Goal: Task Accomplishment & Management: Manage account settings

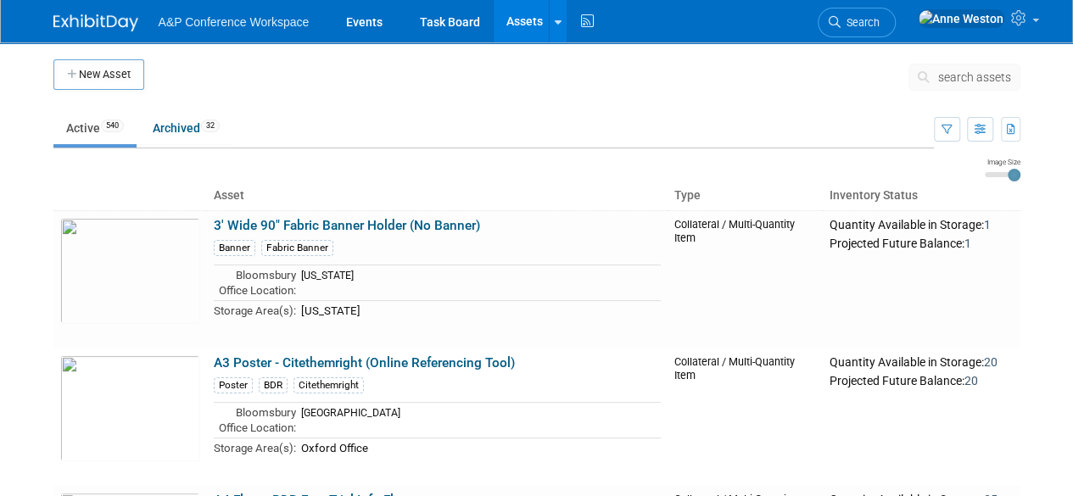
click at [960, 75] on span "search assets" at bounding box center [974, 77] width 73 height 14
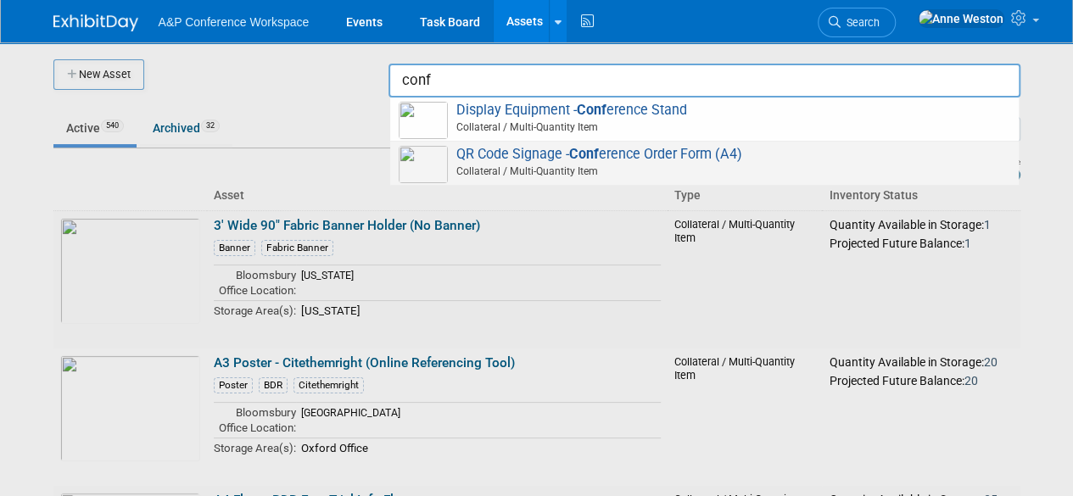
click at [461, 163] on span "QR Code Signage - Conf erence Order Form (A4) Collateral / Multi-Quantity Item" at bounding box center [705, 163] width 612 height 35
type input "QR Code Signage - Conference Order Form (A4)"
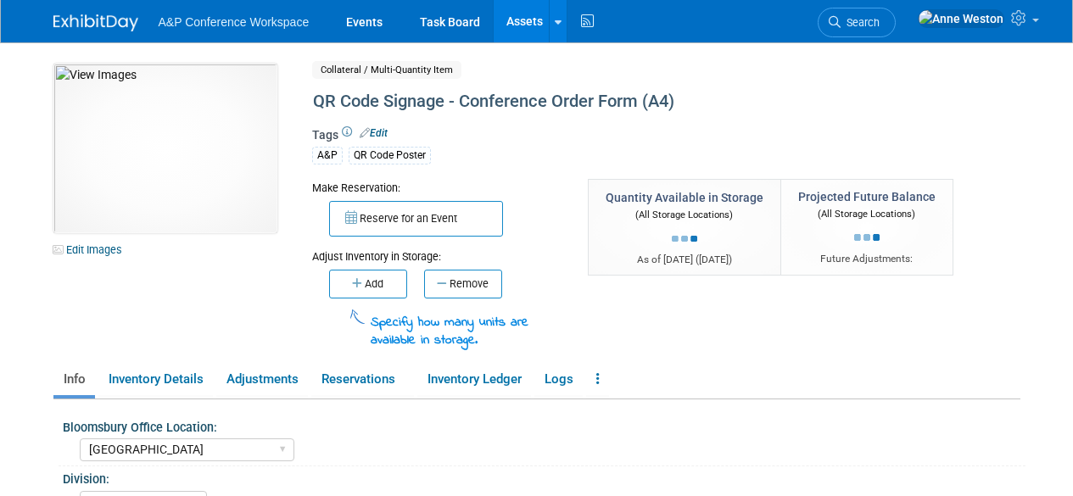
select select "[GEOGRAPHIC_DATA]"
select select "A&P"
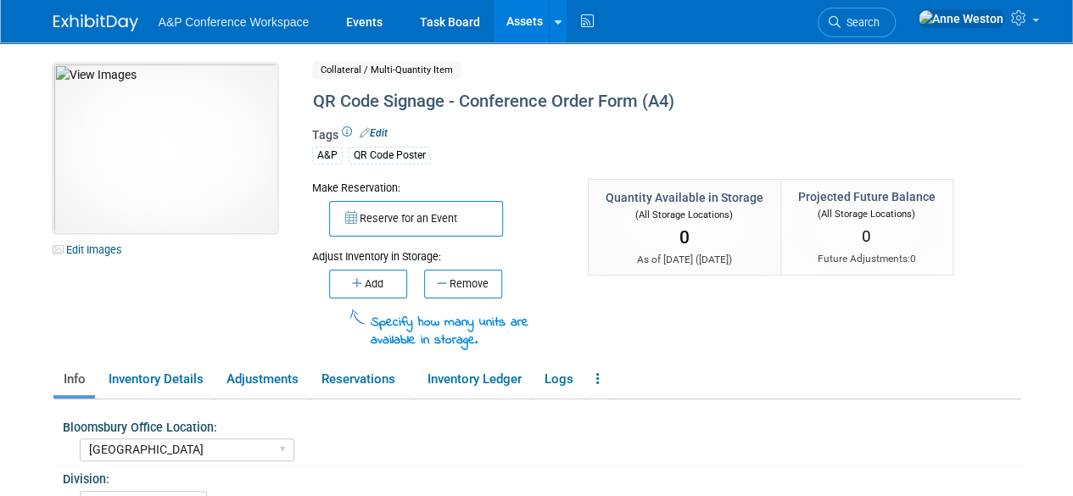
click at [171, 179] on img at bounding box center [165, 149] width 224 height 170
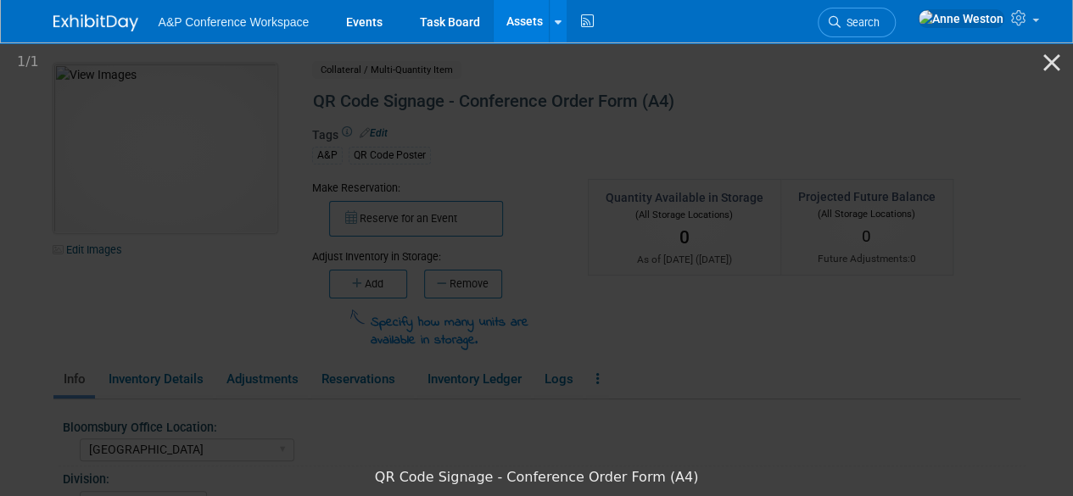
click at [171, 179] on picture at bounding box center [536, 250] width 1073 height 420
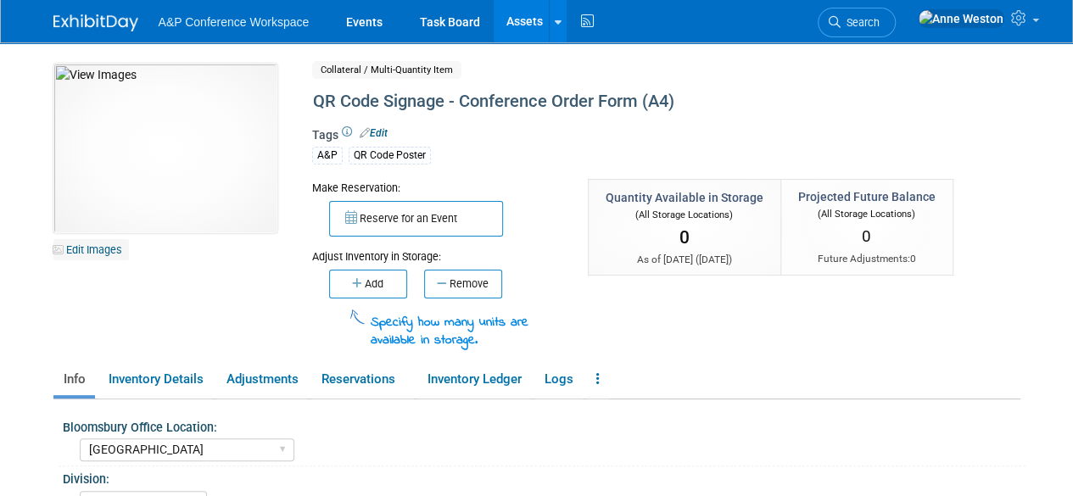
click at [92, 248] on link "Edit Images" at bounding box center [90, 249] width 75 height 21
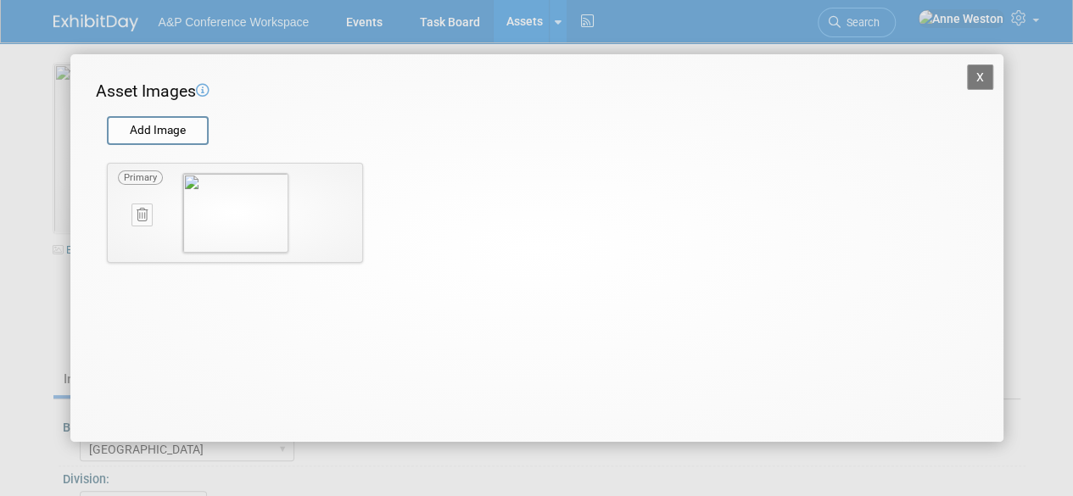
click at [146, 213] on icon at bounding box center [142, 215] width 11 height 13
click at [135, 235] on icon "button" at bounding box center [132, 234] width 11 height 10
click at [977, 68] on button "X" at bounding box center [980, 76] width 27 height 25
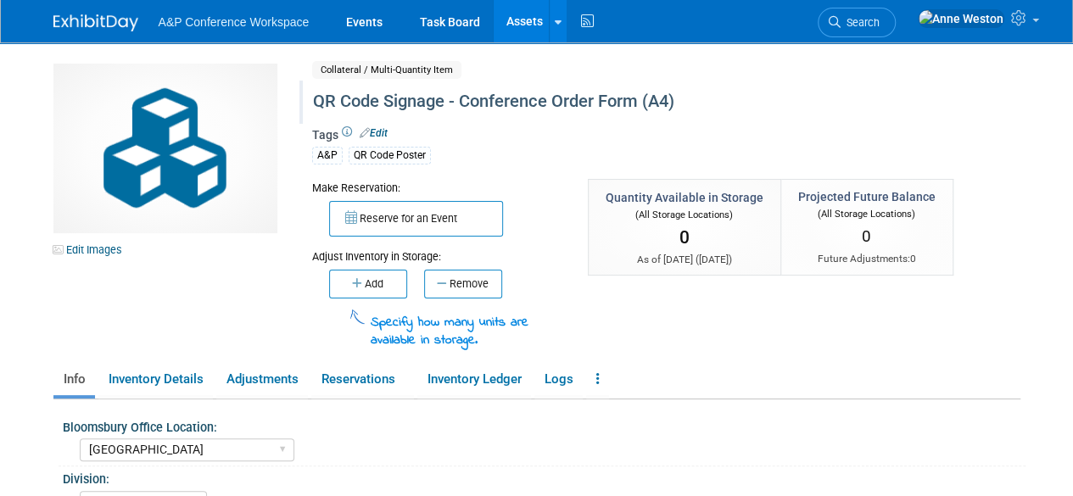
click at [467, 101] on div "QR Code Signage - Conference Order Form (A4)" at bounding box center [627, 102] width 641 height 31
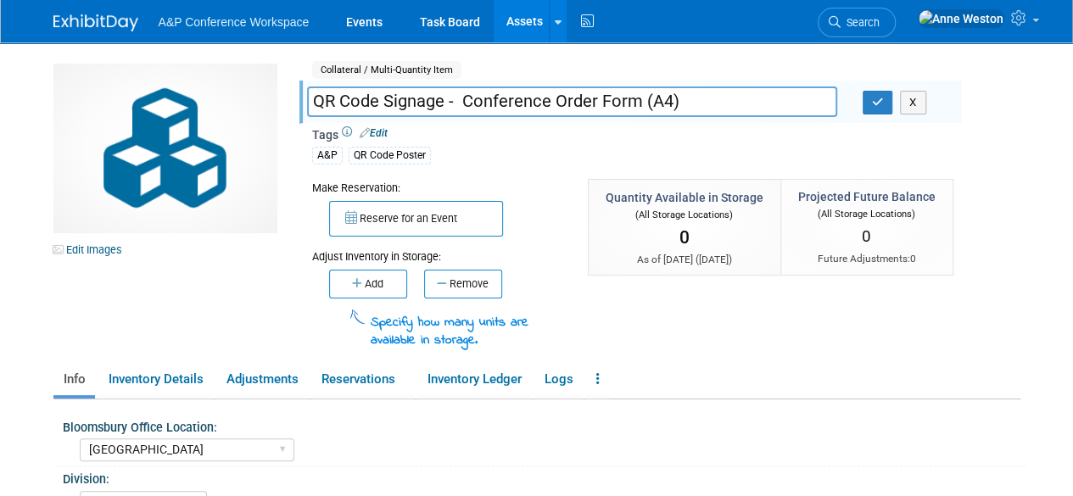
drag, startPoint x: 464, startPoint y: 101, endPoint x: 301, endPoint y: 106, distance: 163.0
click at [301, 106] on div "QR Code Signage - Conference Order Form (A4)" at bounding box center [572, 103] width 556 height 25
click at [560, 104] on input "Conference Order Form (A4)" at bounding box center [572, 102] width 530 height 30
drag, startPoint x: 560, startPoint y: 104, endPoint x: 495, endPoint y: 106, distance: 65.3
click at [495, 106] on input "Conference Order Form (A4)" at bounding box center [572, 102] width 530 height 30
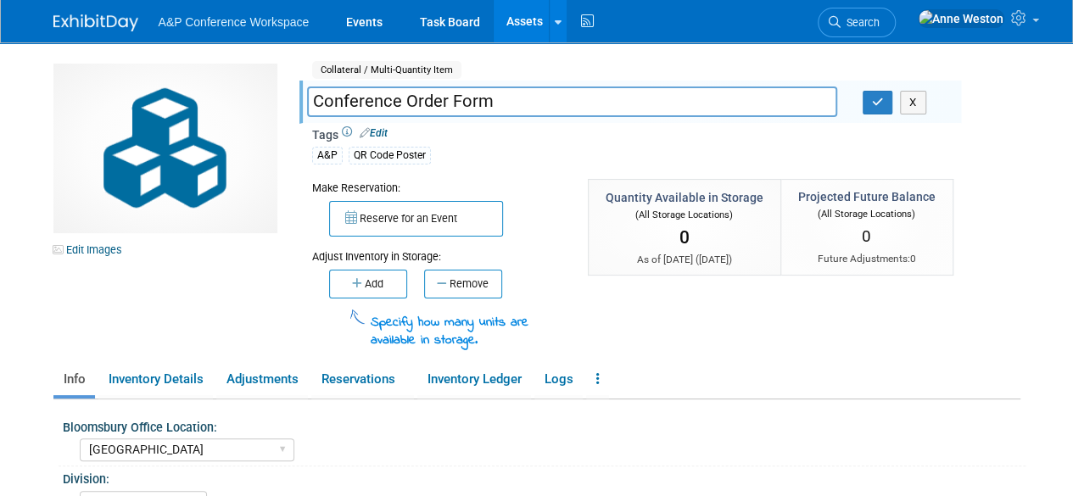
type input "Conference Order Form"
click at [622, 333] on div "Make Reservation: Reserve for an Event Adjust Inventory in Storage:" at bounding box center [630, 265] width 662 height 172
click at [597, 373] on link at bounding box center [597, 380] width 23 height 30
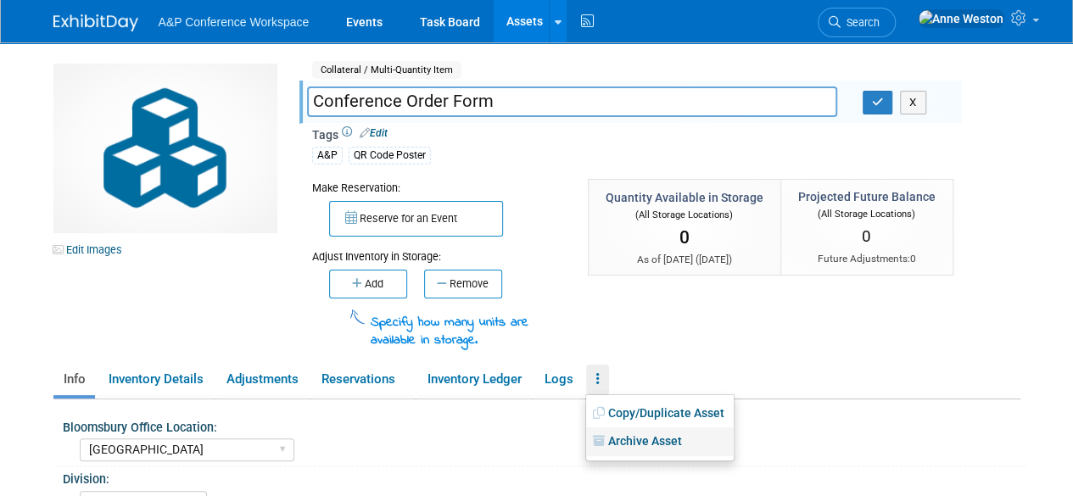
click at [624, 439] on link "Archive Asset" at bounding box center [660, 442] width 148 height 29
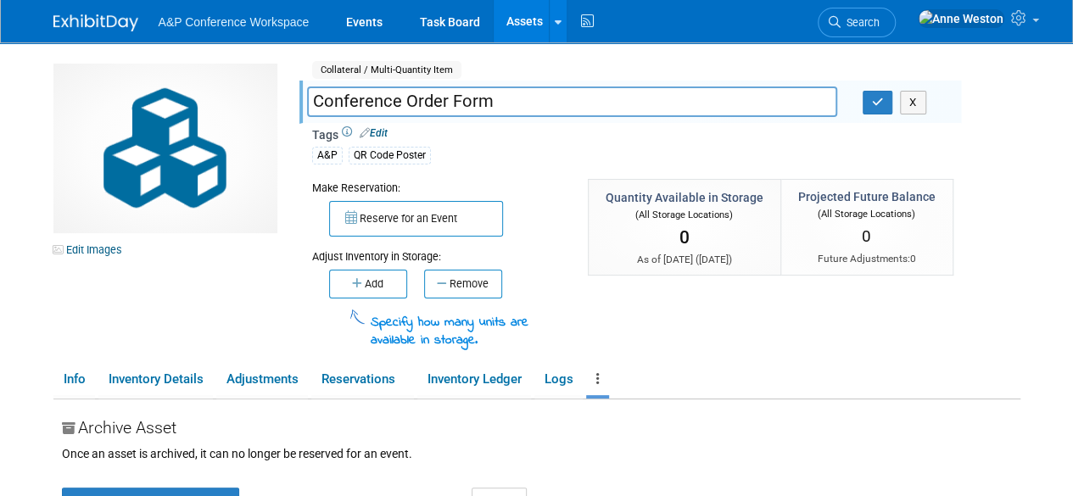
click at [517, 17] on link "Assets" at bounding box center [525, 21] width 62 height 42
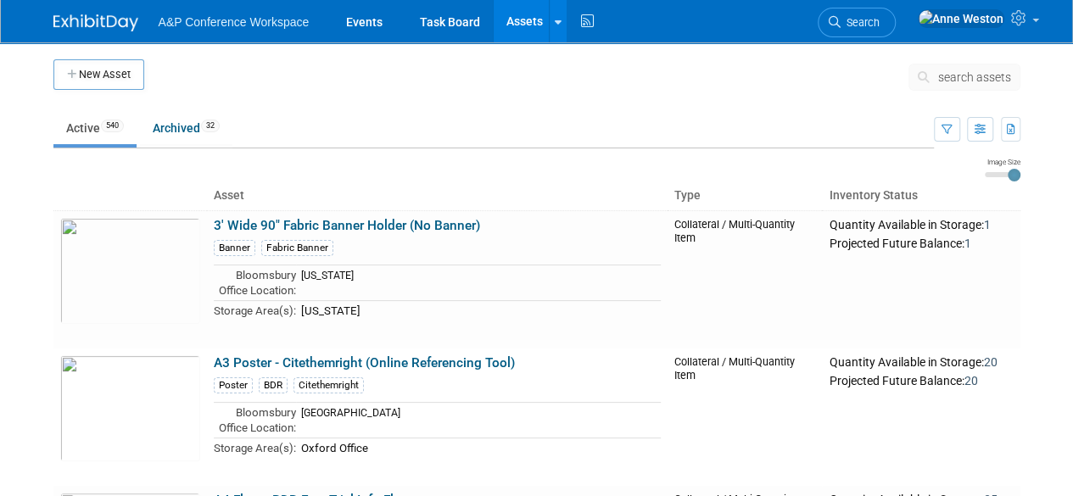
click at [950, 75] on span "search assets" at bounding box center [974, 77] width 73 height 14
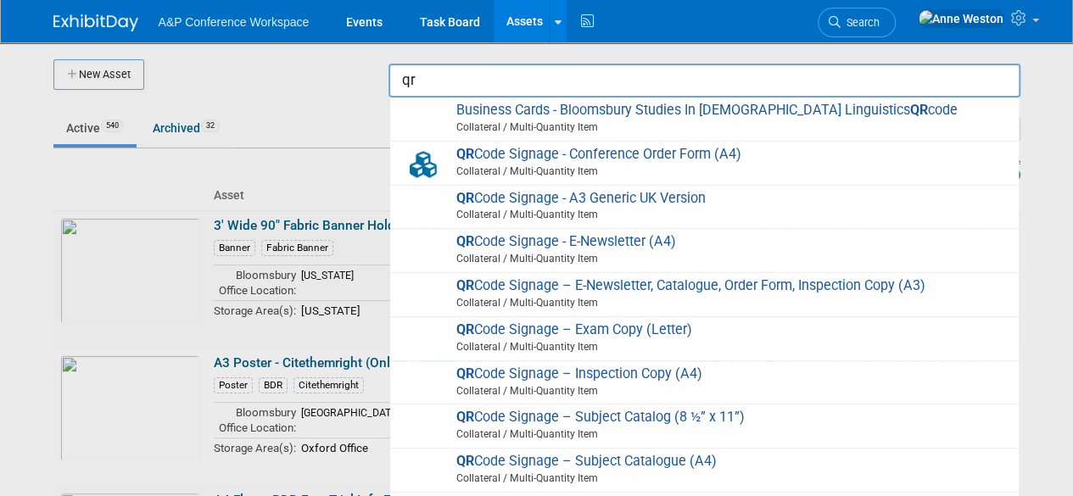
type input "q"
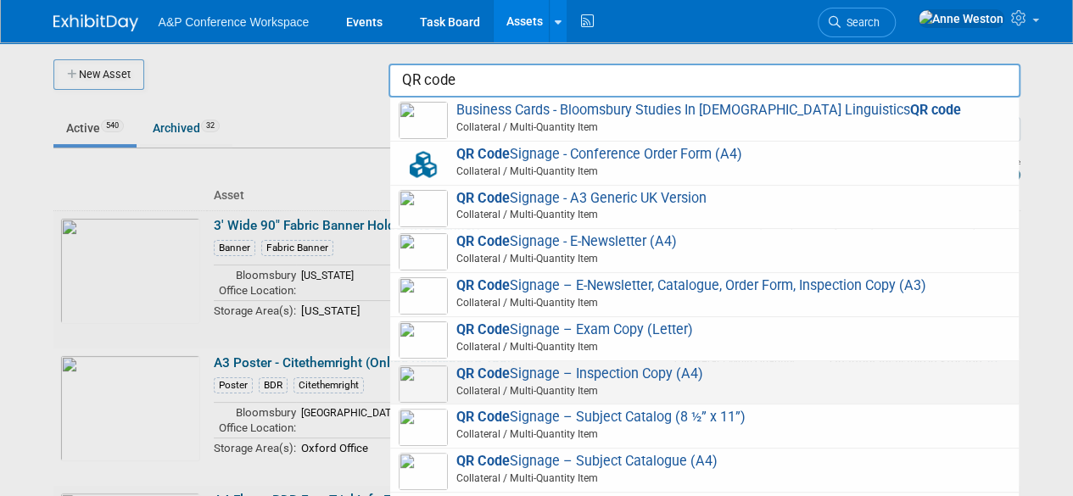
click at [417, 383] on img at bounding box center [423, 384] width 49 height 37
type input "QR Code Signage – Inspection Copy (A4)"
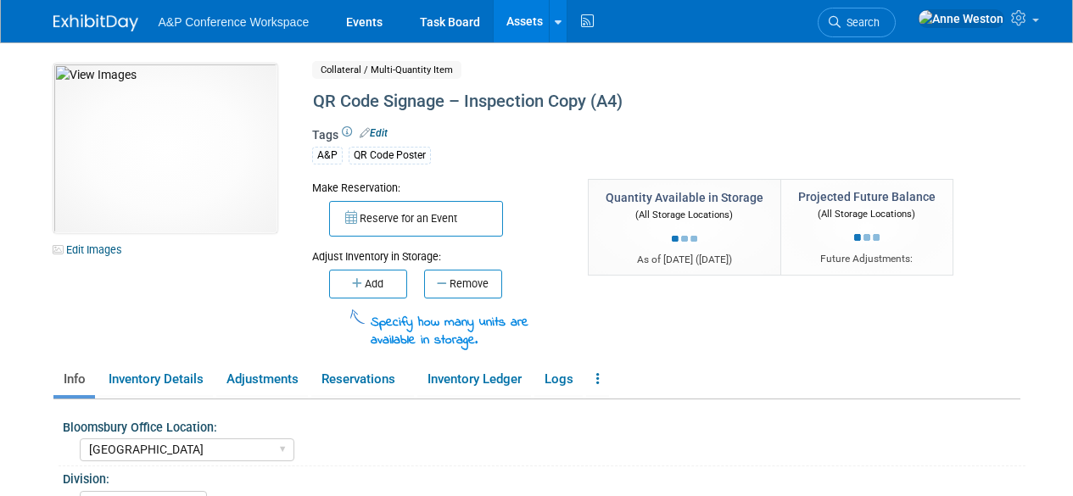
select select "[GEOGRAPHIC_DATA]"
select select "A&P"
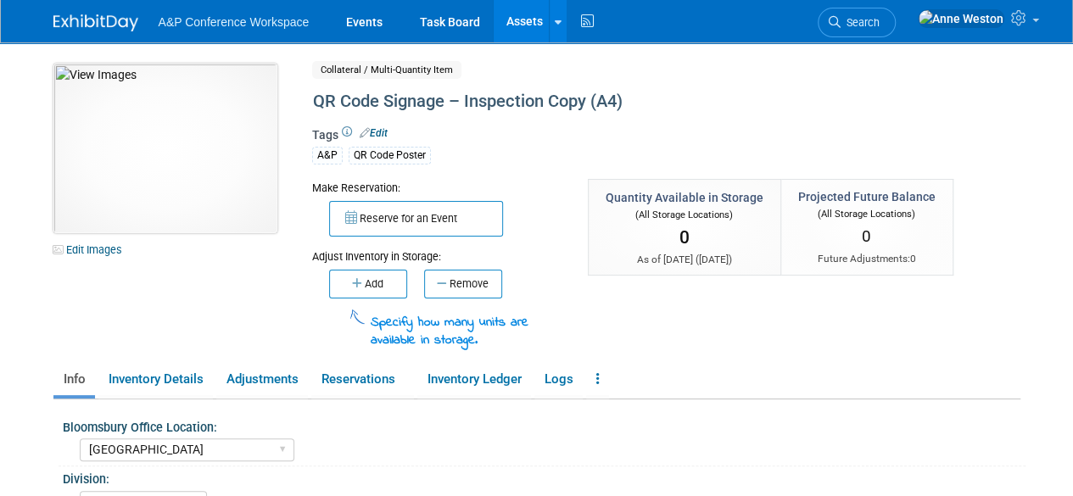
click at [183, 165] on img at bounding box center [165, 149] width 224 height 170
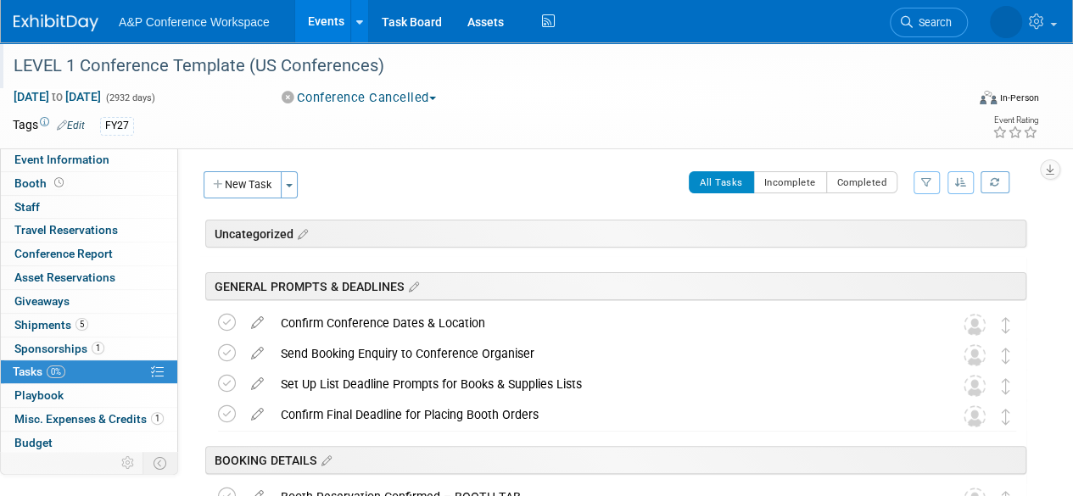
scroll to position [70, 0]
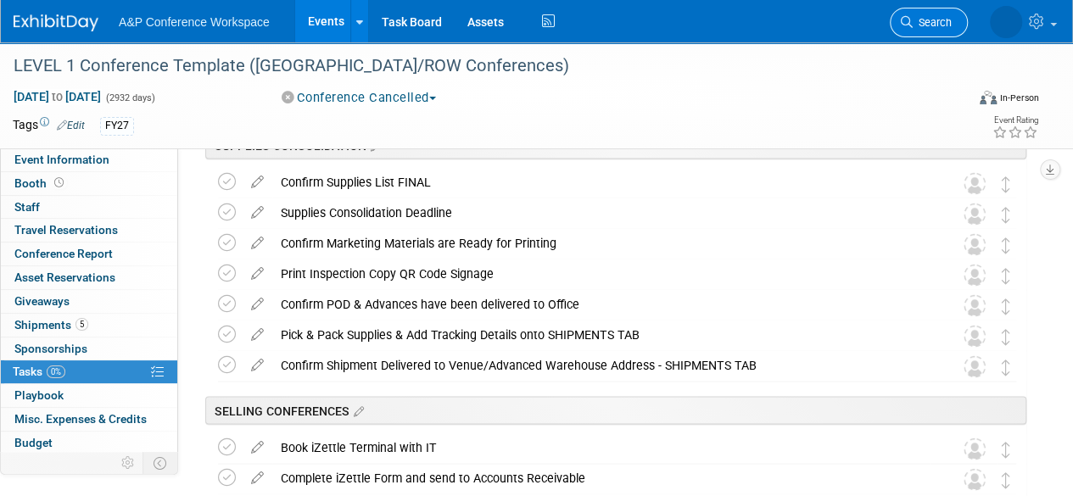
scroll to position [70, 0]
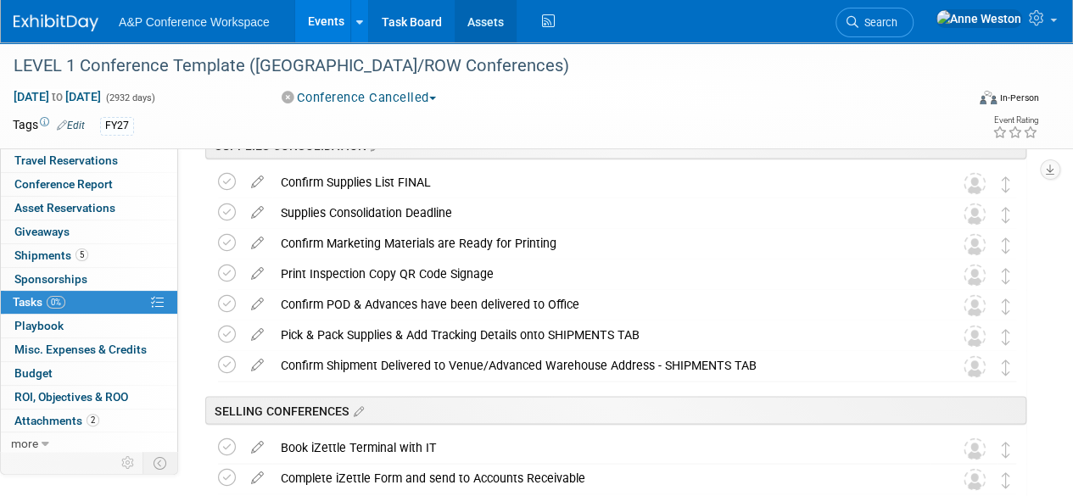
click at [473, 12] on link "Assets" at bounding box center [486, 21] width 62 height 42
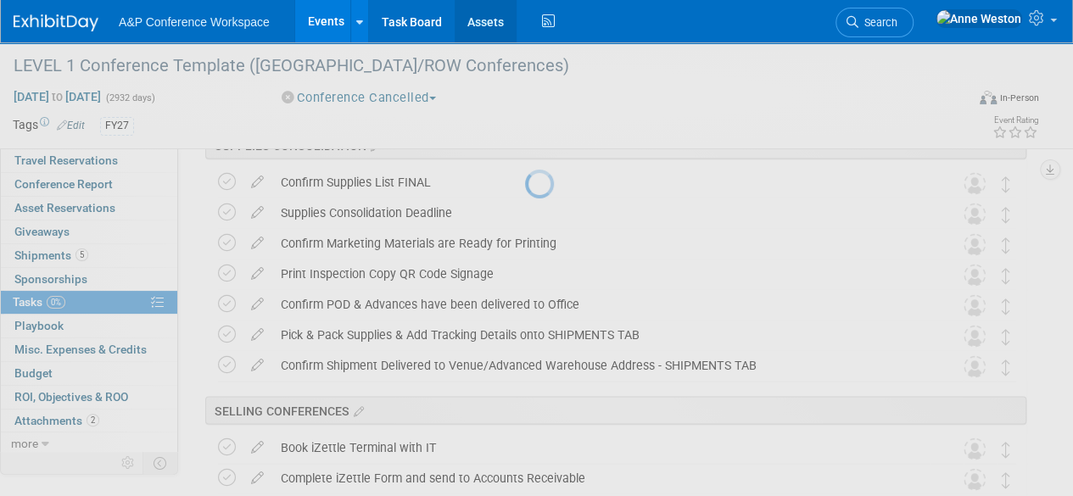
click at [478, 19] on link "Assets" at bounding box center [486, 21] width 62 height 42
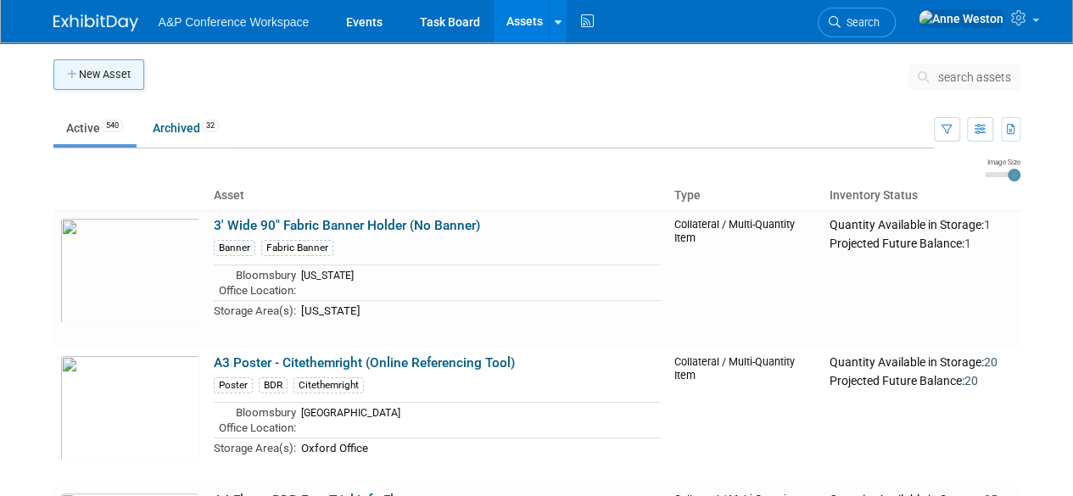
click at [106, 72] on button "New Asset" at bounding box center [98, 74] width 91 height 31
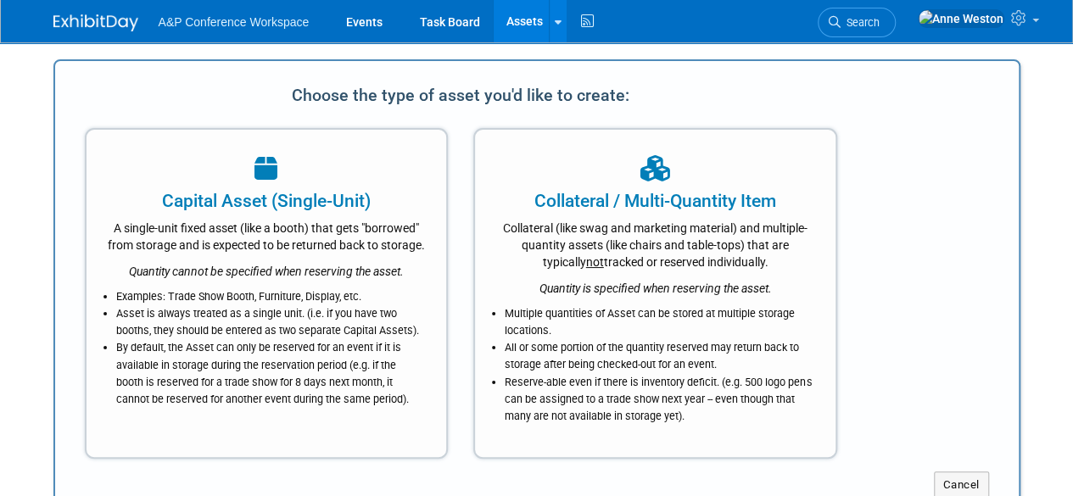
click at [260, 237] on div "A single-unit fixed asset (like a booth) that gets "borrowed" from storage and …" at bounding box center [267, 234] width 318 height 40
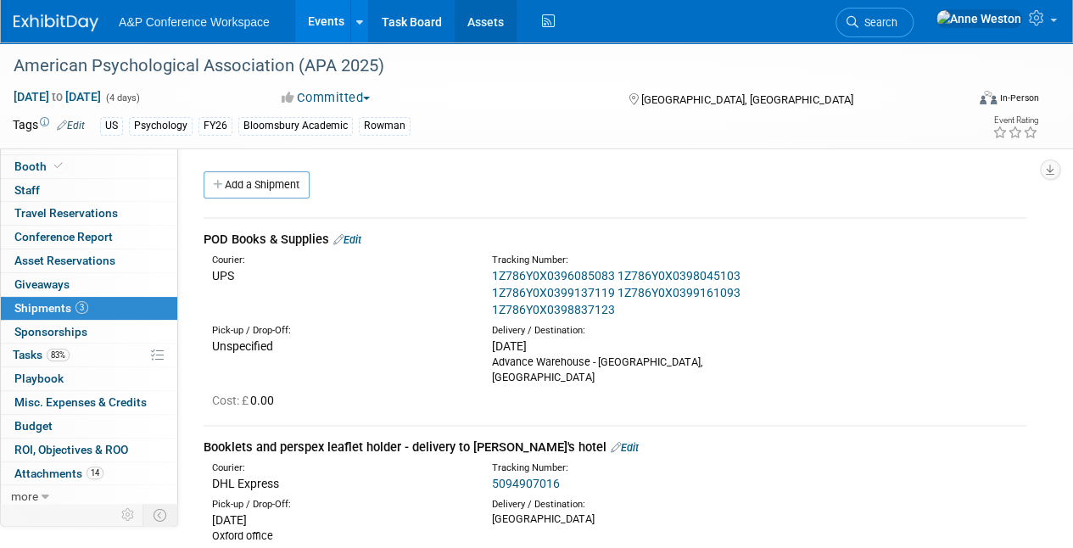
click at [477, 17] on link "Assets" at bounding box center [486, 21] width 62 height 42
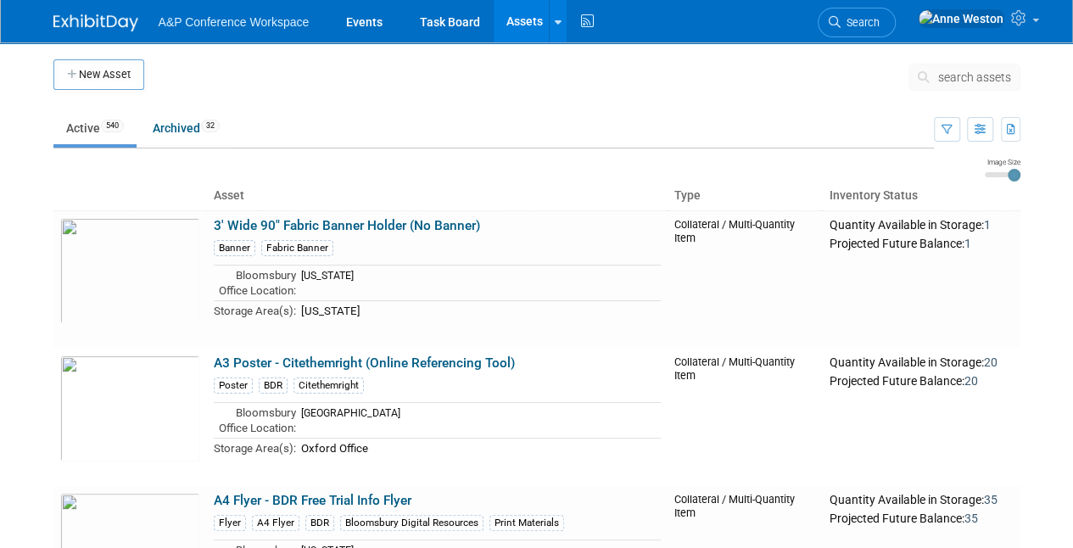
click at [948, 73] on span "search assets" at bounding box center [974, 77] width 73 height 14
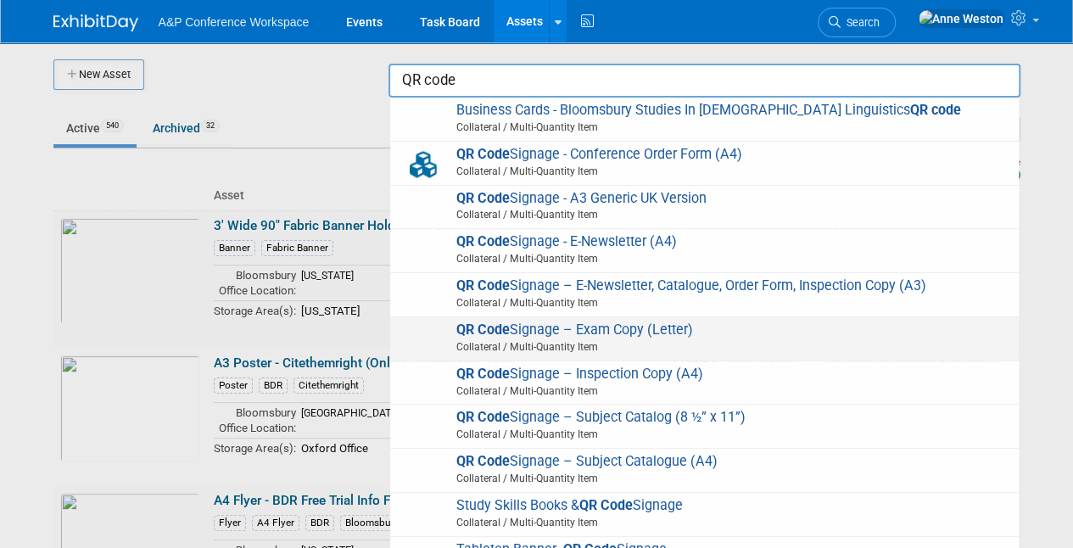
click at [422, 328] on img at bounding box center [423, 340] width 49 height 37
type input "QR Code Signage – Exam Copy (Letter)"
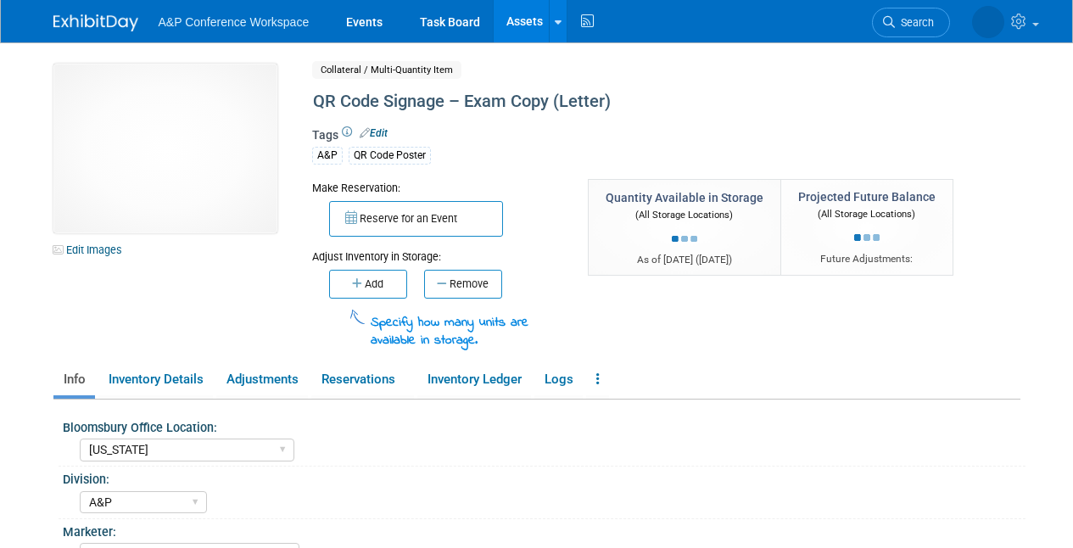
select select "[US_STATE]"
select select "A&P"
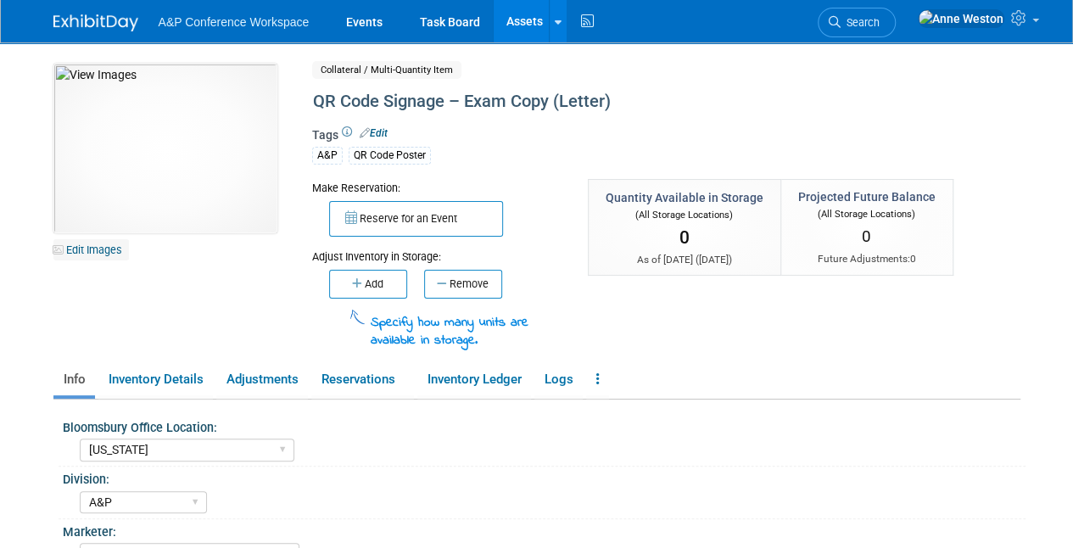
click at [93, 244] on link "Edit Images" at bounding box center [90, 249] width 75 height 21
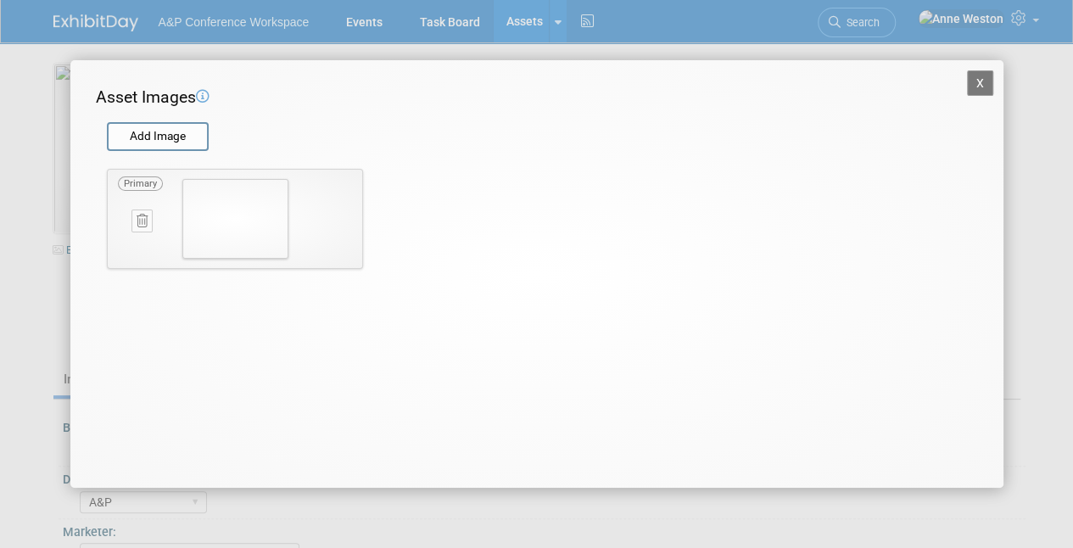
click at [139, 221] on icon at bounding box center [142, 221] width 11 height 13
click at [137, 235] on icon "button" at bounding box center [132, 240] width 11 height 10
click at [980, 81] on button "X" at bounding box center [980, 82] width 27 height 25
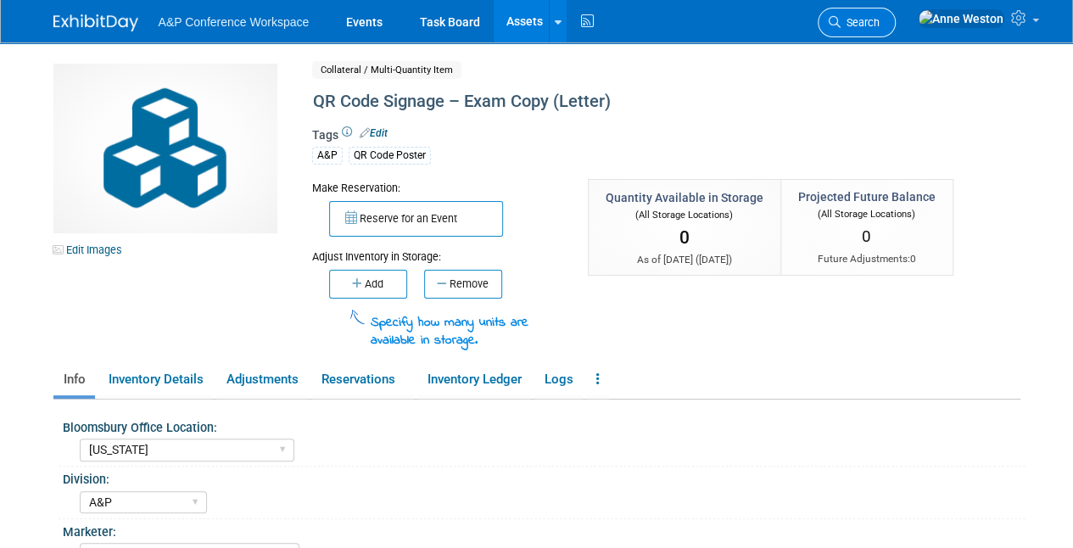
click at [880, 19] on span "Search" at bounding box center [860, 22] width 39 height 13
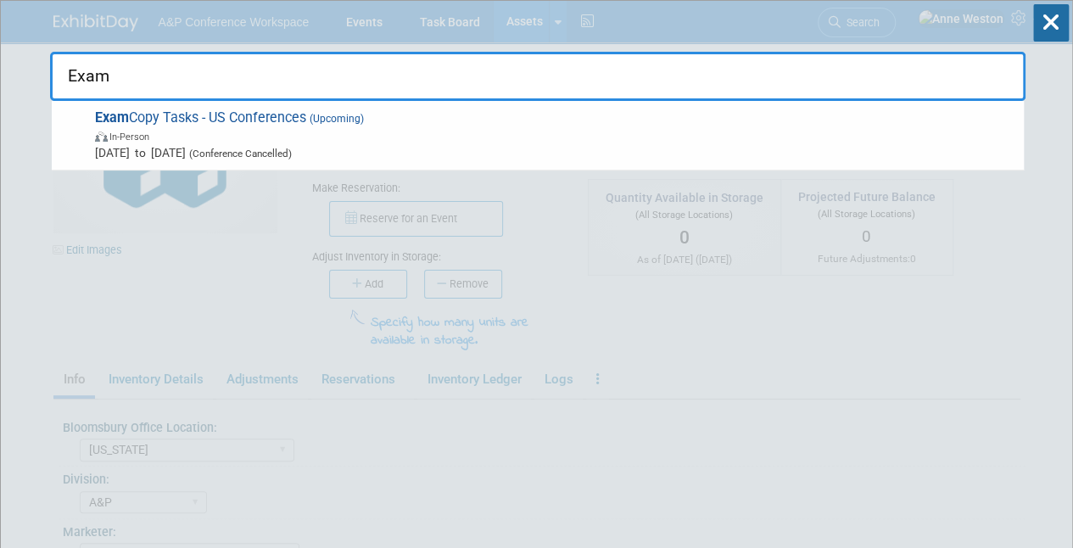
type input "Exam"
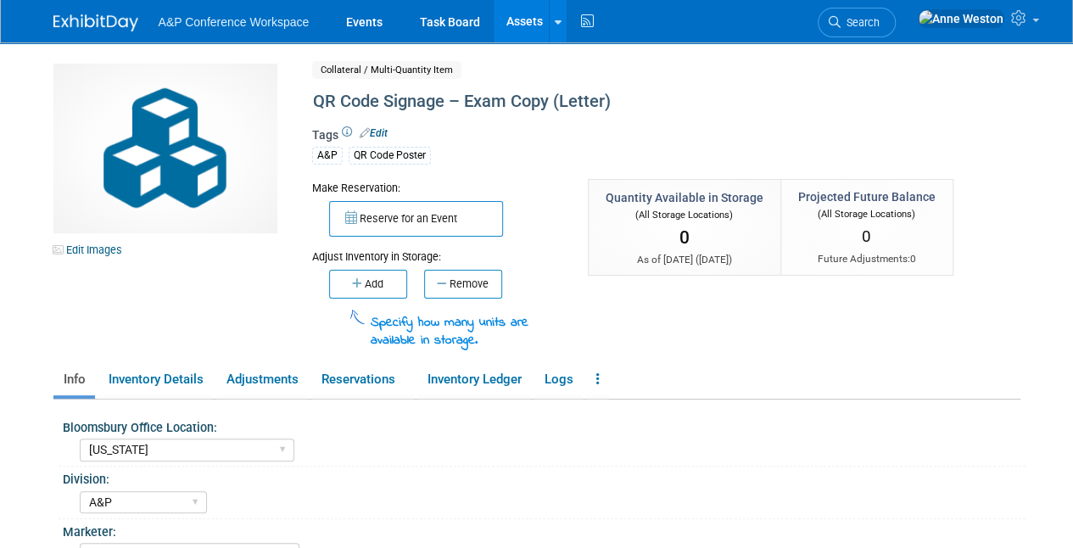
click at [529, 17] on link "Assets" at bounding box center [525, 21] width 62 height 42
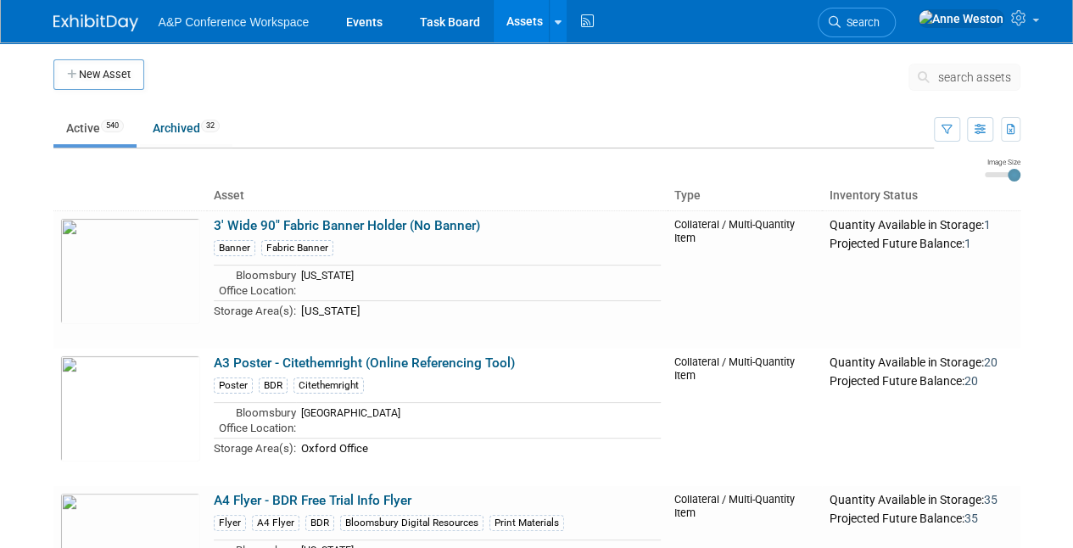
click at [954, 71] on span "search assets" at bounding box center [974, 77] width 73 height 14
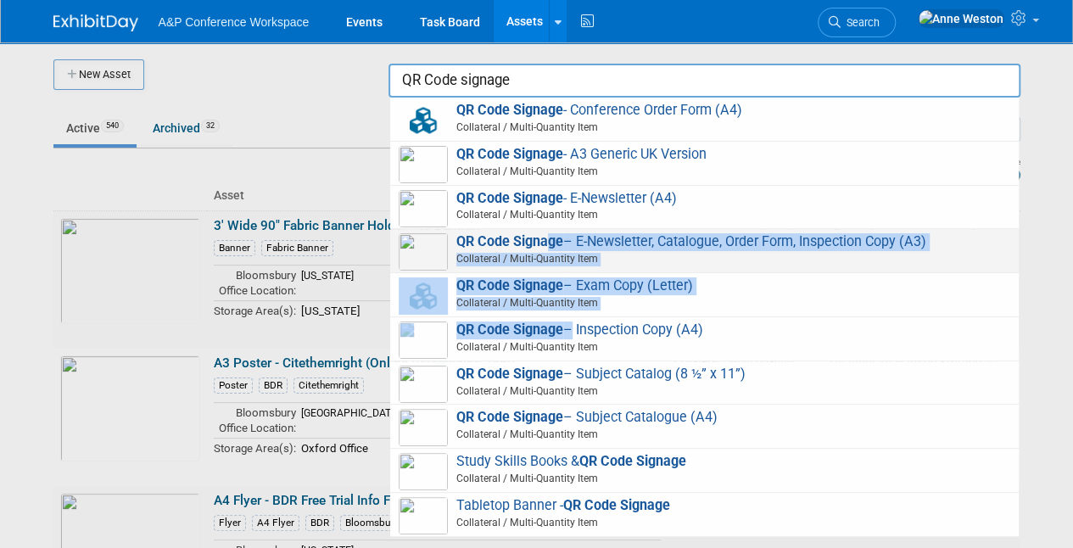
drag, startPoint x: 570, startPoint y: 328, endPoint x: 599, endPoint y: 246, distance: 87.2
click at [550, 245] on div "QR Code Signage - Conference Order Form (A4) Collateral / Multi-Quantity Item Q…" at bounding box center [705, 317] width 632 height 439
click at [757, 257] on span "Collateral / Multi-Quantity Item" at bounding box center [707, 258] width 607 height 15
type input "QR Code Signage – E-Newsletter, Catalogue, Order Form, Inspection Copy (A3)"
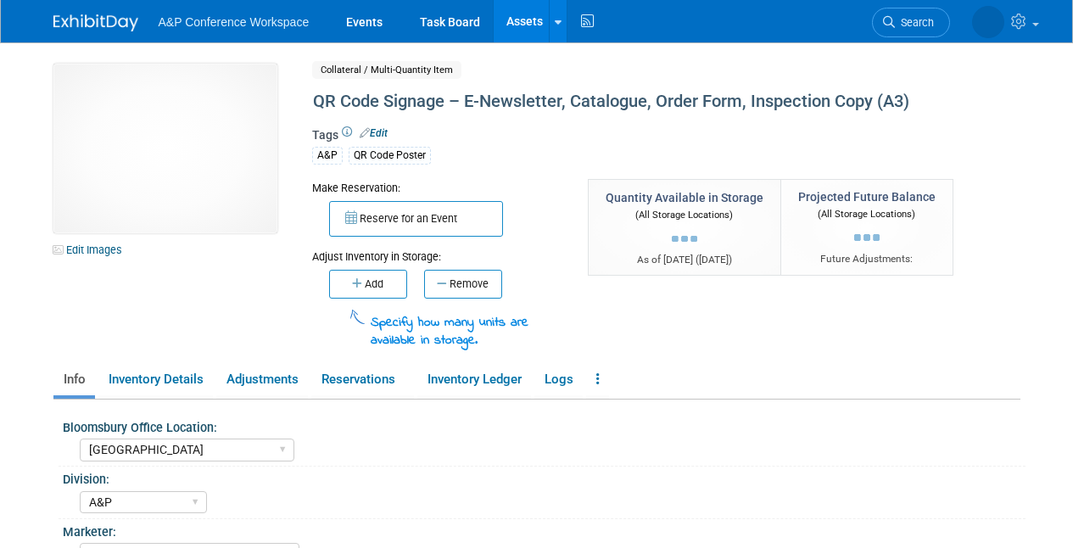
select select "[GEOGRAPHIC_DATA]"
select select "A&P"
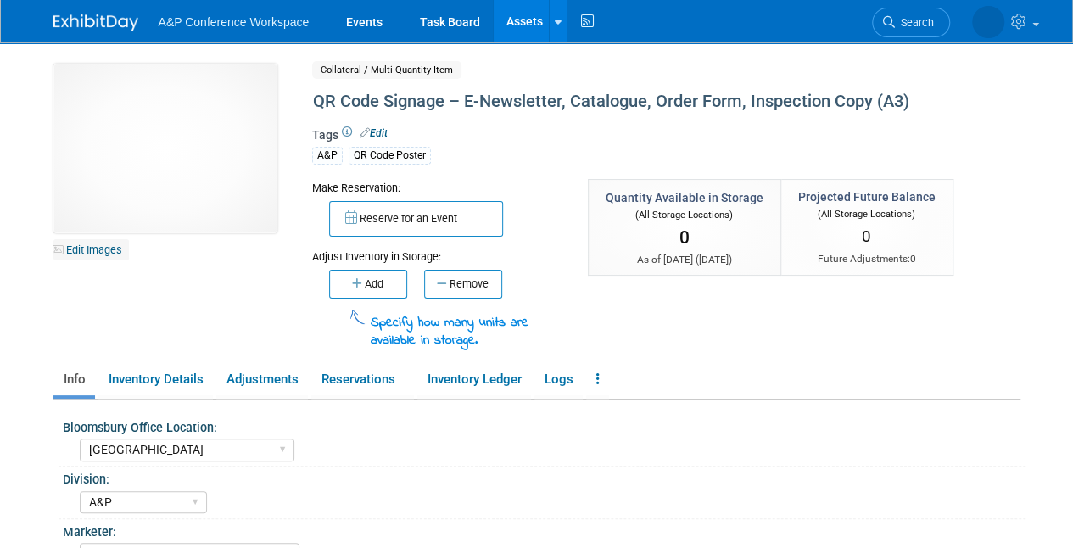
click at [103, 243] on link "Edit Images" at bounding box center [90, 249] width 75 height 21
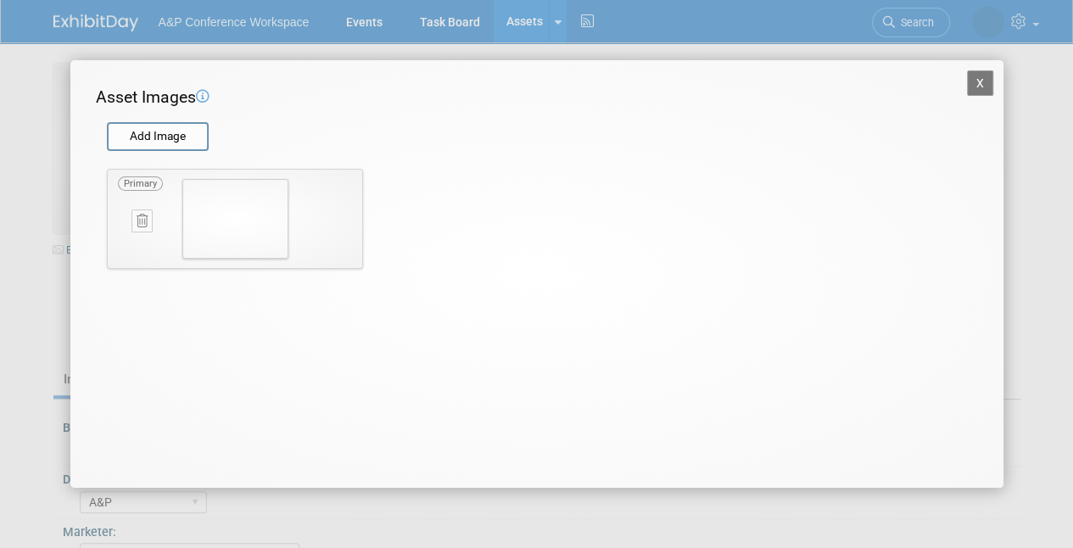
click at [139, 215] on icon at bounding box center [142, 221] width 11 height 13
click at [131, 239] on icon "button" at bounding box center [132, 240] width 11 height 10
click at [976, 76] on button "X" at bounding box center [980, 82] width 27 height 25
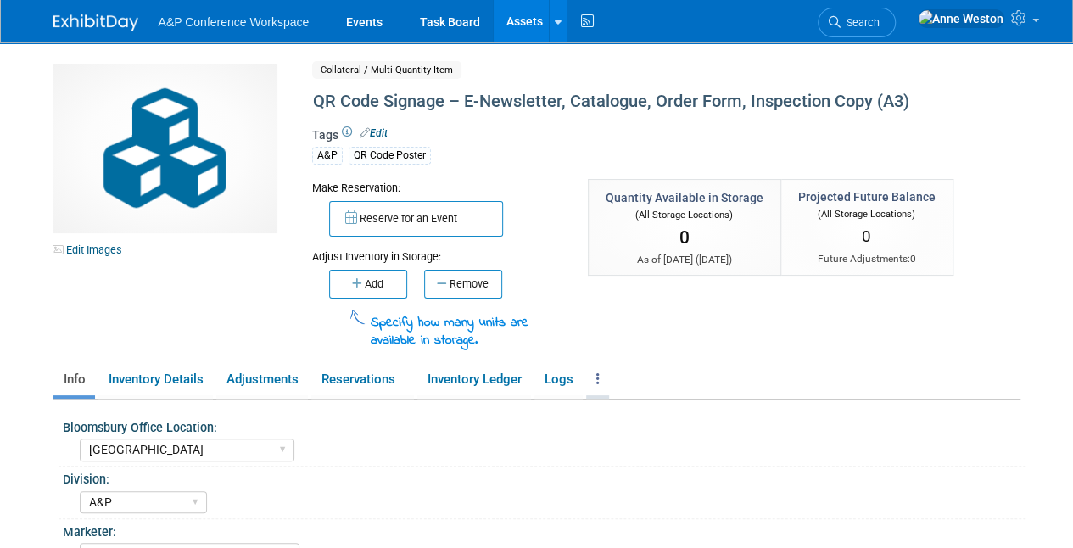
click at [600, 372] on icon at bounding box center [597, 378] width 3 height 13
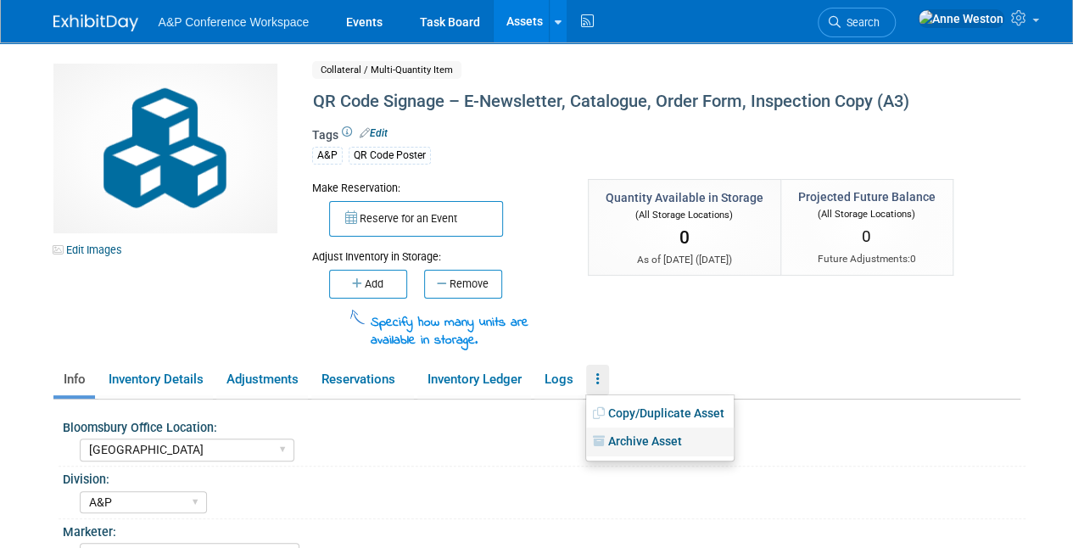
click at [635, 439] on link "Archive Asset" at bounding box center [660, 442] width 148 height 29
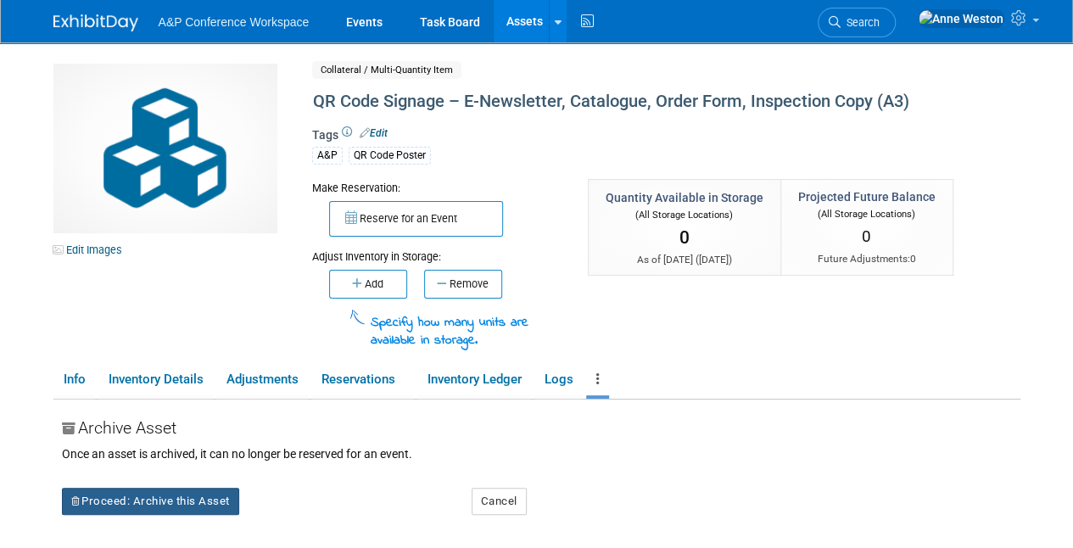
click at [176, 499] on button "Proceed: Archive this Asset" at bounding box center [150, 501] width 177 height 27
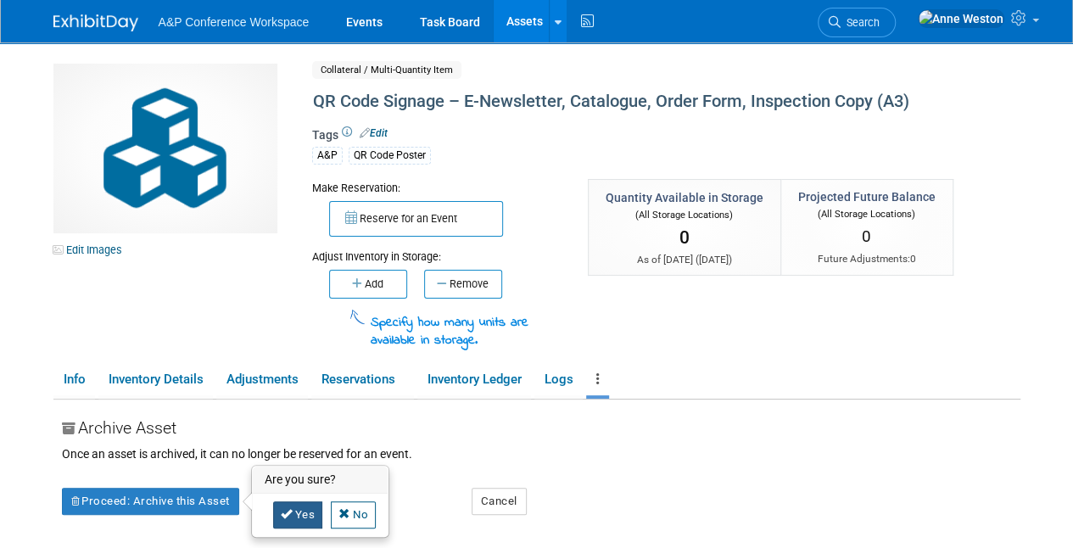
click at [294, 506] on link "Yes" at bounding box center [298, 514] width 50 height 27
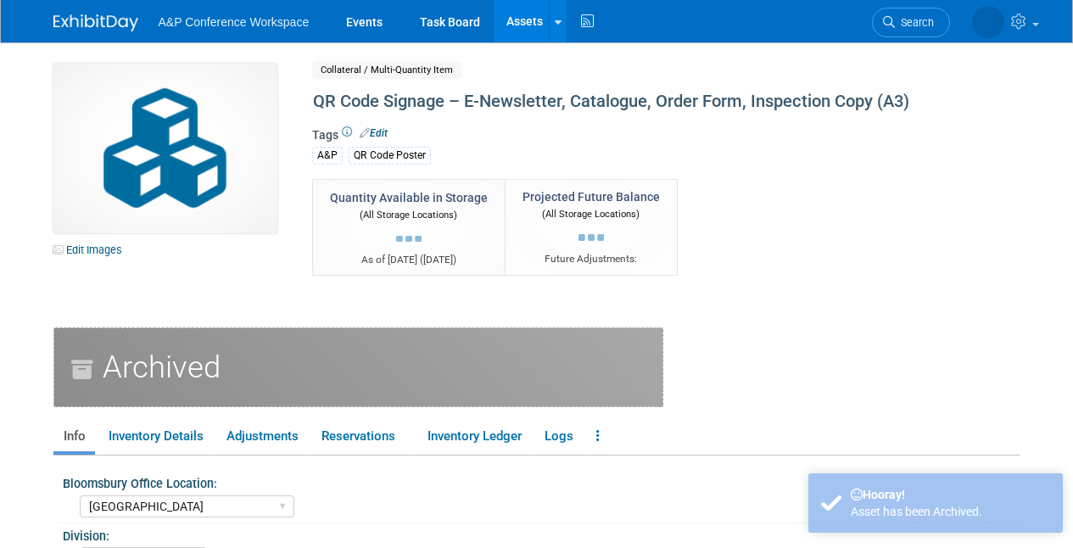
select select "[GEOGRAPHIC_DATA]"
select select "A&P"
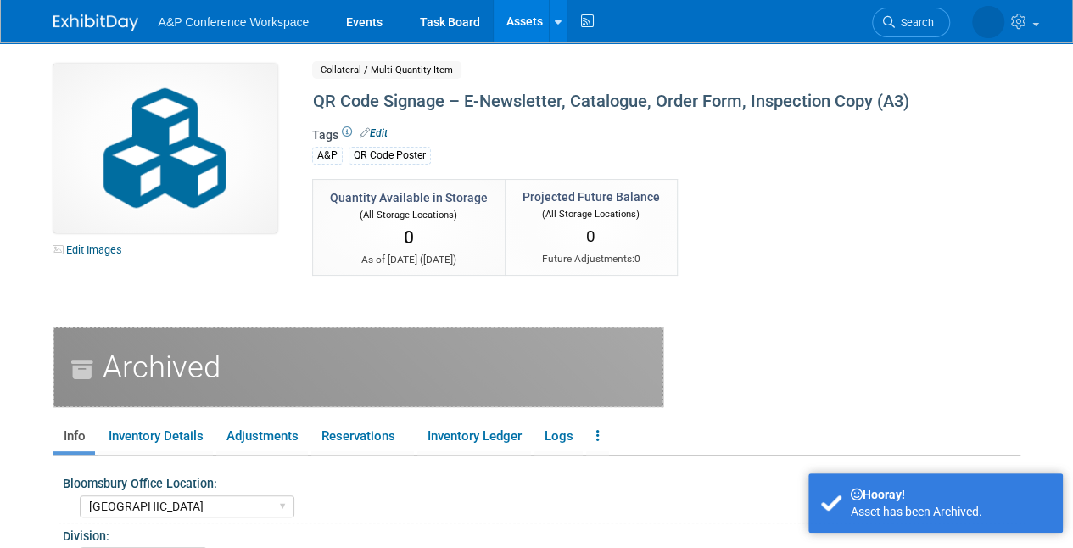
click at [512, 8] on link "Assets" at bounding box center [525, 21] width 62 height 42
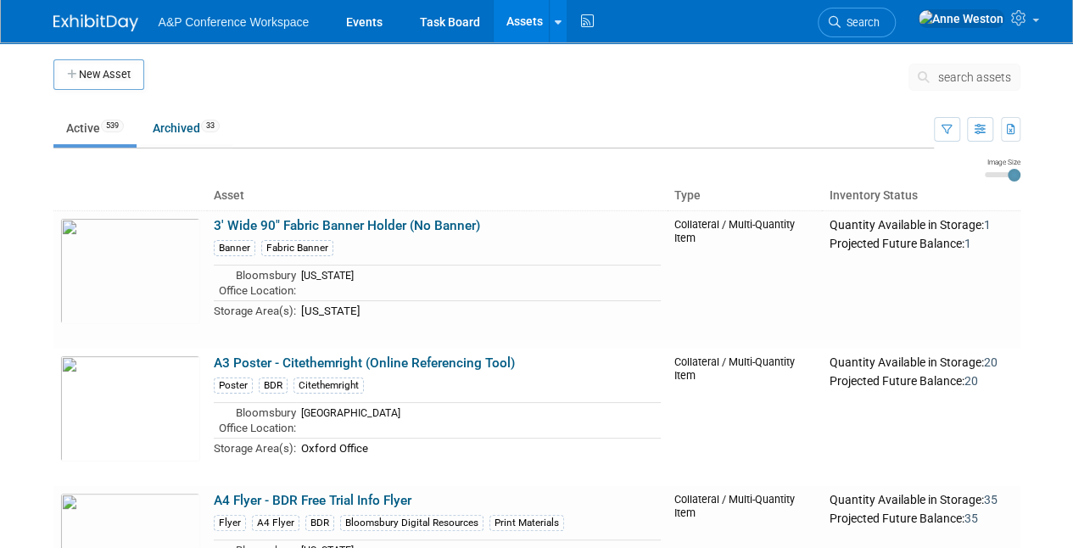
click at [970, 77] on span "search assets" at bounding box center [974, 77] width 73 height 14
click at [942, 76] on span "search assets" at bounding box center [974, 77] width 73 height 14
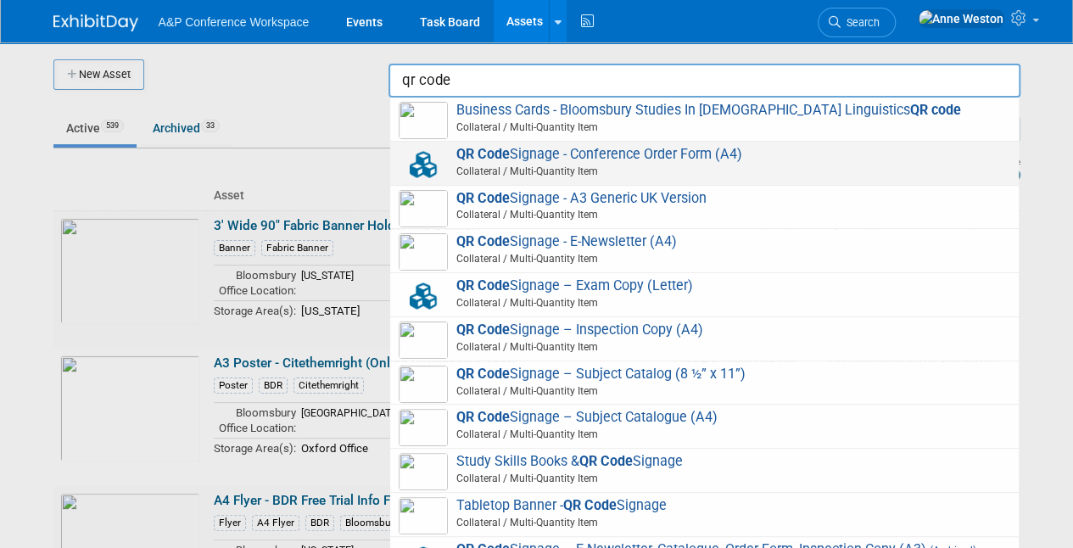
click at [542, 151] on span "QR Code Signage - Conference Order Form (A4) Collateral / Multi-Quantity Item" at bounding box center [705, 163] width 612 height 35
type input "QR Code Signage - Conference Order Form (A4)"
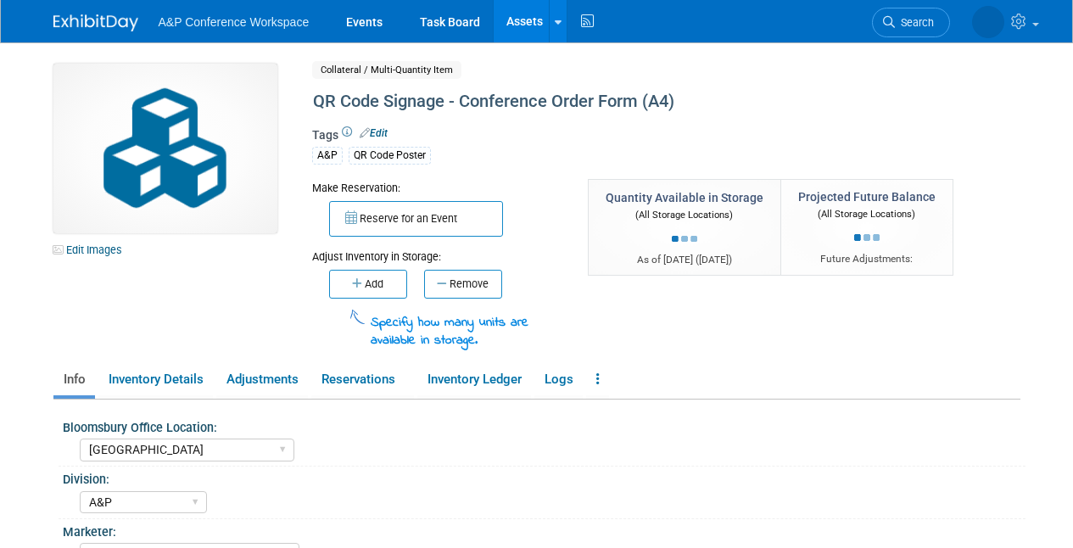
select select "[GEOGRAPHIC_DATA]"
select select "A&P"
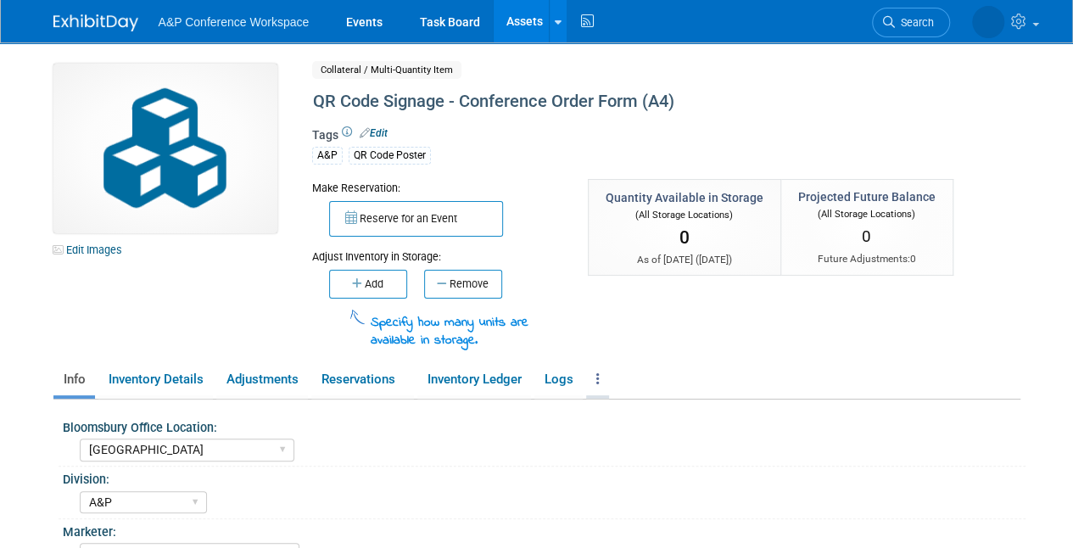
click at [597, 370] on link at bounding box center [597, 380] width 23 height 30
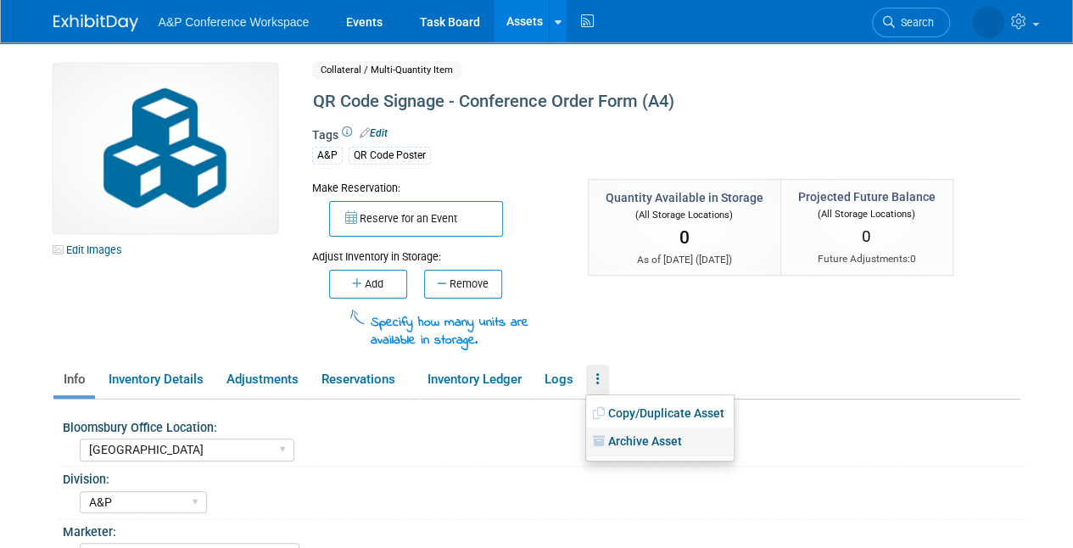
click at [646, 440] on link "Archive Asset" at bounding box center [660, 442] width 148 height 29
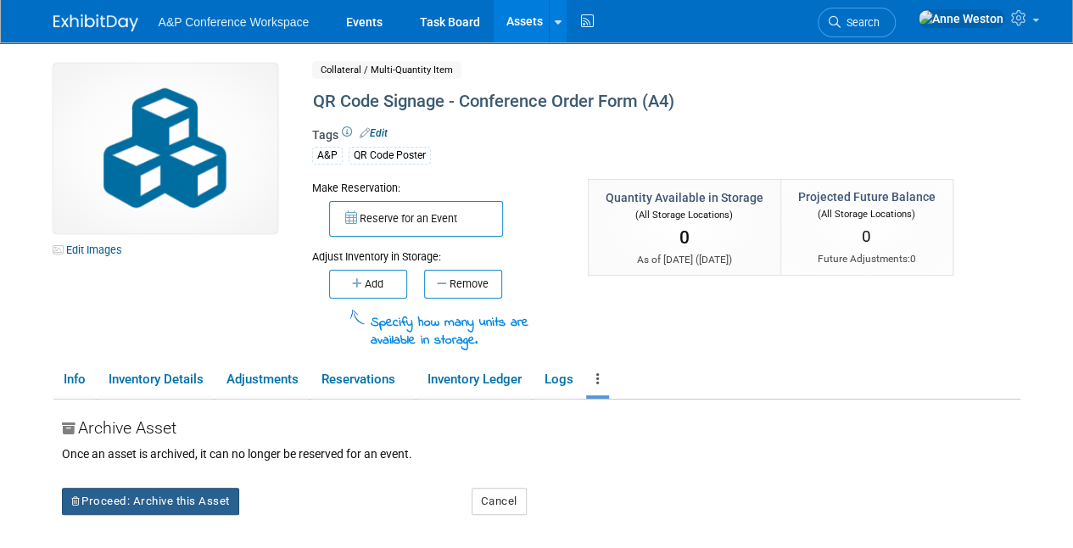
click at [226, 494] on button "Proceed: Archive this Asset" at bounding box center [150, 501] width 177 height 27
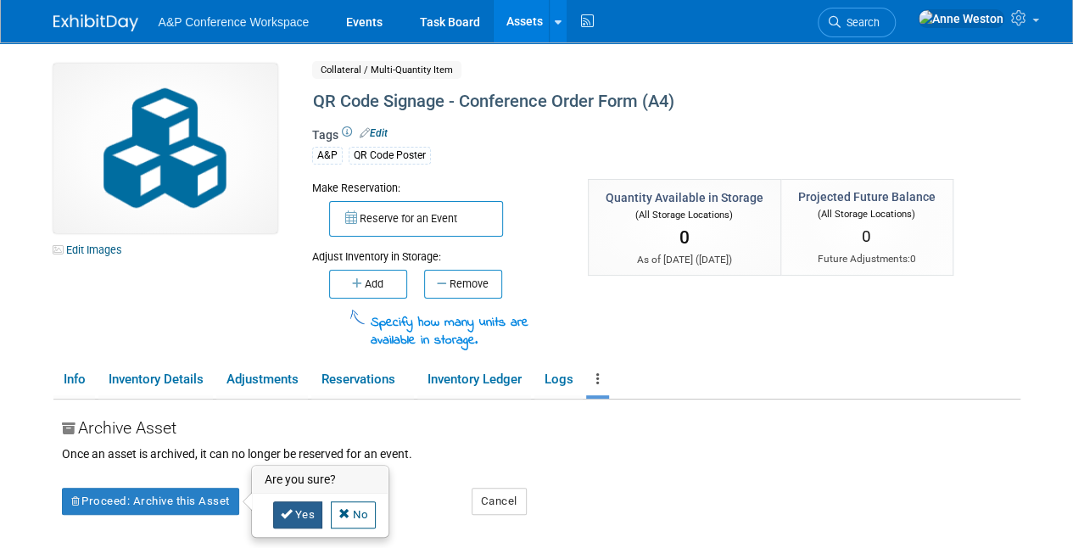
click at [299, 511] on link "Yes" at bounding box center [298, 514] width 50 height 27
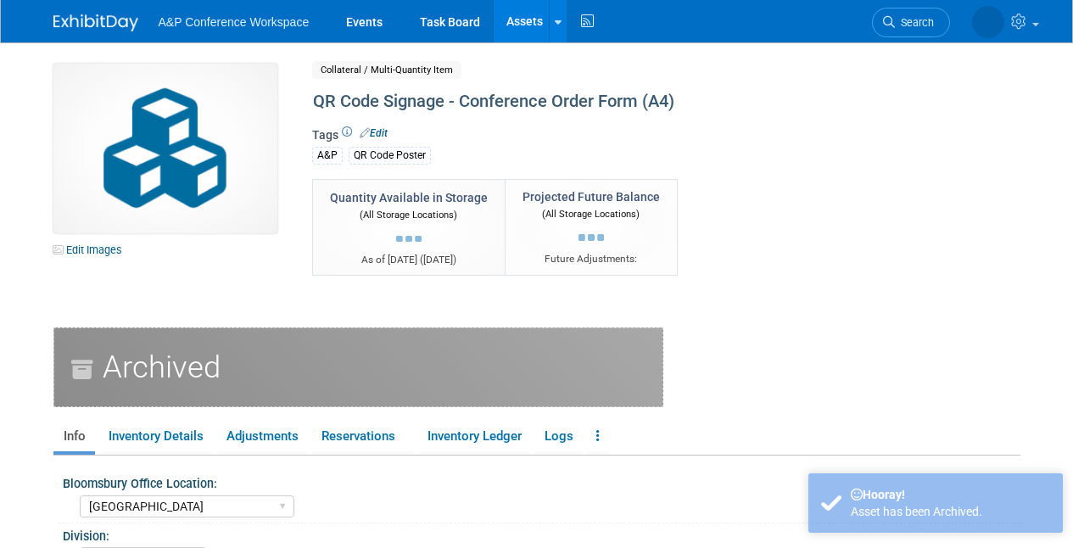
select select "[GEOGRAPHIC_DATA]"
select select "A&P"
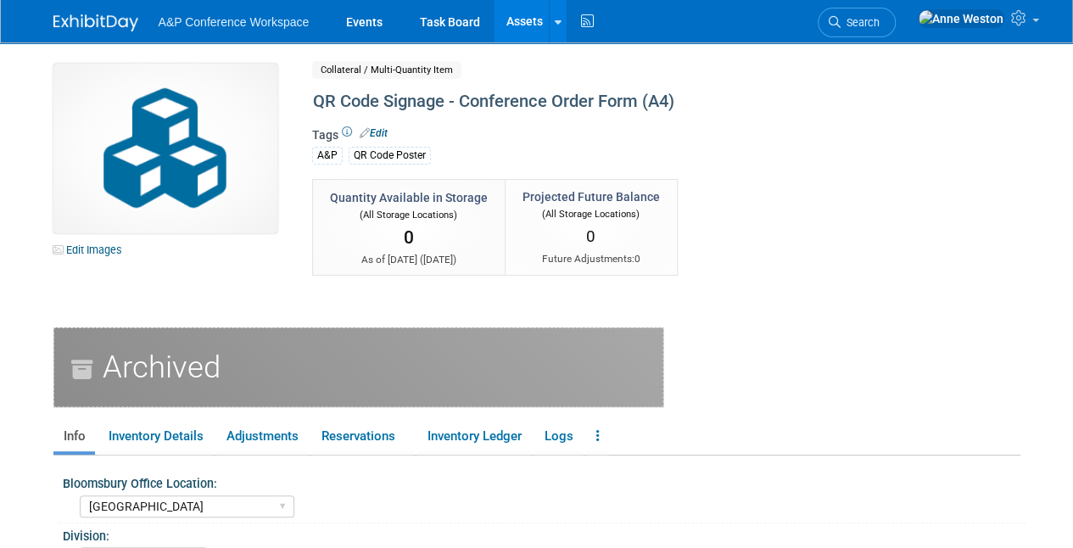
click at [513, 19] on link "Assets" at bounding box center [525, 21] width 62 height 42
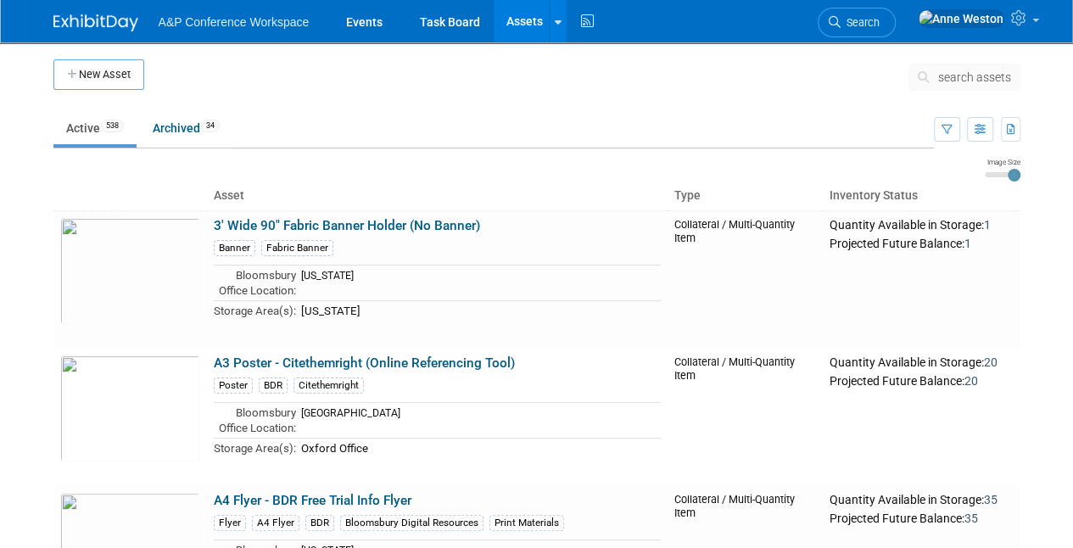
click at [953, 71] on span "search assets" at bounding box center [974, 77] width 73 height 14
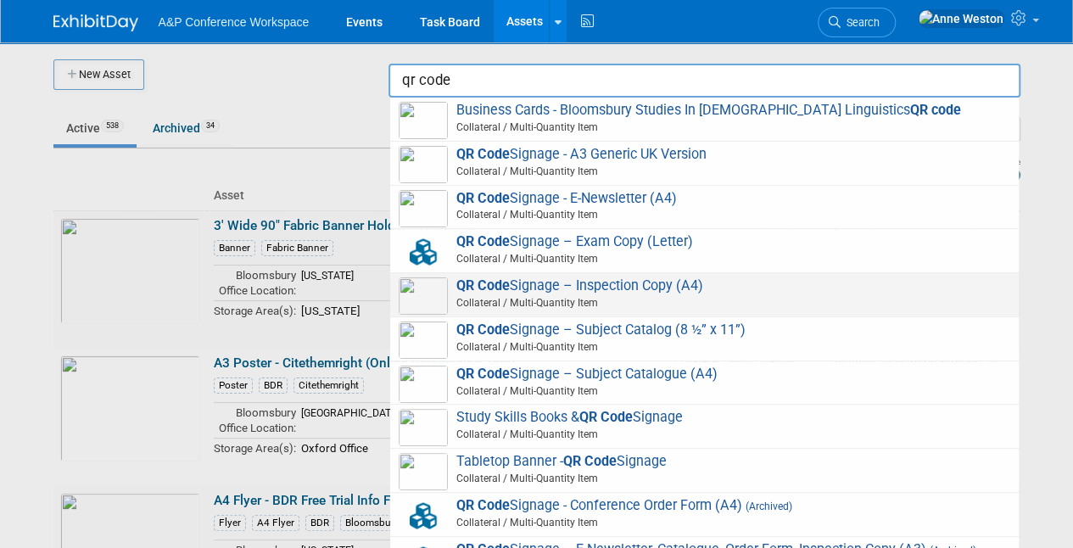
click at [557, 281] on span "QR Code Signage – Inspection Copy (A4) Collateral / Multi-Quantity Item" at bounding box center [705, 294] width 612 height 35
type input "QR Code Signage – Inspection Copy (A4)"
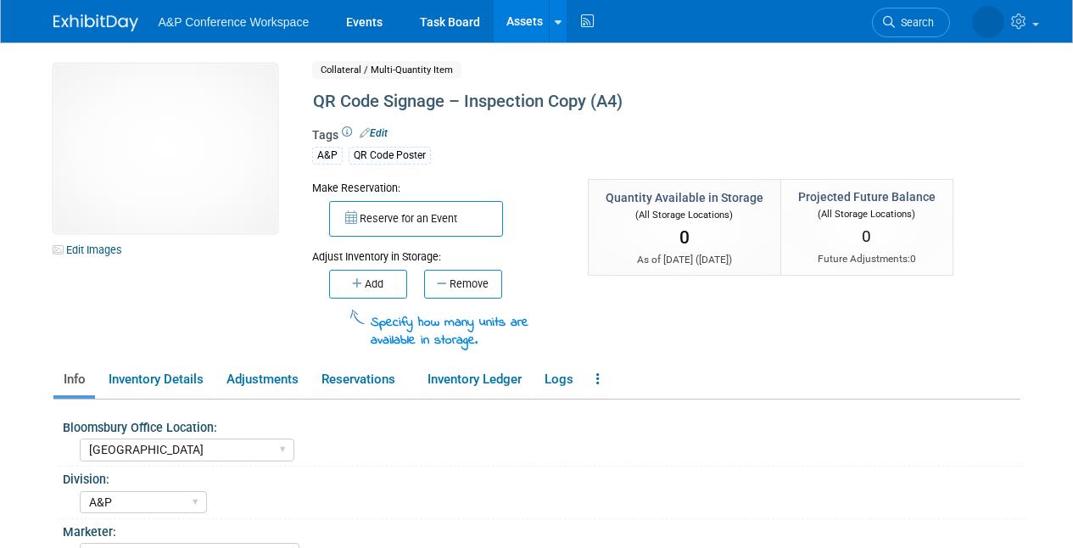
select select "[GEOGRAPHIC_DATA]"
select select "A&P"
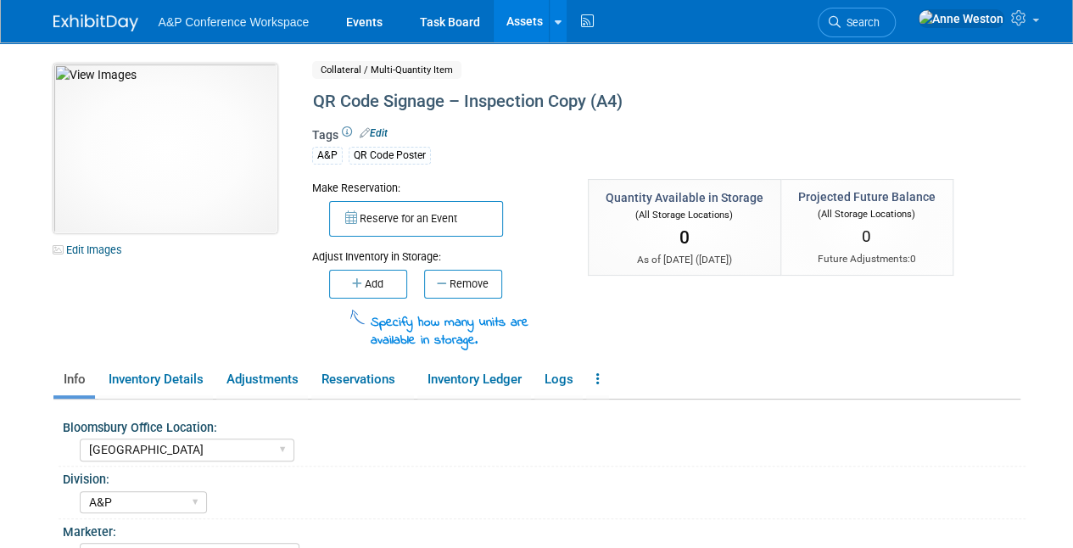
click at [170, 175] on img at bounding box center [165, 149] width 224 height 170
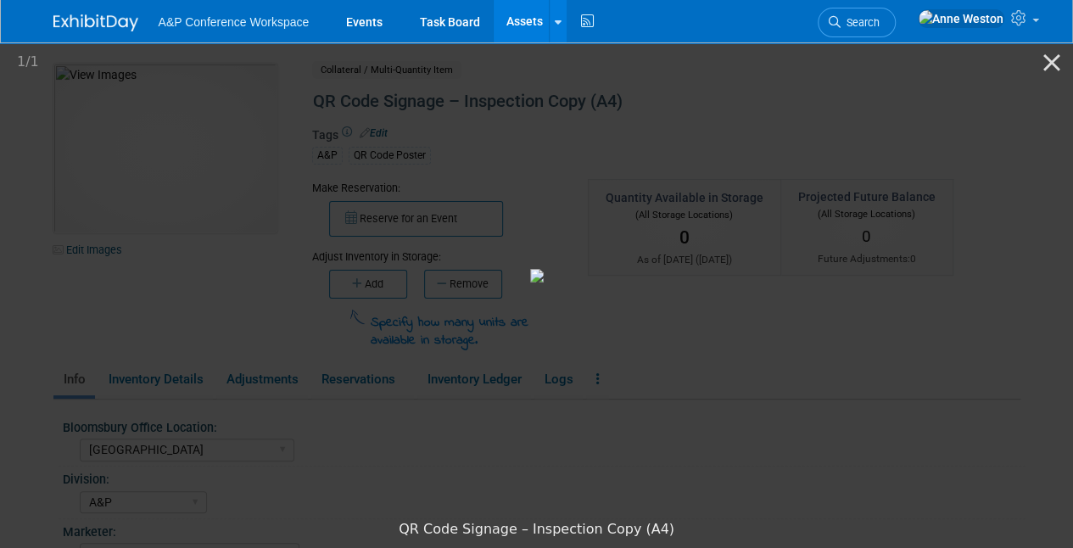
click at [172, 165] on picture at bounding box center [536, 276] width 1073 height 472
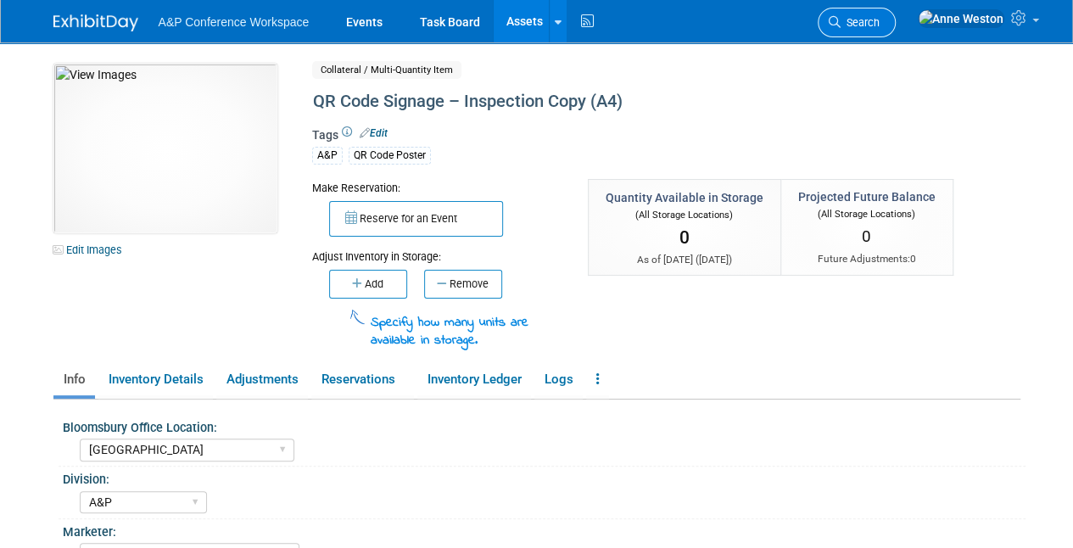
click at [880, 19] on span "Search" at bounding box center [860, 22] width 39 height 13
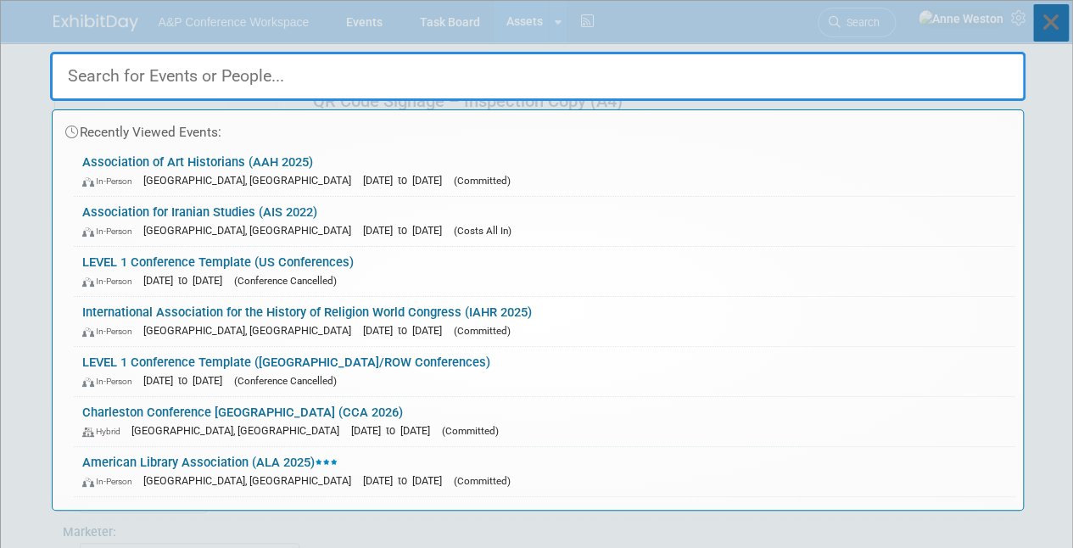
click at [1049, 31] on icon at bounding box center [1051, 22] width 36 height 37
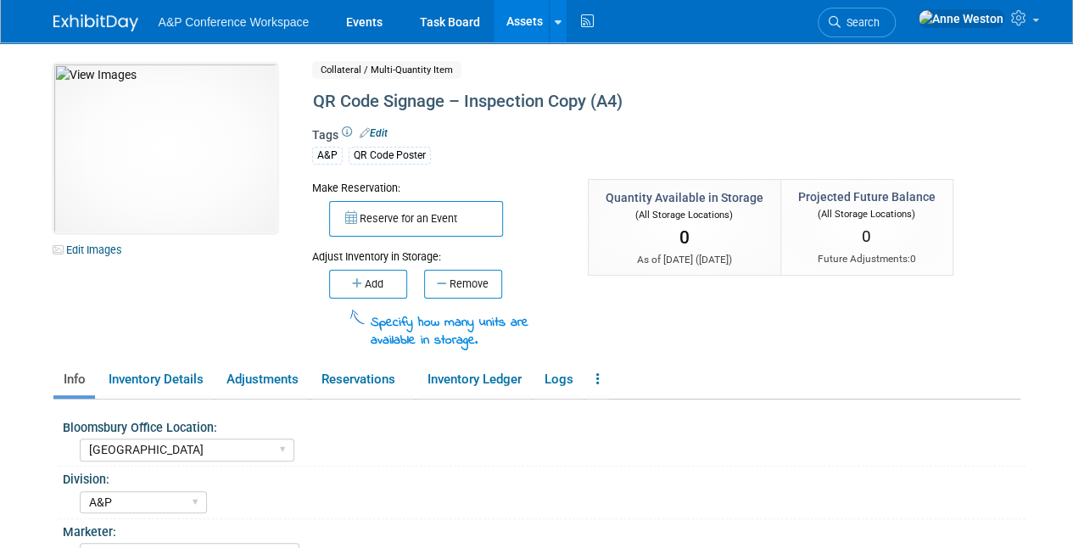
click at [520, 20] on link "Assets" at bounding box center [525, 21] width 62 height 42
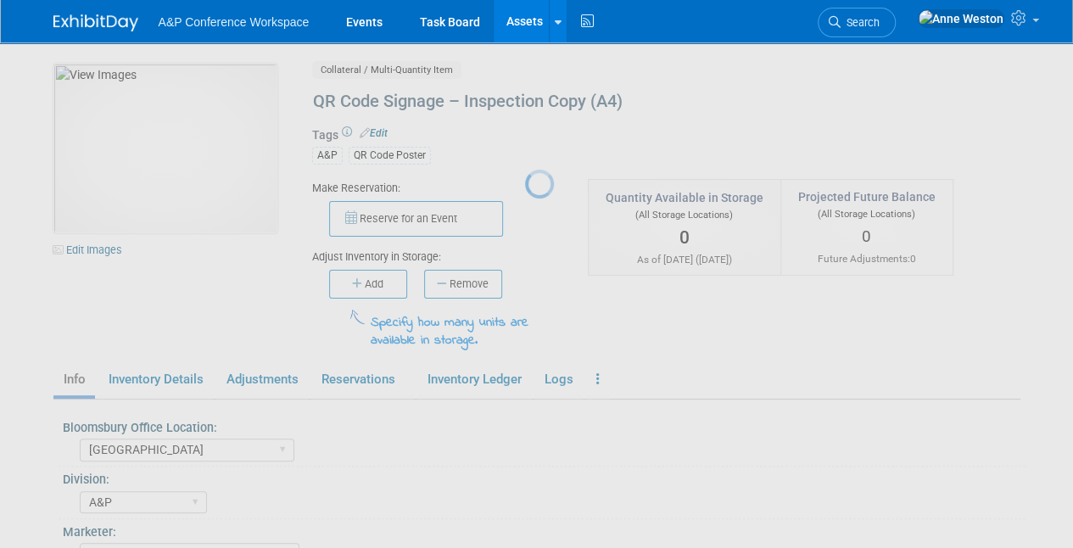
click at [516, 14] on link "Assets" at bounding box center [525, 21] width 62 height 42
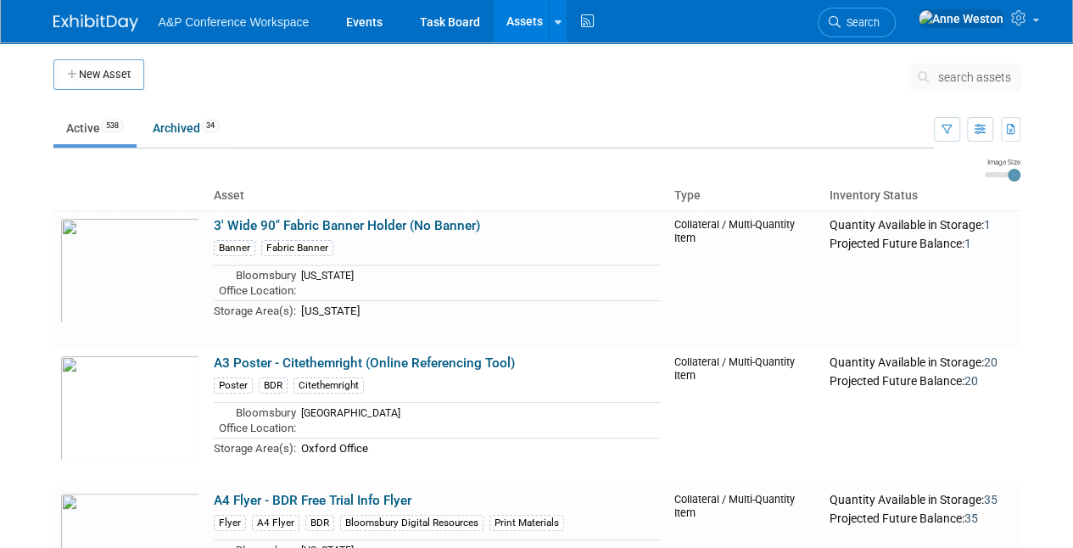
click at [974, 81] on span "search assets" at bounding box center [974, 77] width 73 height 14
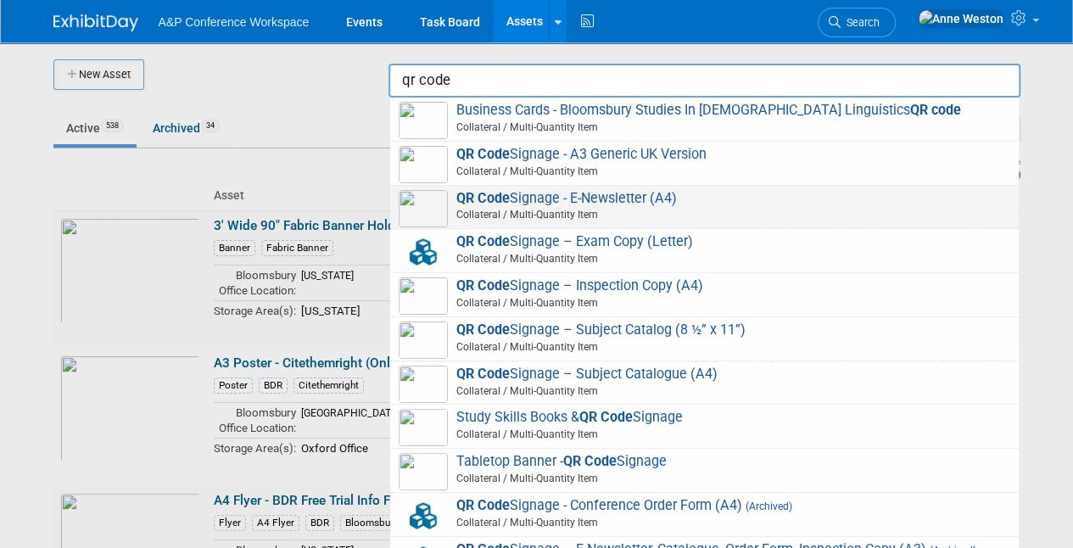
click at [562, 195] on span "QR Code Signage - E-Newsletter (A4) Collateral / Multi-Quantity Item" at bounding box center [705, 207] width 612 height 35
type input "QR Code Signage - E-Newsletter (A4)"
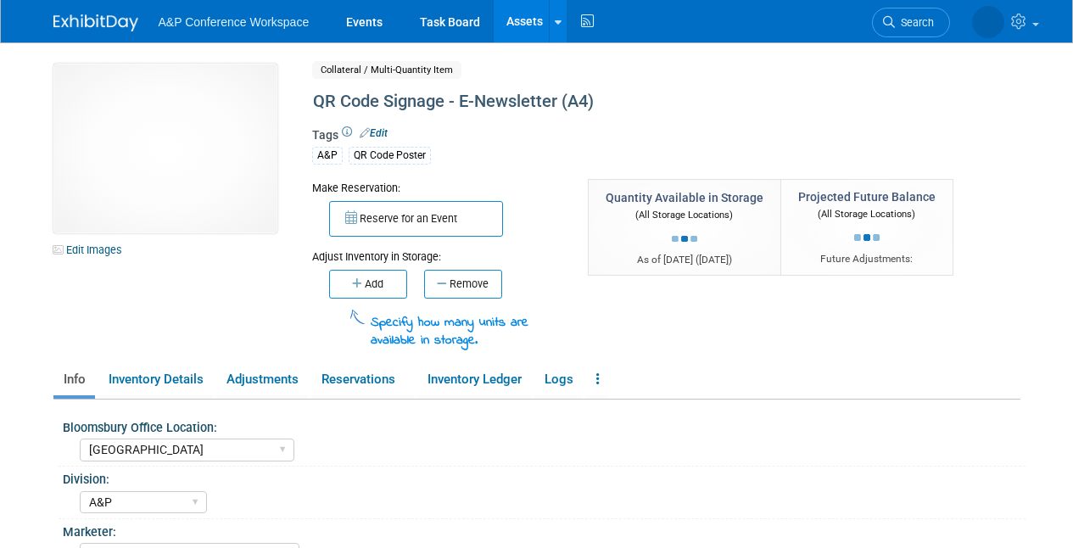
select select "[GEOGRAPHIC_DATA]"
select select "A&P"
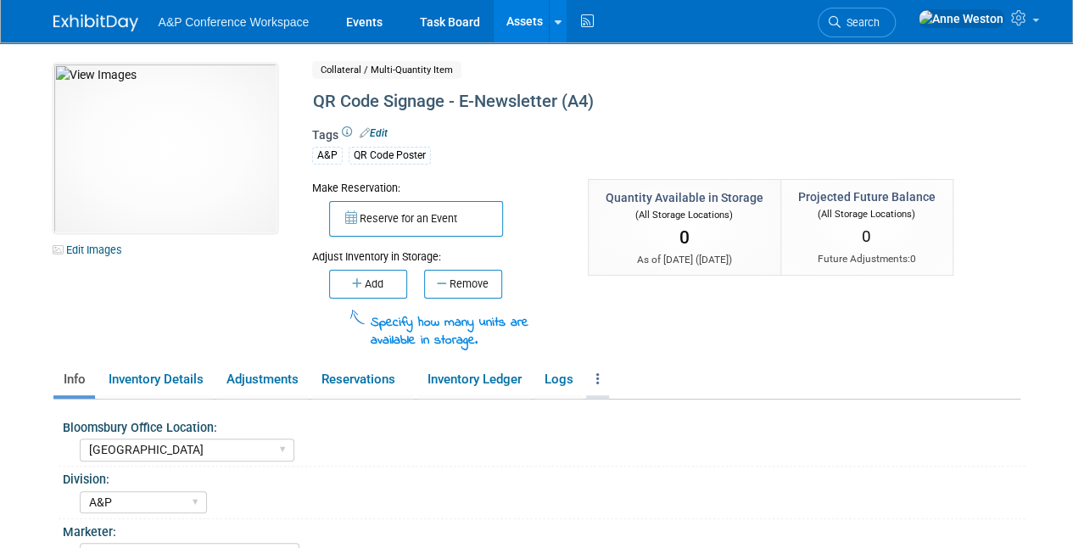
click at [598, 370] on link at bounding box center [597, 380] width 23 height 30
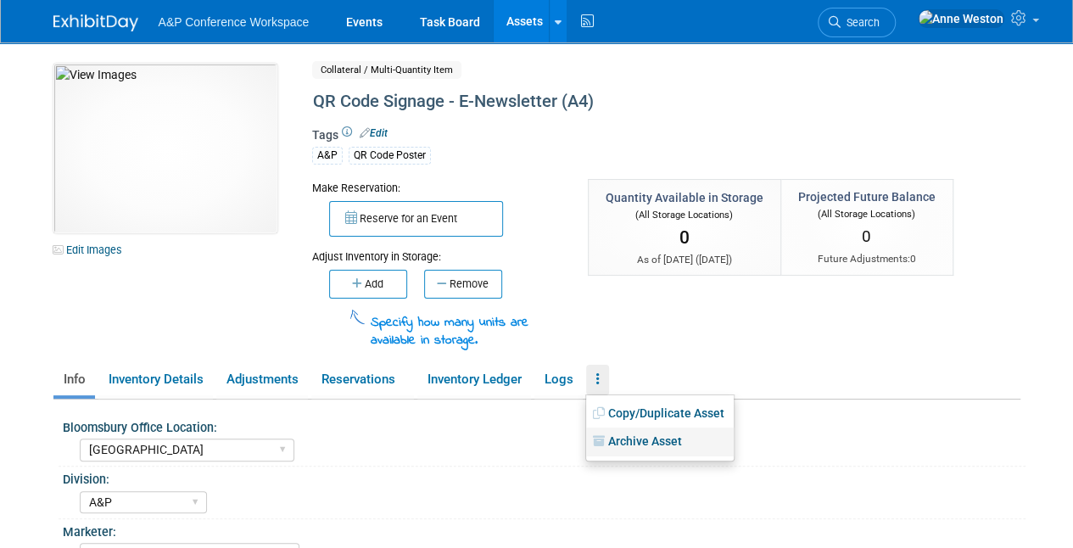
click at [636, 444] on link "Archive Asset" at bounding box center [660, 442] width 148 height 29
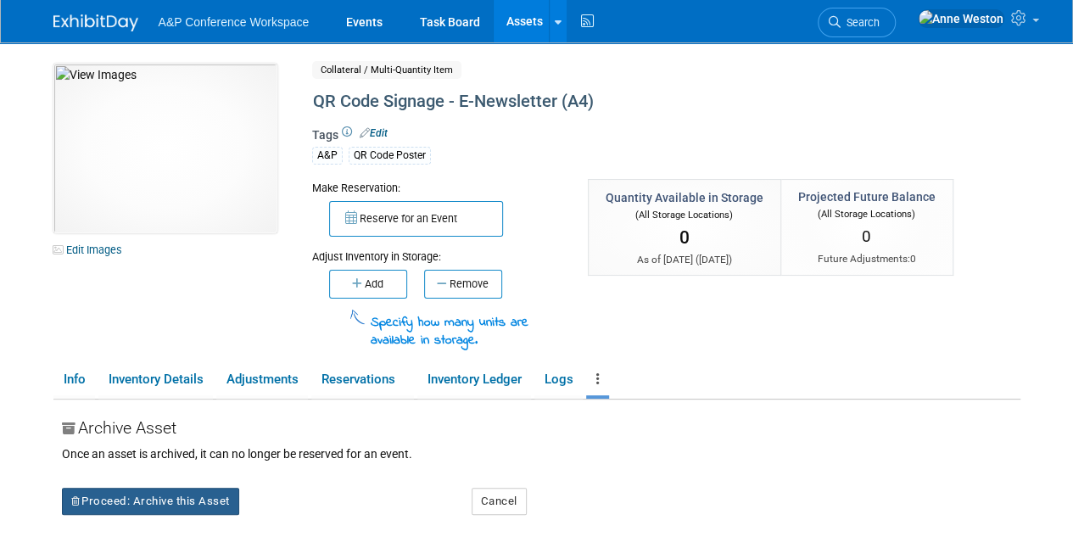
click at [206, 490] on button "Proceed: Archive this Asset" at bounding box center [150, 501] width 177 height 27
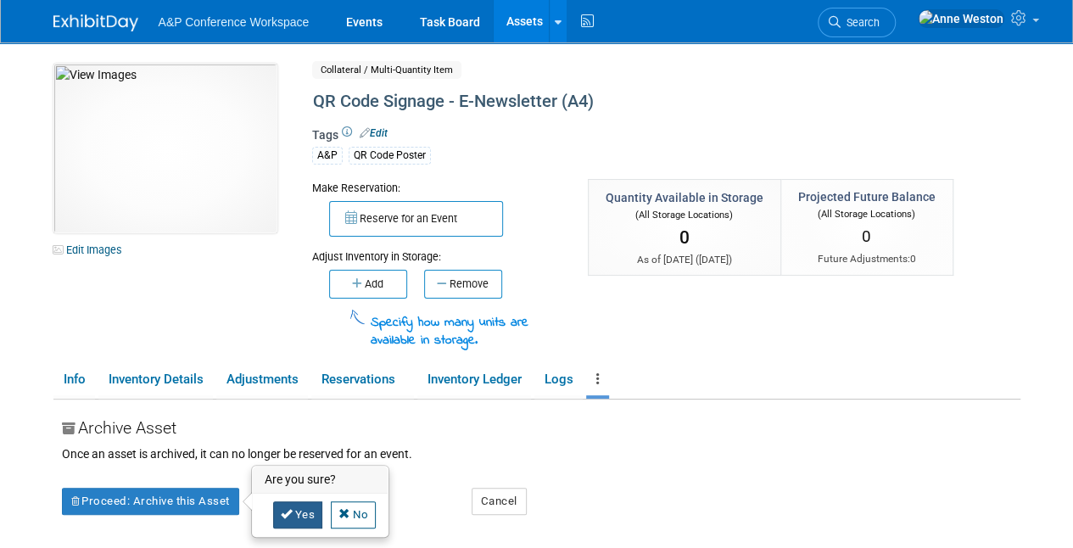
click at [305, 512] on link "Yes" at bounding box center [298, 514] width 50 height 27
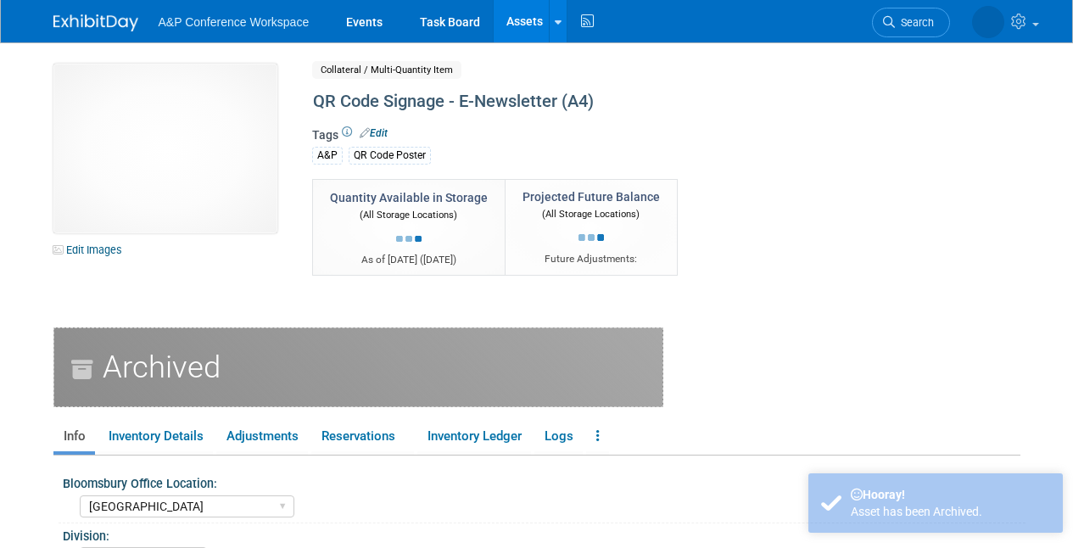
select select "[GEOGRAPHIC_DATA]"
select select "A&P"
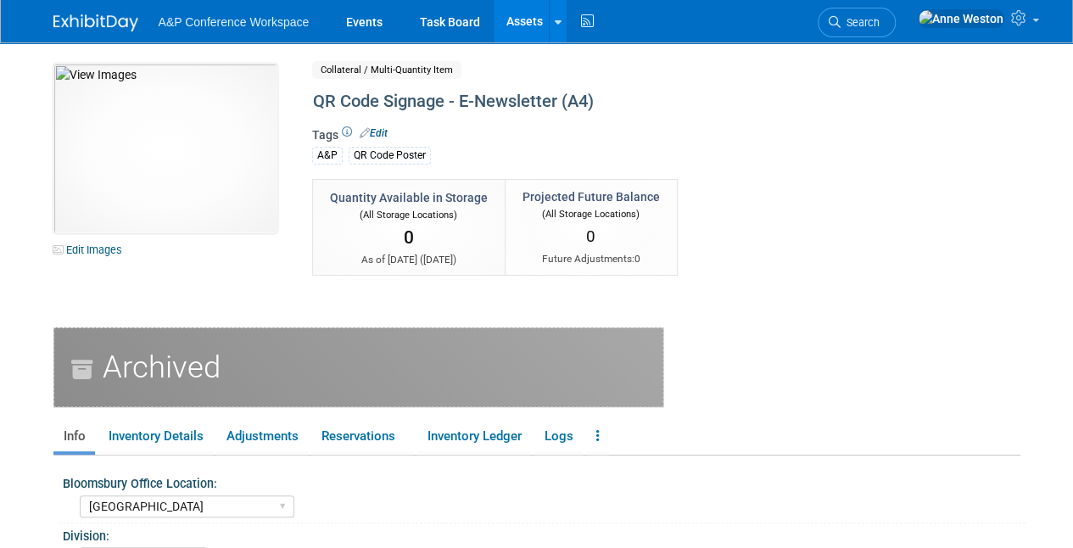
click at [514, 17] on link "Assets" at bounding box center [525, 21] width 62 height 42
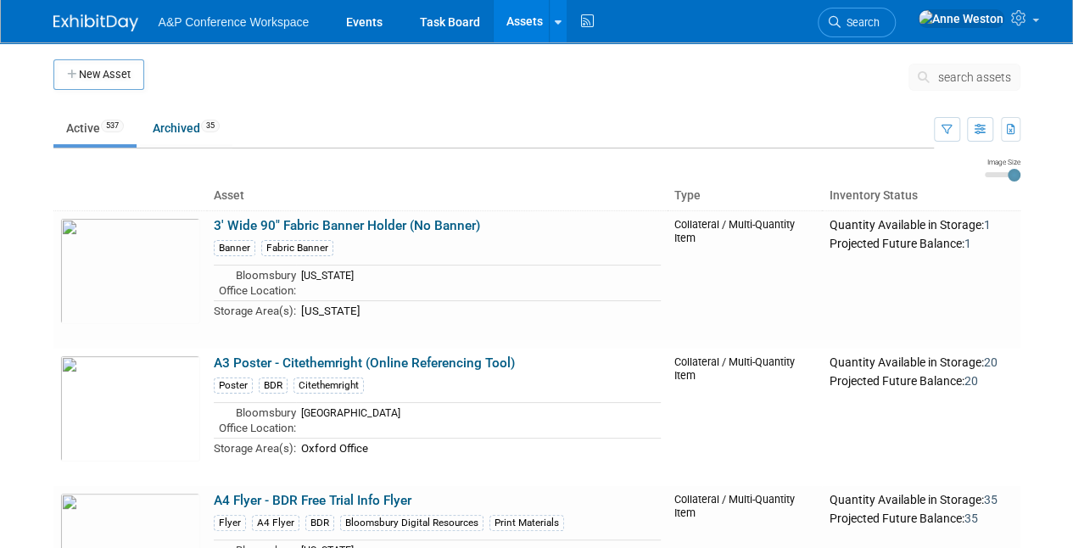
click at [993, 71] on span "search assets" at bounding box center [974, 77] width 73 height 14
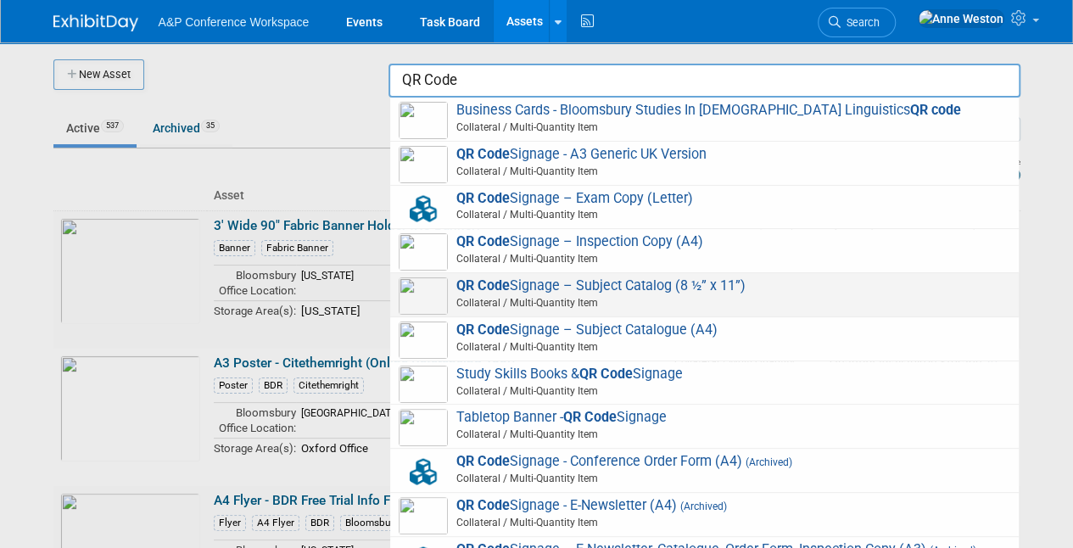
click at [521, 282] on span "QR Code Signage – Subject Catalog (8 ½” x 11”) Collateral / Multi-Quantity Item" at bounding box center [705, 294] width 612 height 35
type input "QR Code Signage – Subject Catalog (8 &#189;” x 11”)"
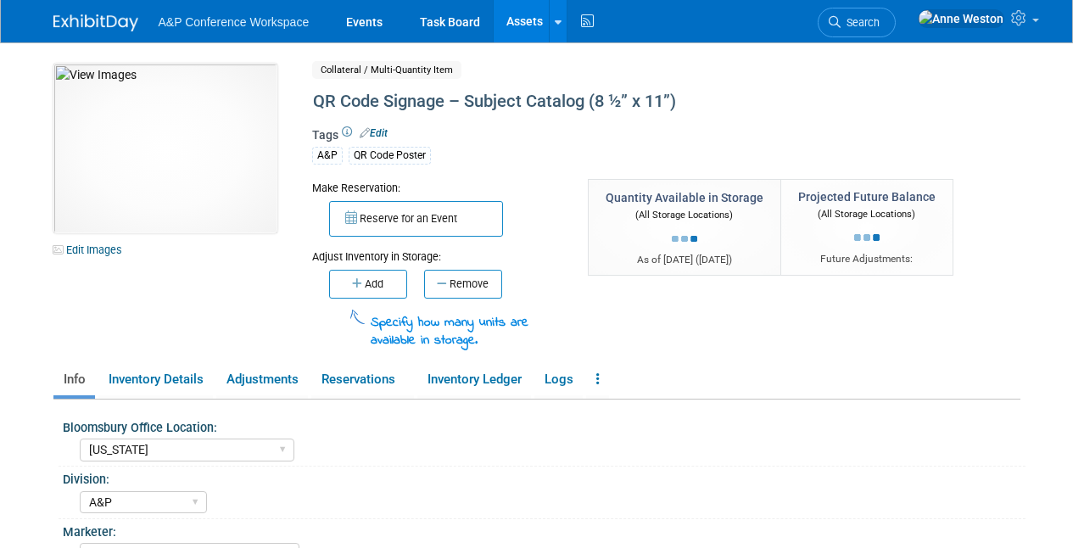
select select "[US_STATE]"
select select "A&P"
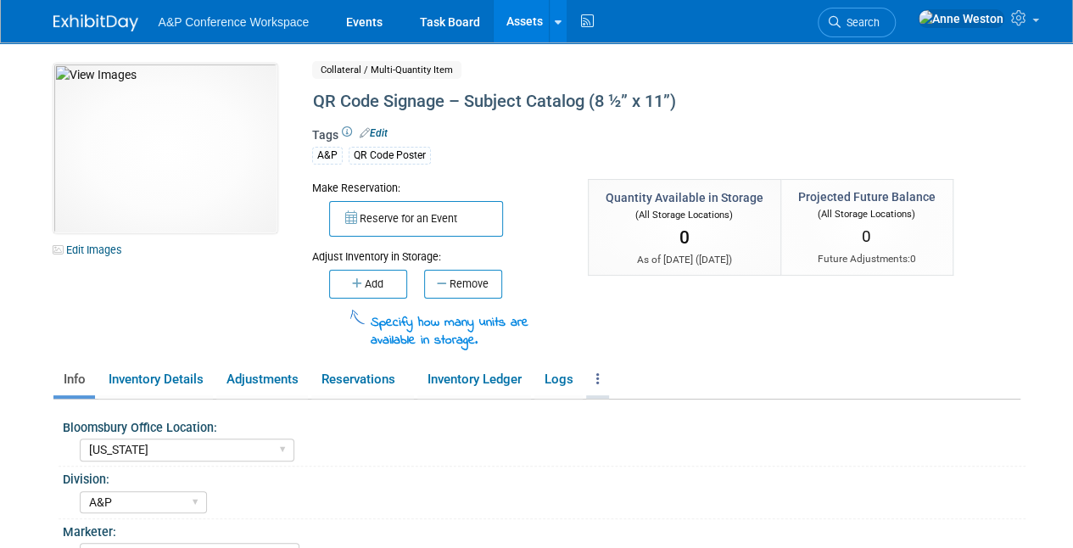
click at [599, 372] on icon at bounding box center [597, 378] width 3 height 13
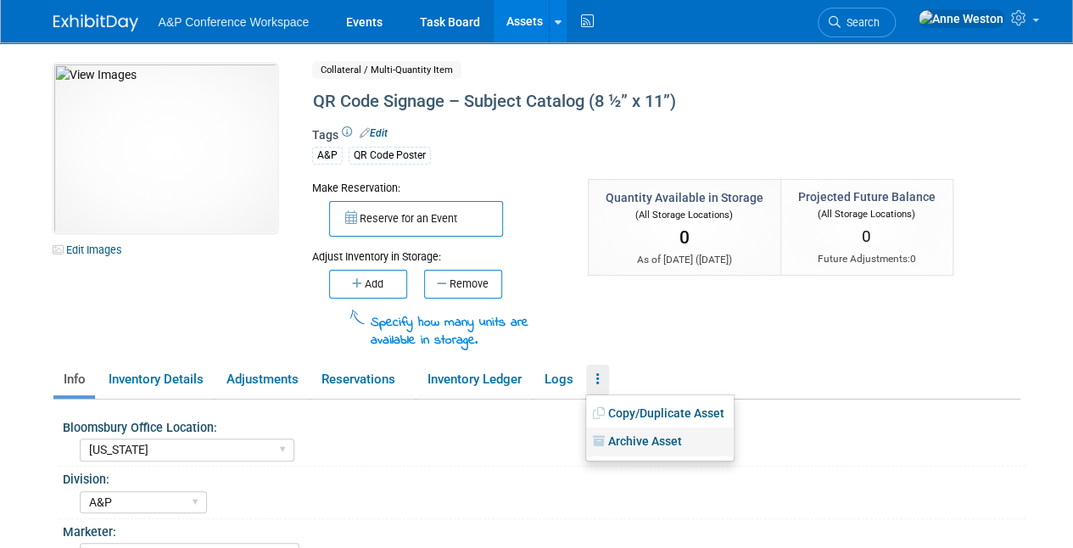
click at [621, 433] on link "Archive Asset" at bounding box center [660, 442] width 148 height 29
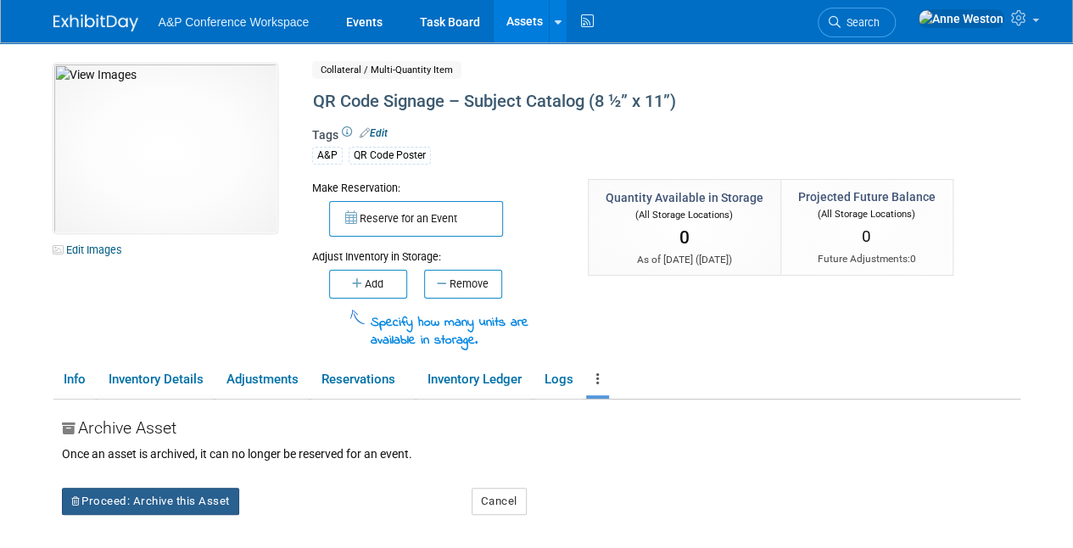
click at [169, 491] on button "Proceed: Archive this Asset" at bounding box center [150, 501] width 177 height 27
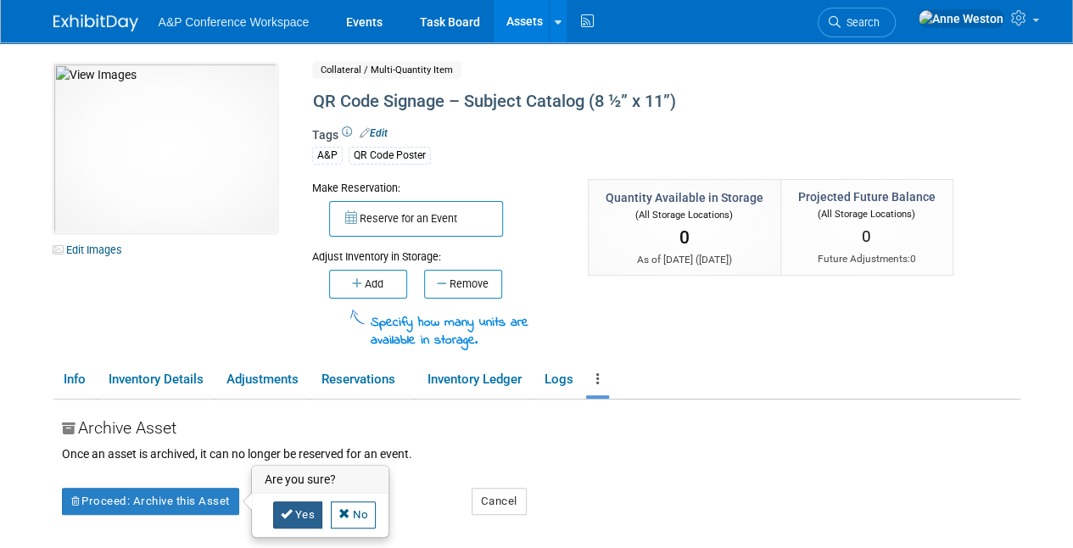
click at [281, 508] on icon at bounding box center [287, 513] width 12 height 11
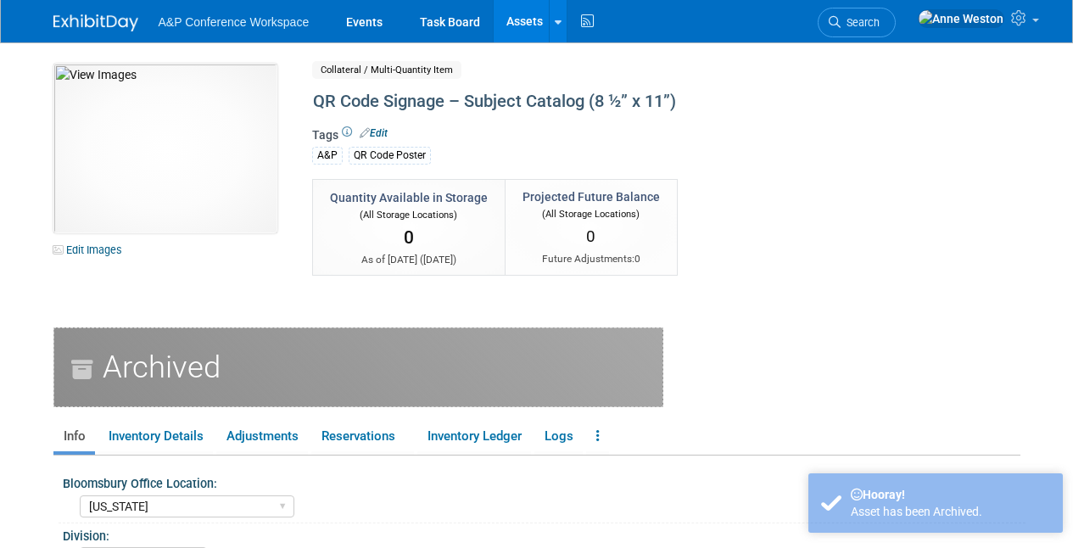
select select "[US_STATE]"
select select "A&P"
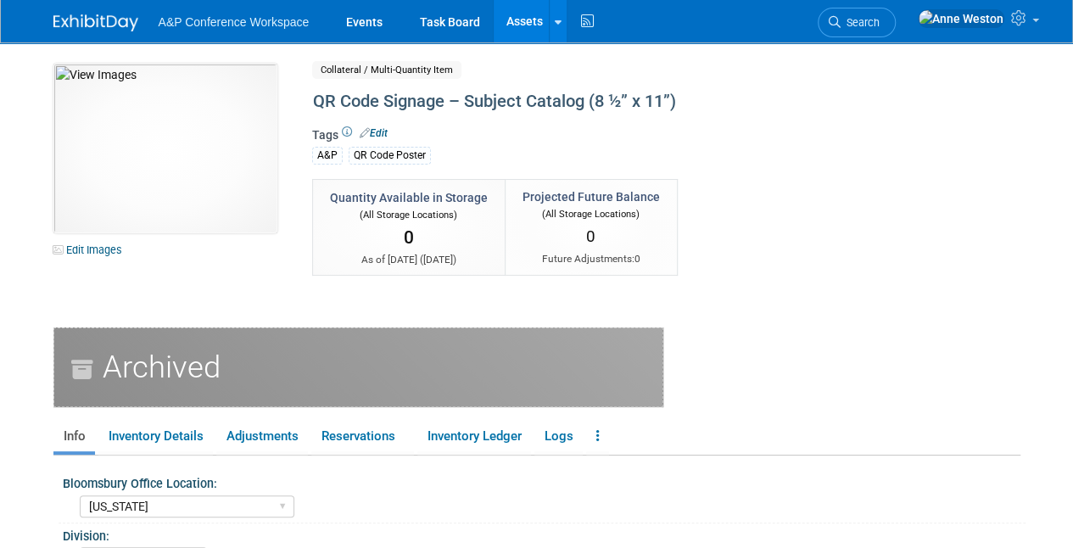
click at [508, 15] on link "Assets" at bounding box center [525, 21] width 62 height 42
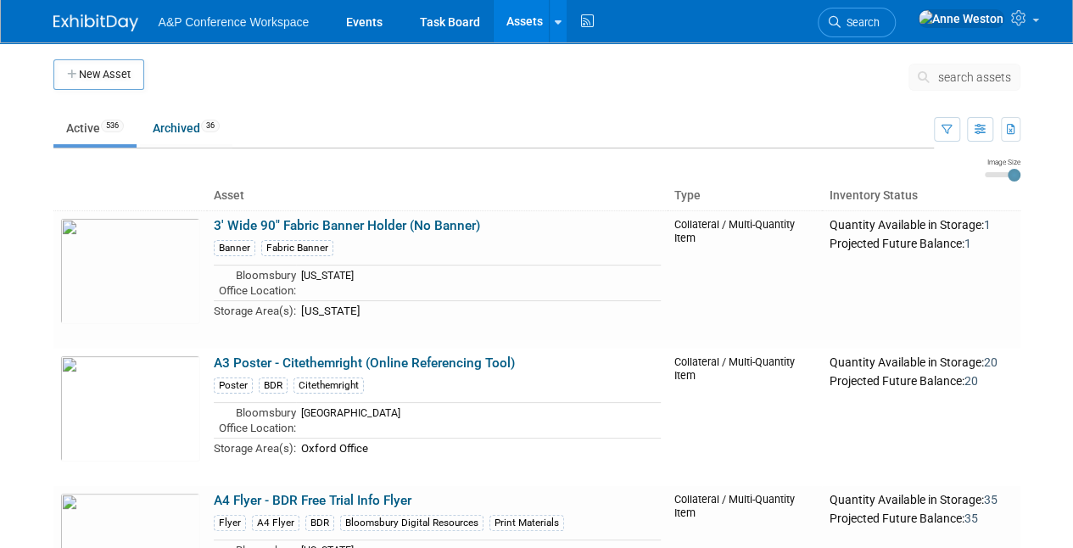
click at [957, 75] on span "search assets" at bounding box center [974, 77] width 73 height 14
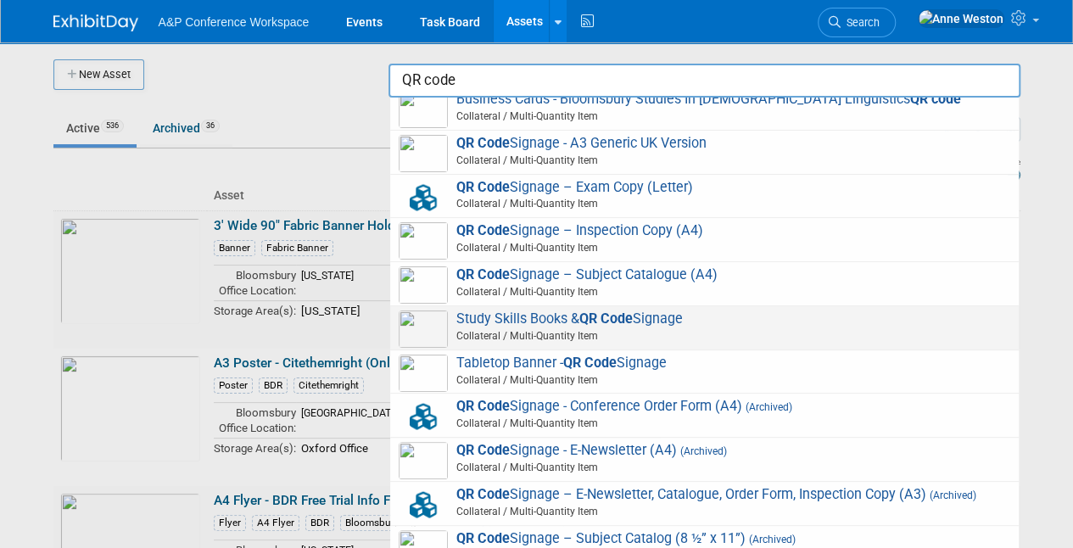
scroll to position [14, 0]
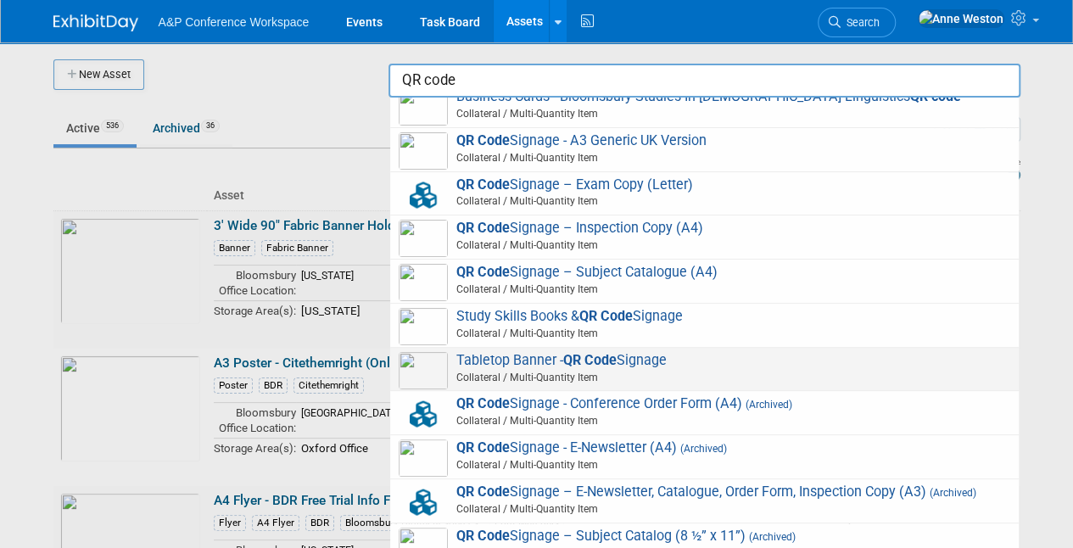
click at [590, 353] on strong "QR Code" at bounding box center [589, 360] width 53 height 16
type input "Tabletop Banner - QR Code Signage"
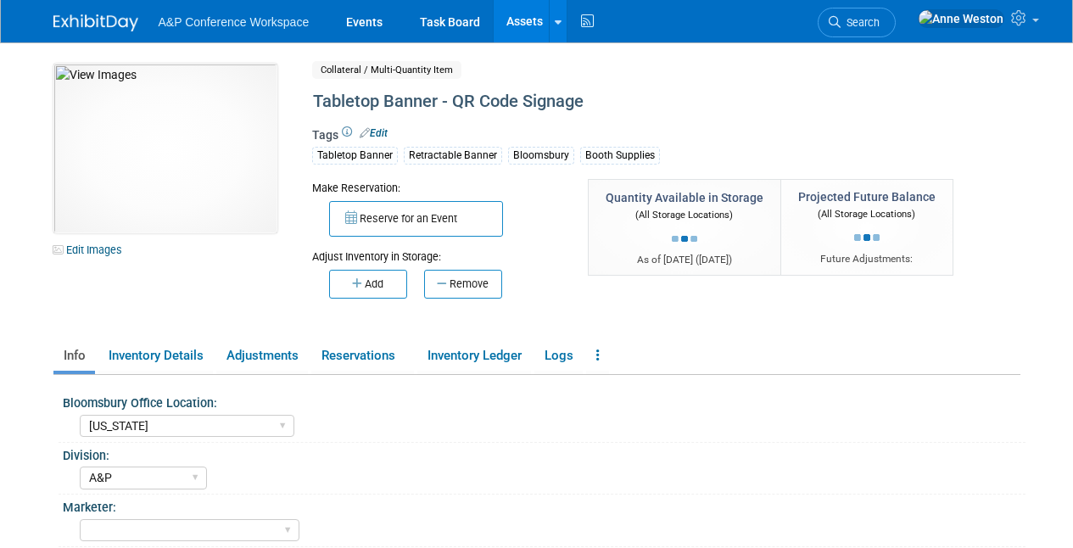
select select "[US_STATE]"
select select "A&P"
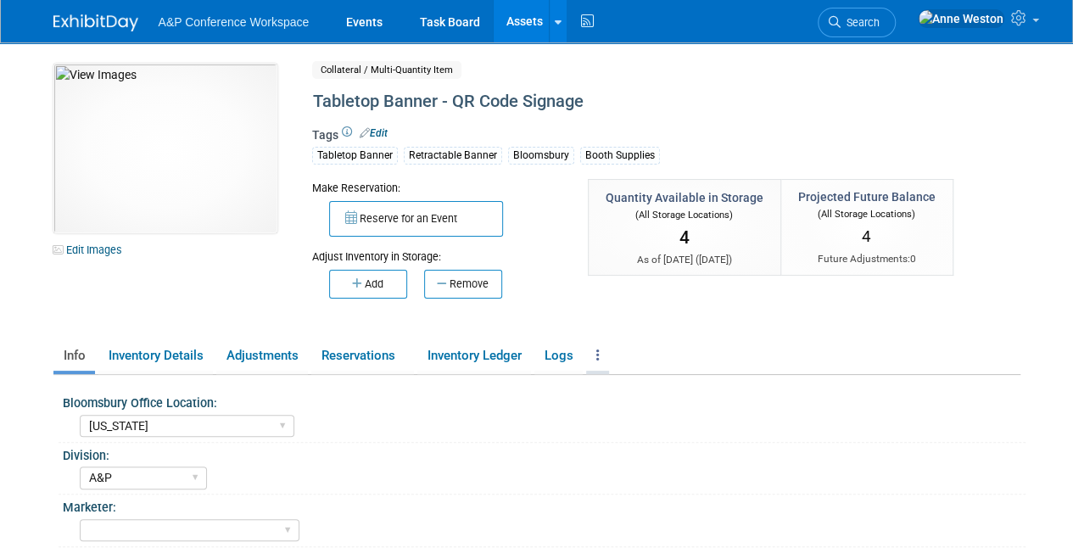
click at [600, 350] on icon at bounding box center [597, 355] width 3 height 13
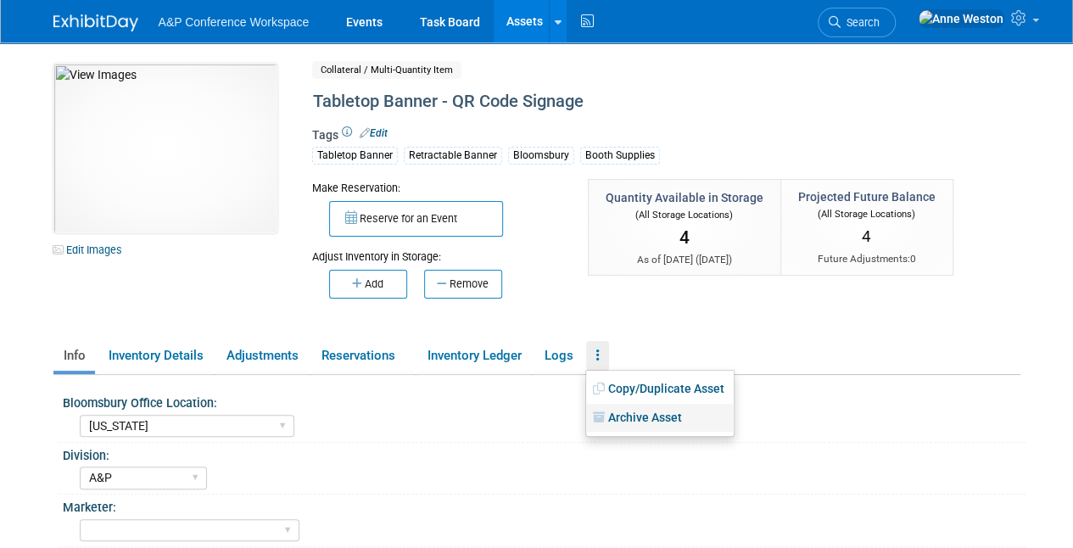
click at [633, 415] on link "Archive Asset" at bounding box center [660, 418] width 148 height 29
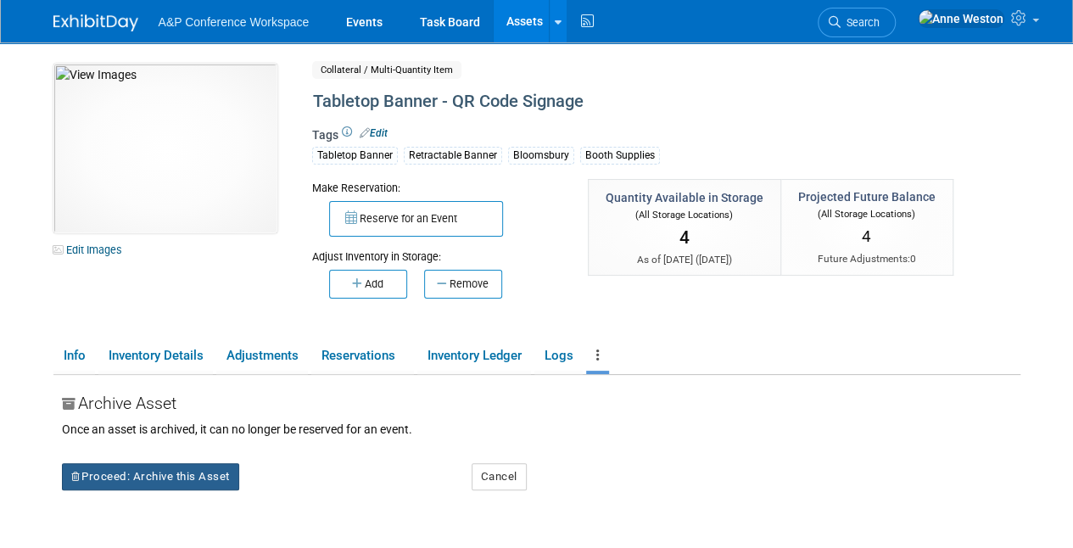
click at [165, 473] on button "Proceed: Archive this Asset" at bounding box center [150, 476] width 177 height 27
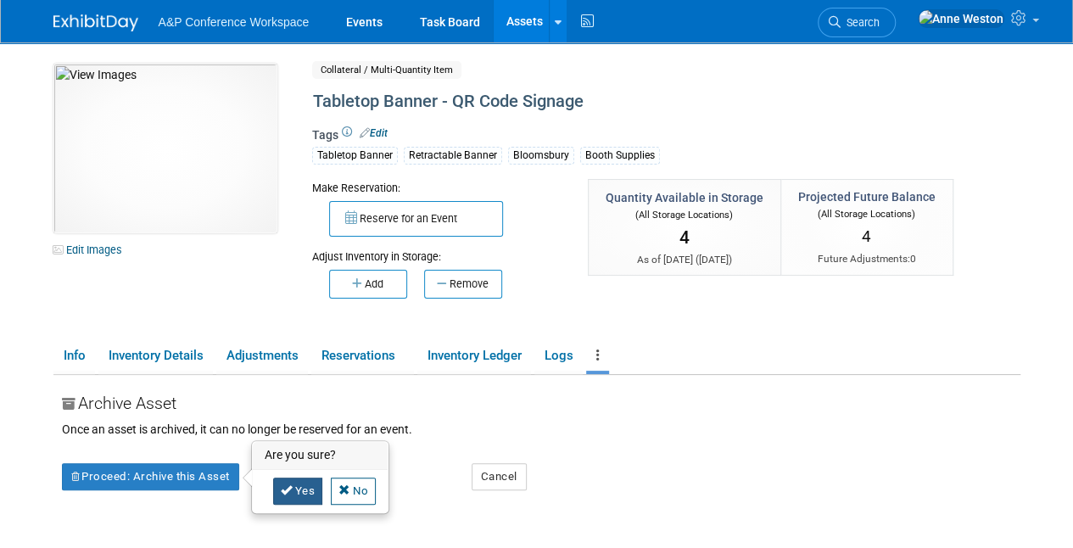
click at [284, 484] on icon at bounding box center [287, 489] width 12 height 11
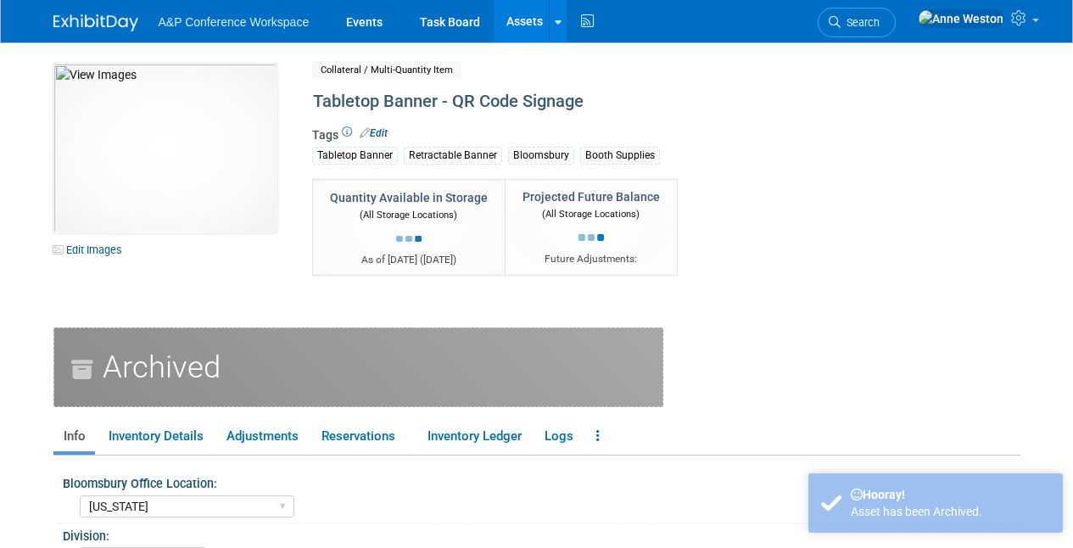
select select "[US_STATE]"
select select "A&P"
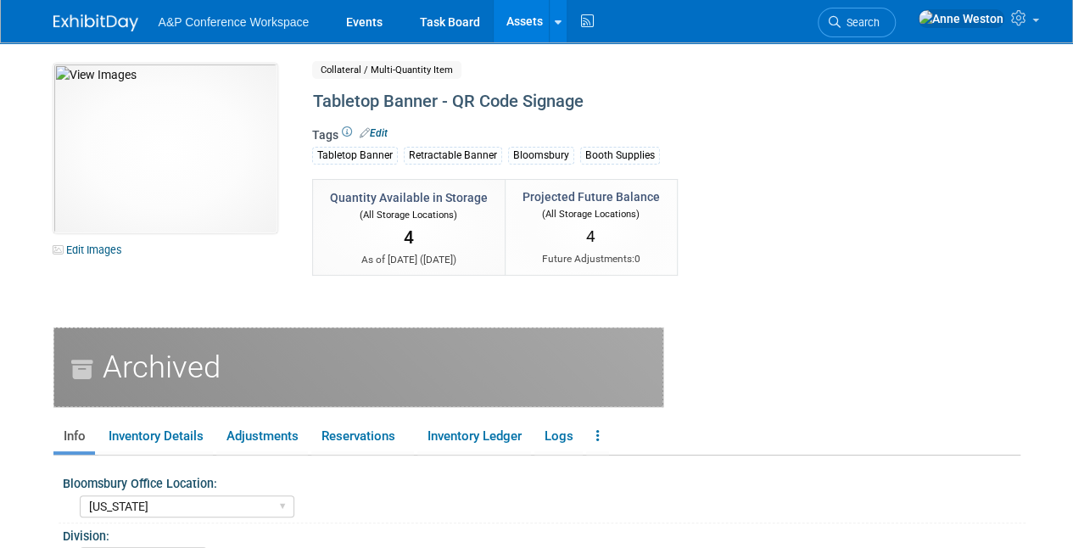
click at [523, 25] on link "Assets" at bounding box center [525, 21] width 62 height 42
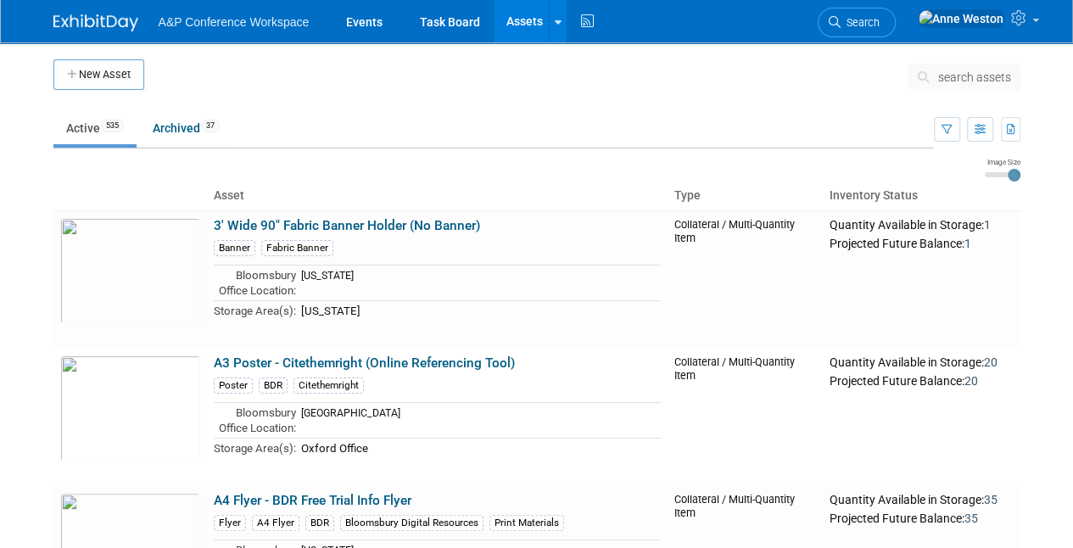
click at [507, 14] on link "Assets" at bounding box center [525, 21] width 62 height 42
click at [984, 75] on span "search assets" at bounding box center [974, 77] width 73 height 14
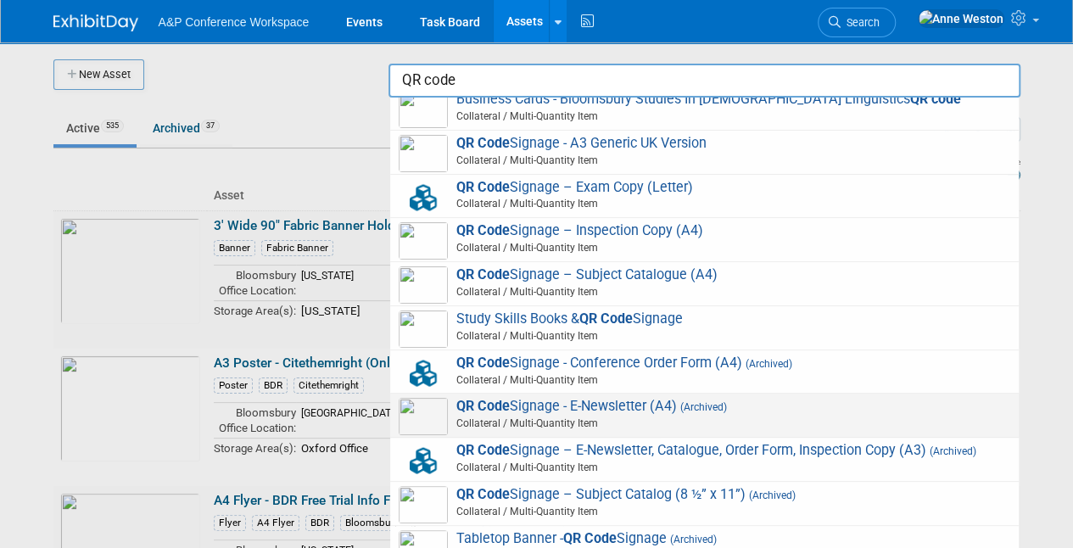
scroll to position [14, 0]
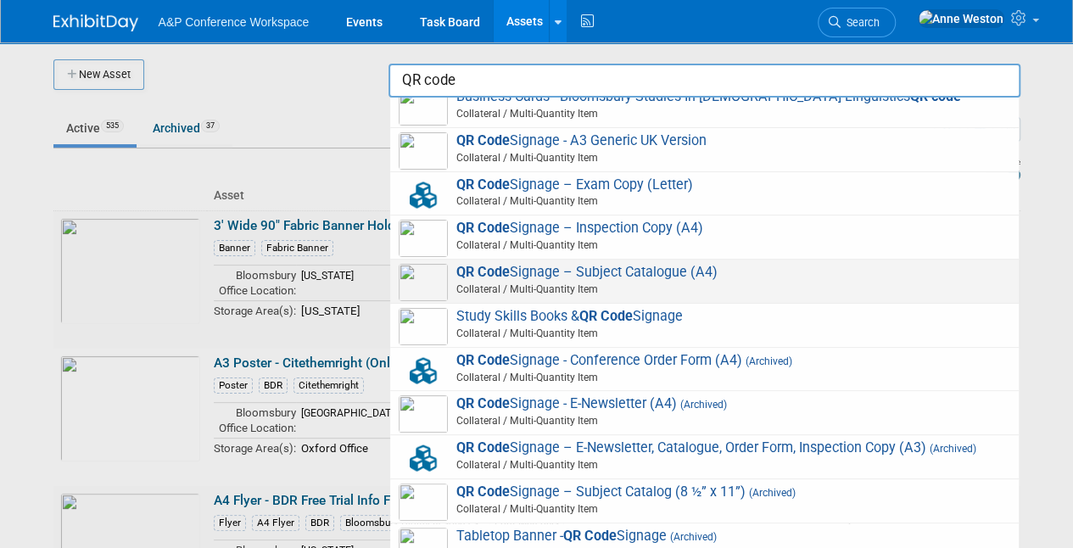
click at [548, 268] on span "QR Code Signage – Subject Catalogue (A4) Collateral / Multi-Quantity Item" at bounding box center [705, 281] width 612 height 35
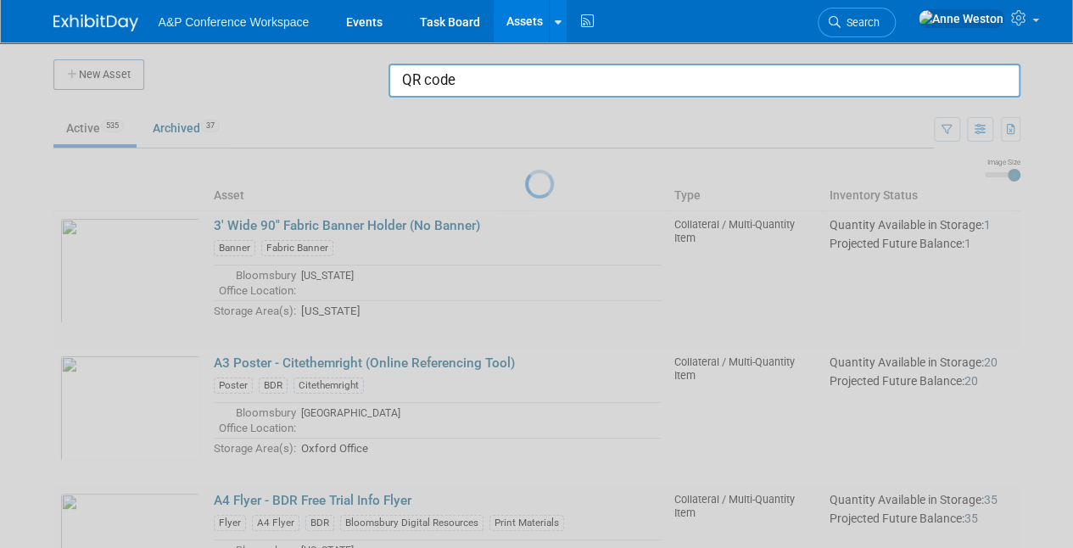
type input "QR Code Signage – Subject Catalogue (A4)"
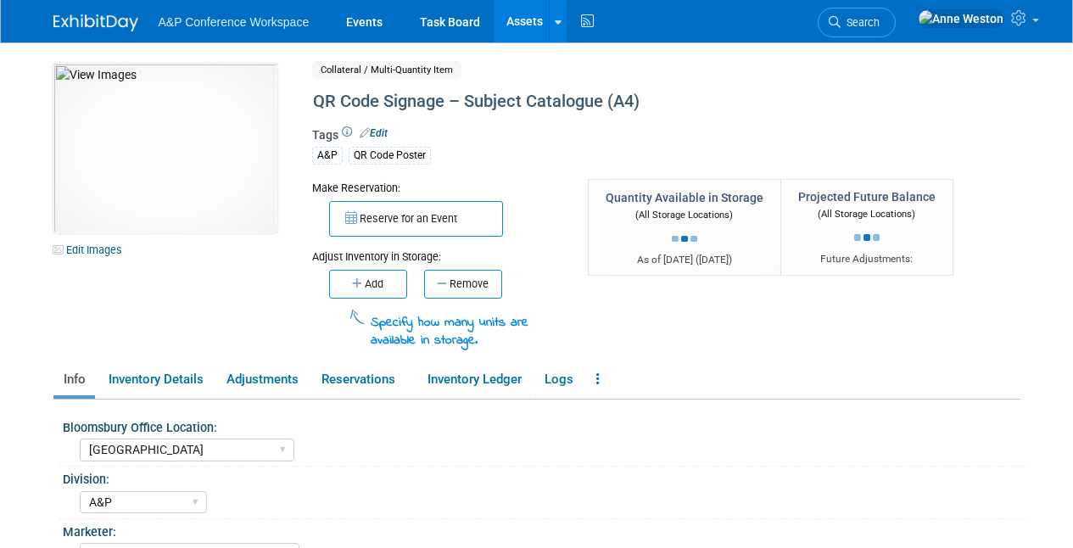
select select "[GEOGRAPHIC_DATA]"
select select "A&P"
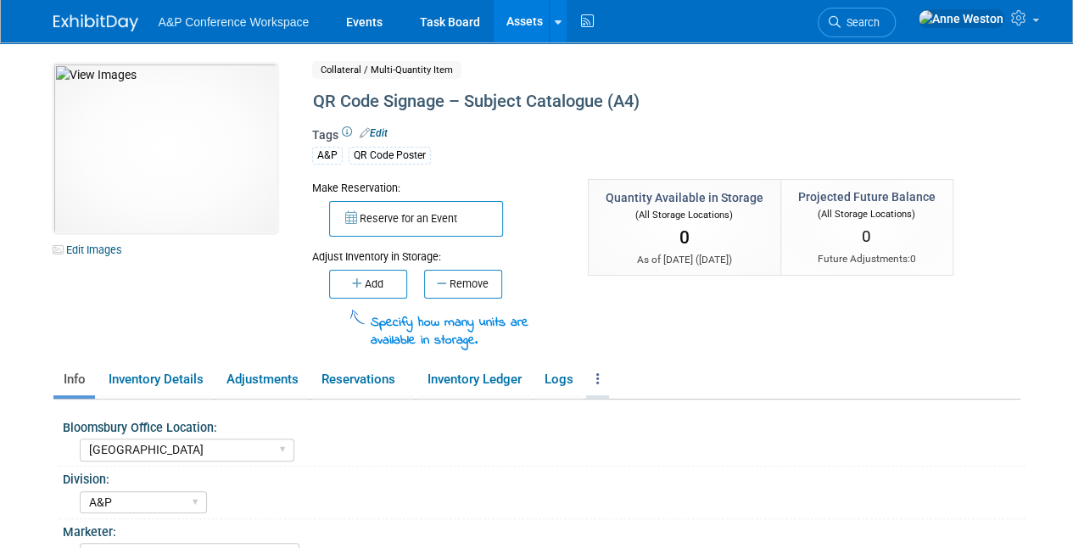
click at [598, 372] on icon at bounding box center [597, 378] width 3 height 13
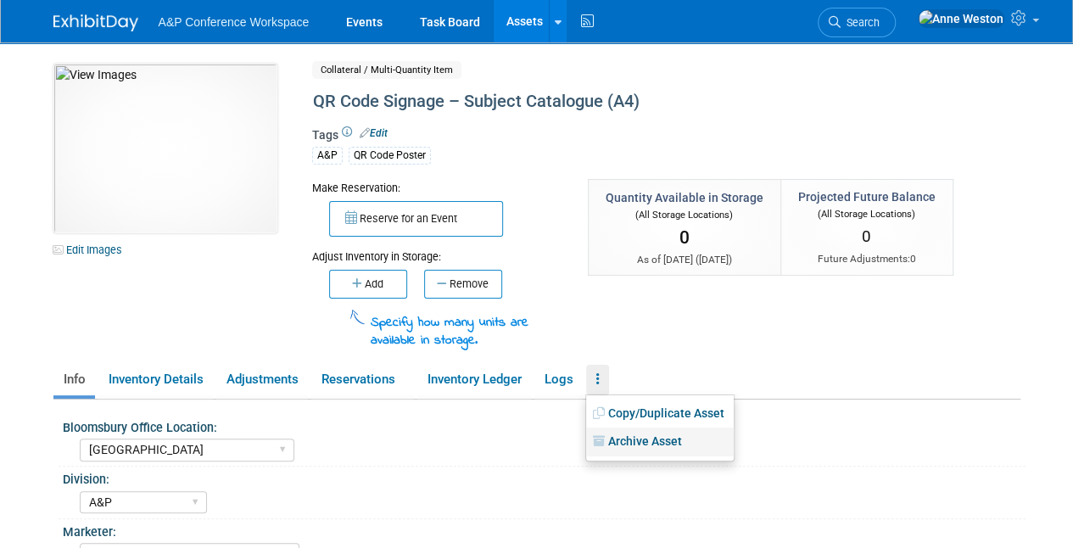
click at [630, 434] on link "Archive Asset" at bounding box center [660, 442] width 148 height 29
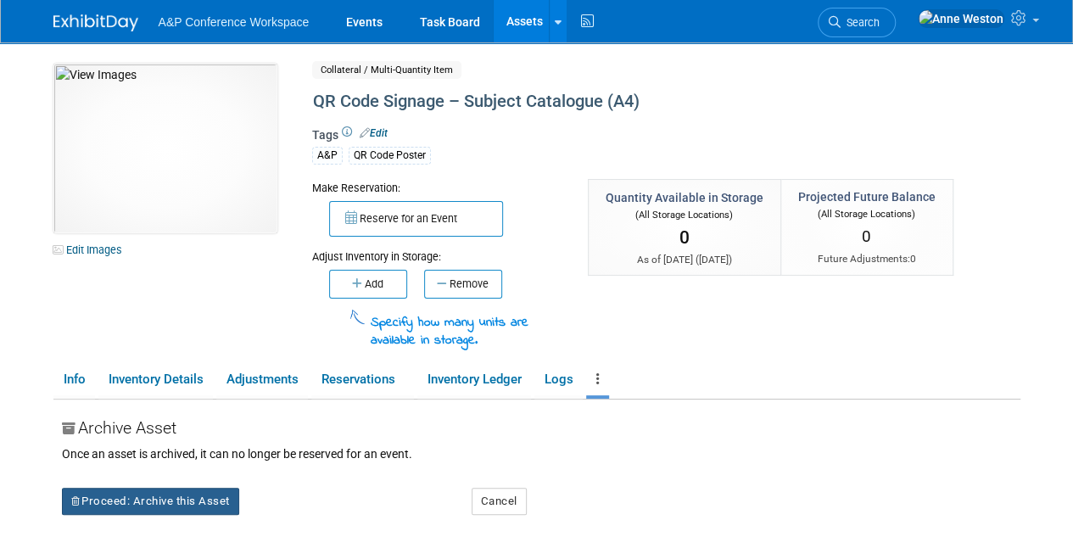
click at [153, 498] on button "Proceed: Archive this Asset" at bounding box center [150, 501] width 177 height 27
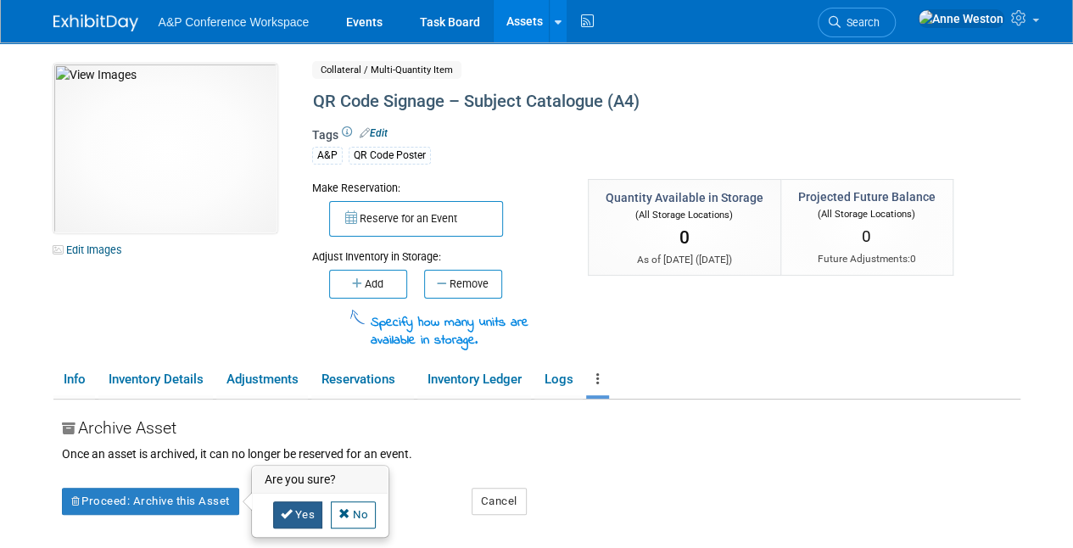
click at [307, 509] on link "Yes" at bounding box center [298, 514] width 50 height 27
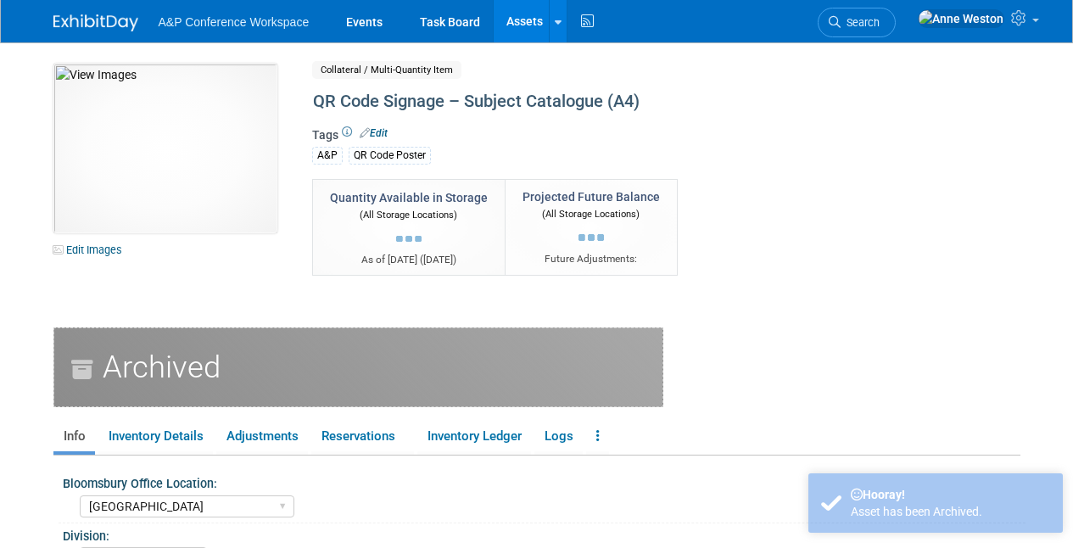
select select "[GEOGRAPHIC_DATA]"
select select "A&P"
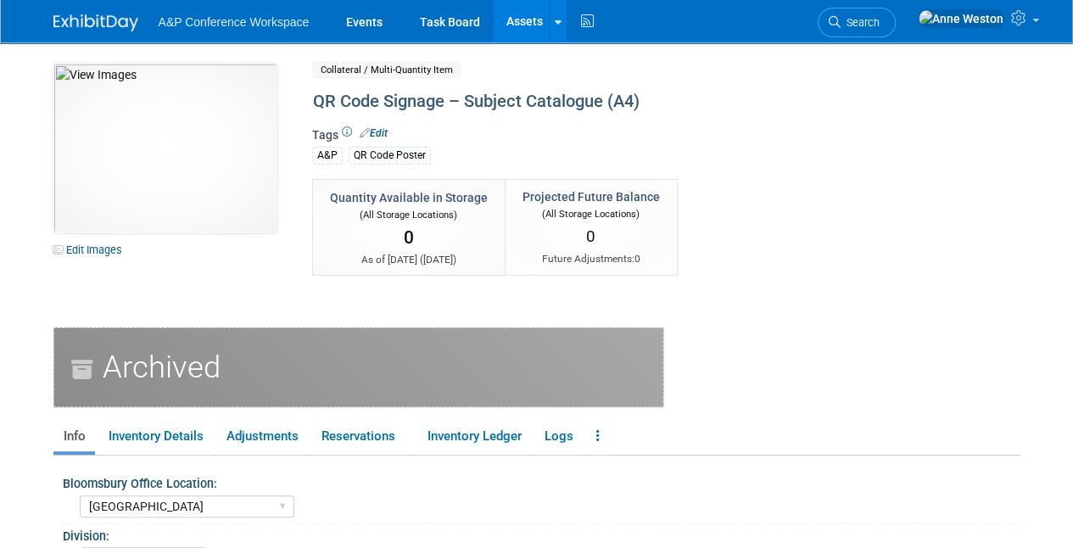
click at [528, 12] on link "Assets" at bounding box center [525, 21] width 62 height 42
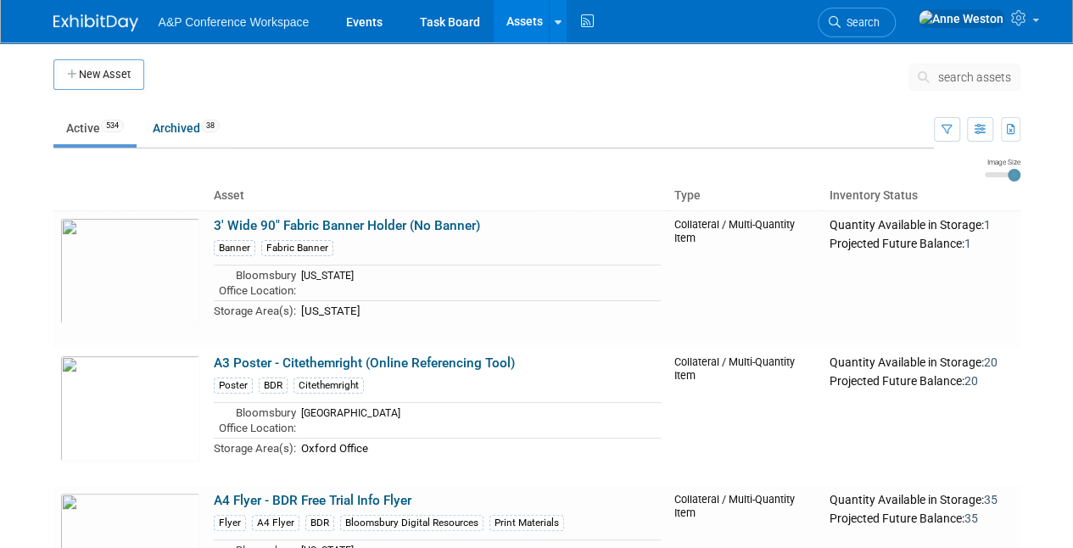
click at [981, 68] on button "search assets" at bounding box center [965, 77] width 112 height 27
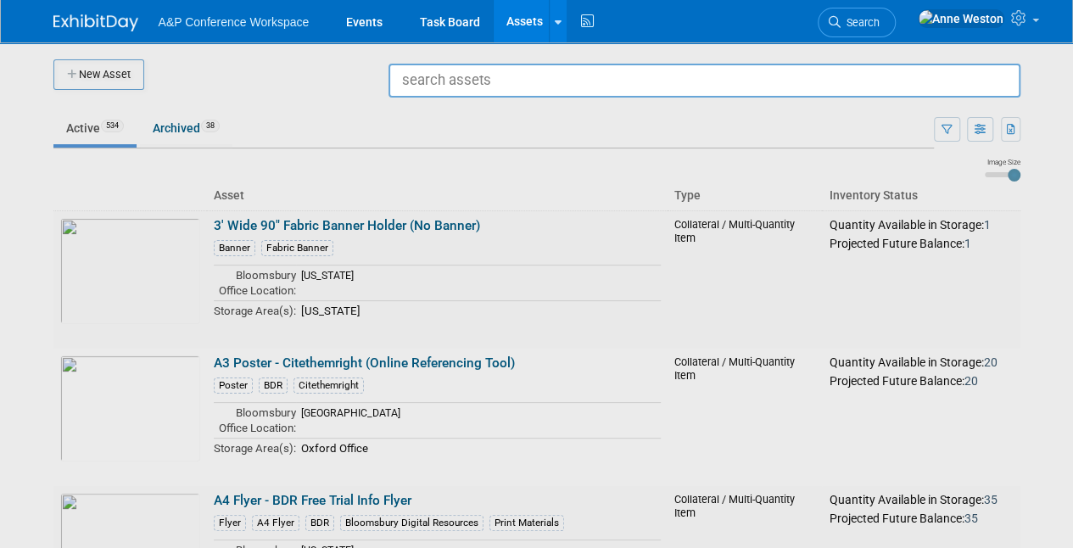
type input "a"
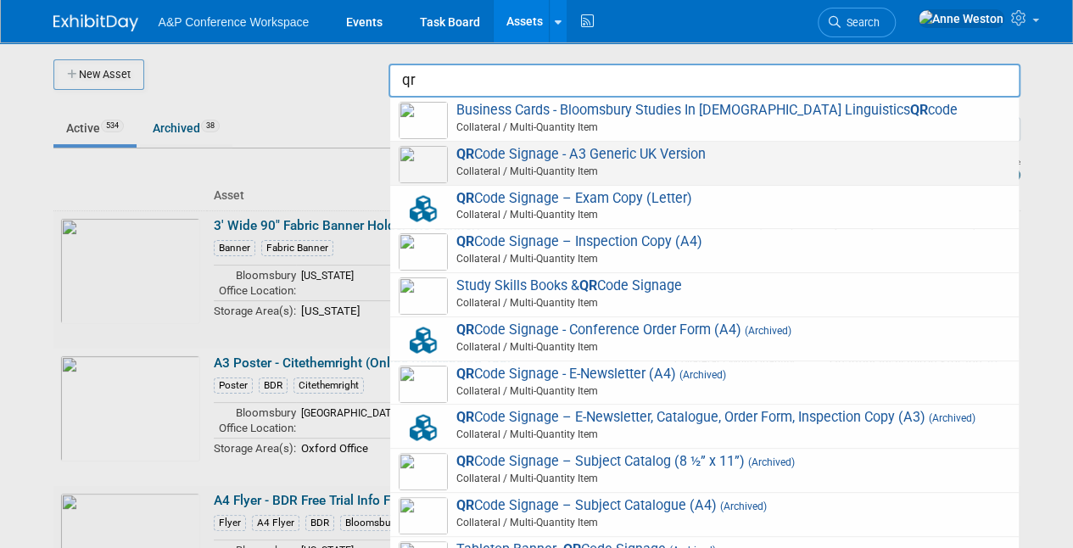
click at [555, 149] on span "QR Code Signage - A3 Generic UK Version Collateral / Multi-Quantity Item" at bounding box center [705, 163] width 612 height 35
type input "QR Code Signage - A3 Generic UK Version"
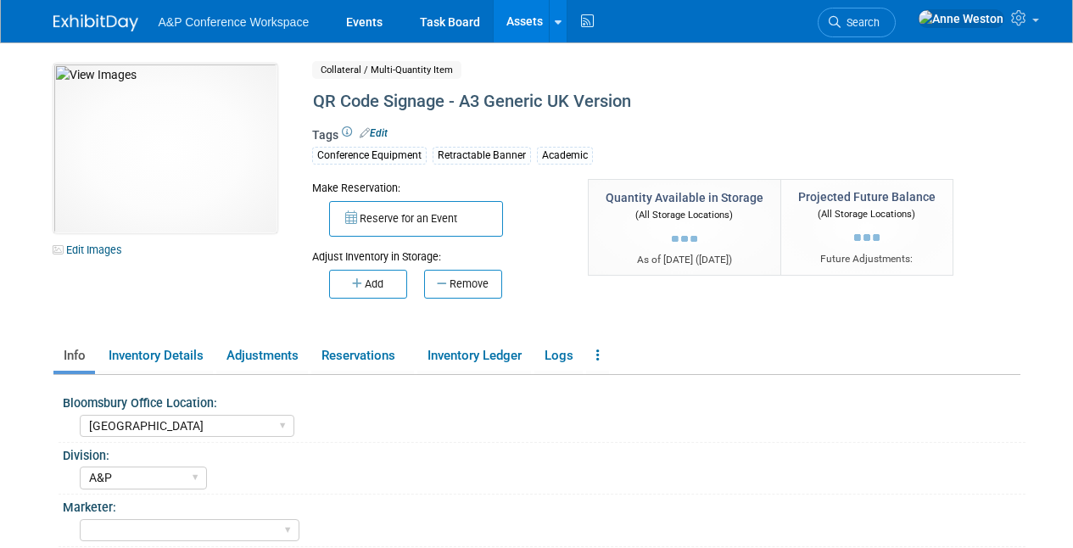
select select "[GEOGRAPHIC_DATA]"
select select "A&P"
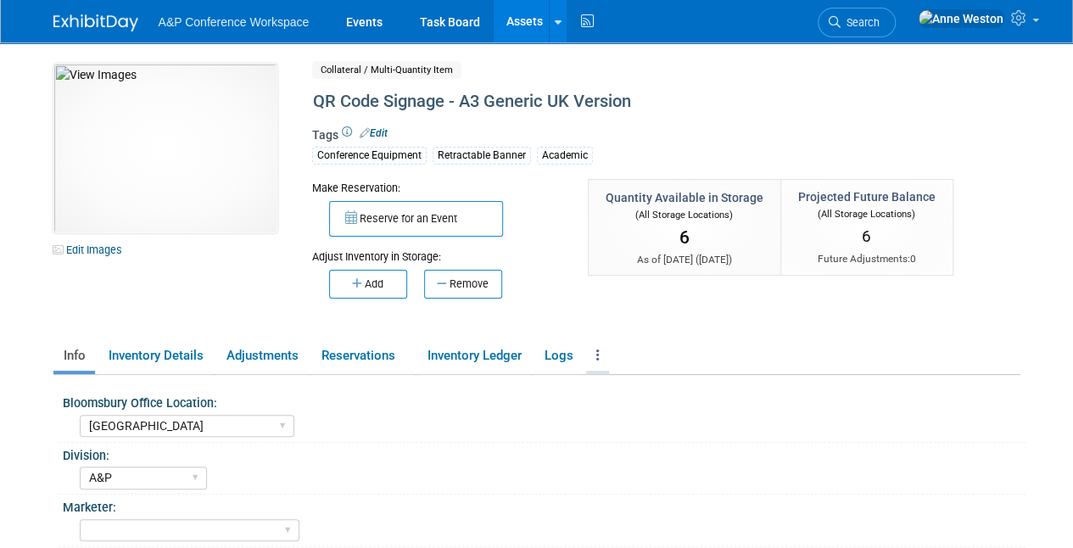
click at [600, 359] on icon at bounding box center [597, 355] width 3 height 13
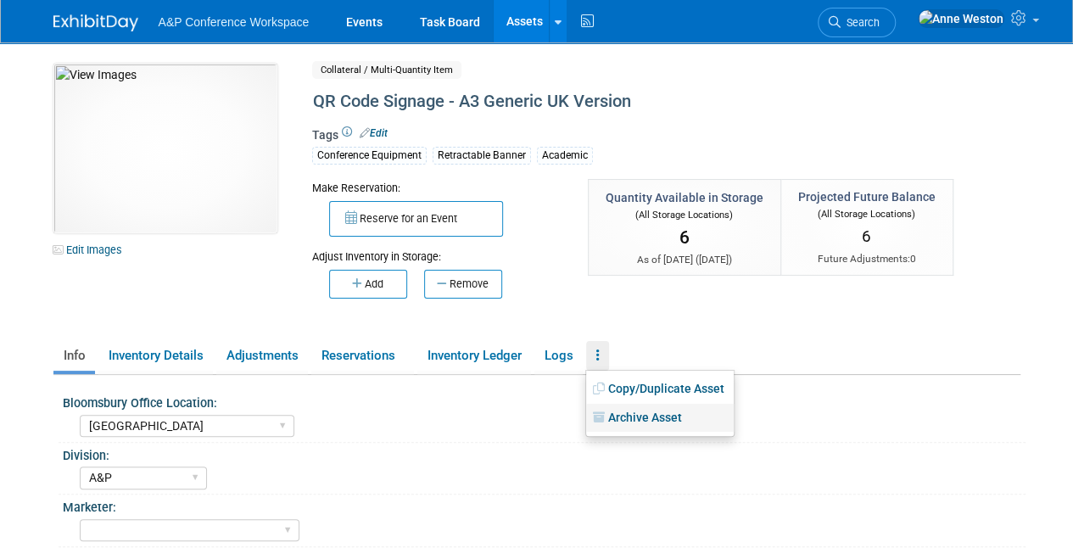
click at [634, 425] on link "Archive Asset" at bounding box center [660, 418] width 148 height 29
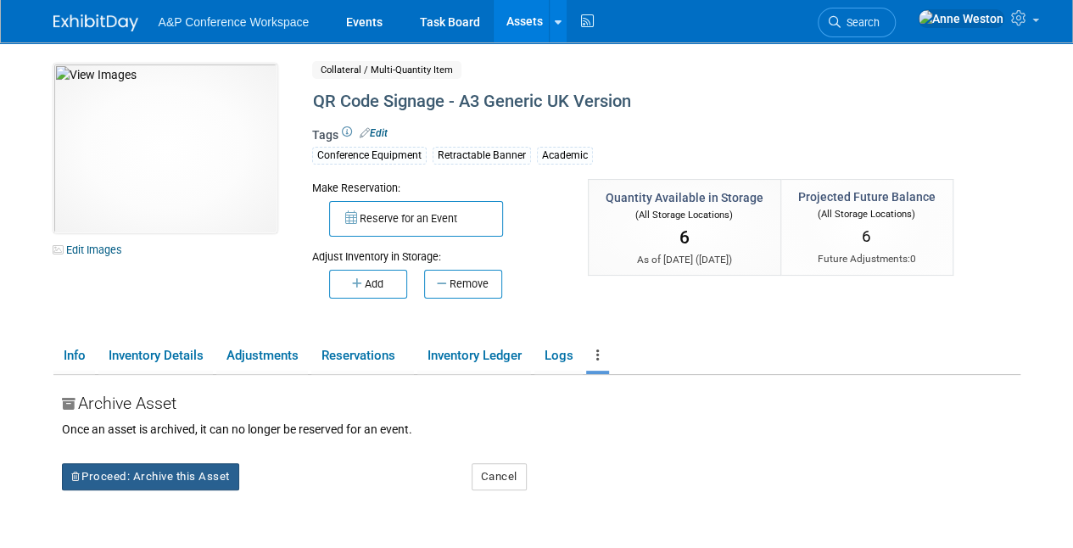
click at [197, 475] on button "Proceed: Archive this Asset" at bounding box center [150, 476] width 177 height 27
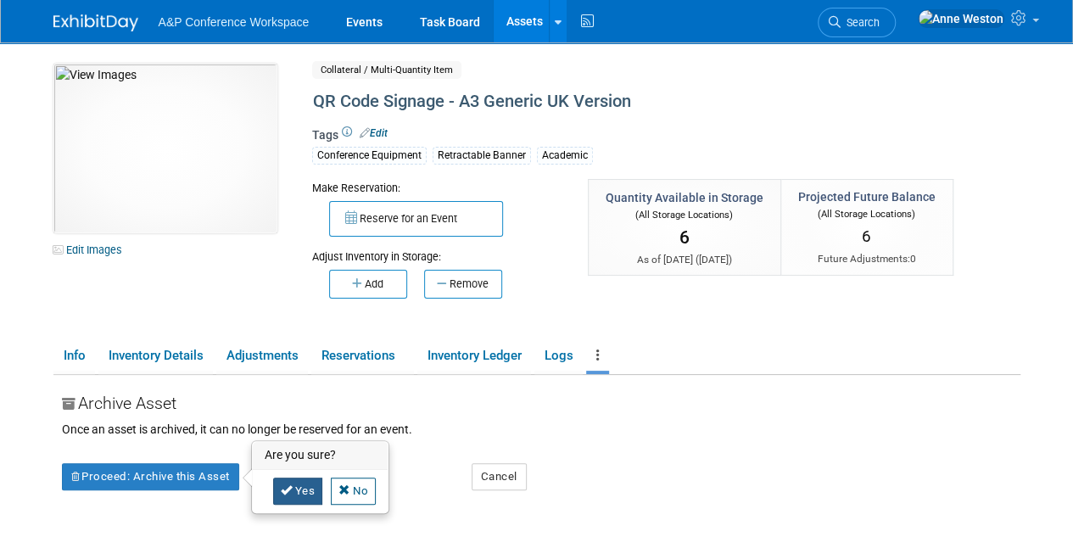
click at [290, 485] on icon at bounding box center [287, 489] width 12 height 11
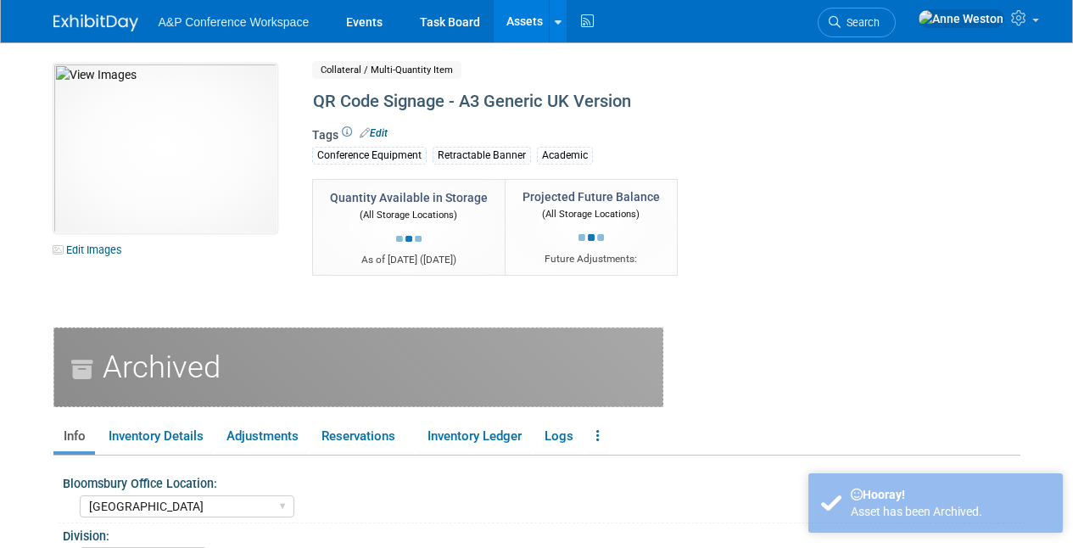
select select "[GEOGRAPHIC_DATA]"
select select "A&P"
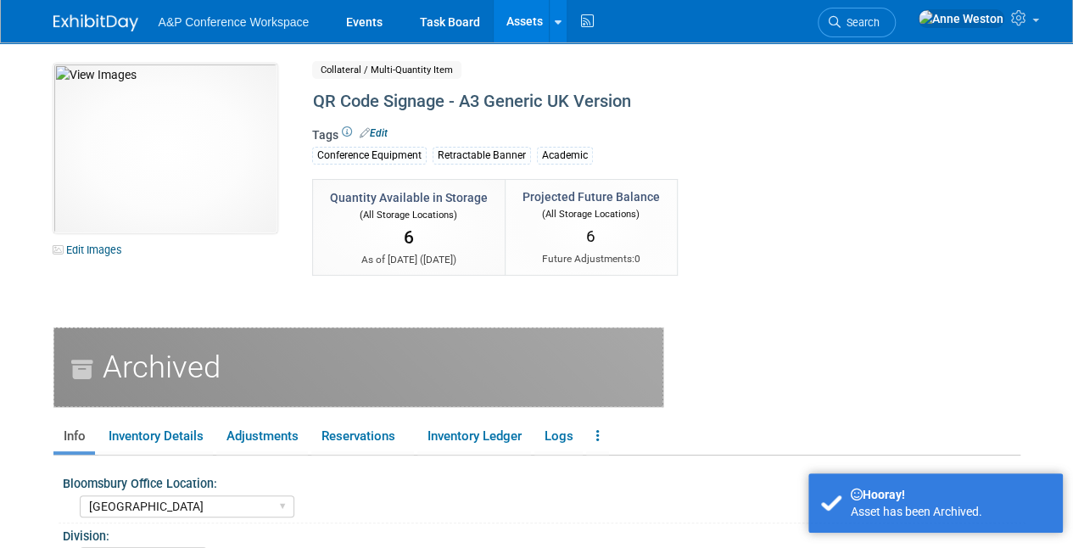
click at [526, 20] on link "Assets" at bounding box center [525, 21] width 62 height 42
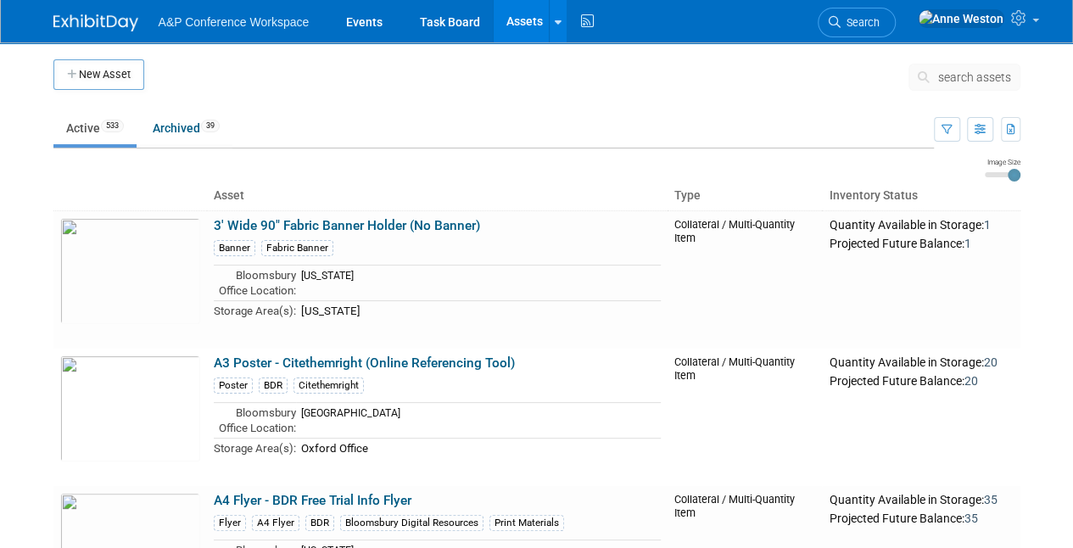
click at [974, 81] on span "search assets" at bounding box center [974, 77] width 73 height 14
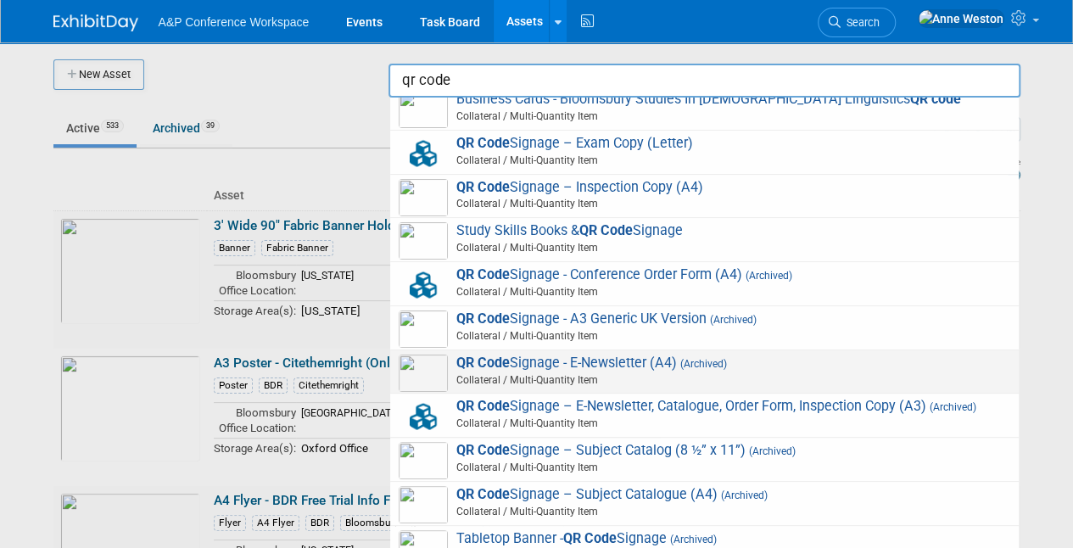
scroll to position [14, 0]
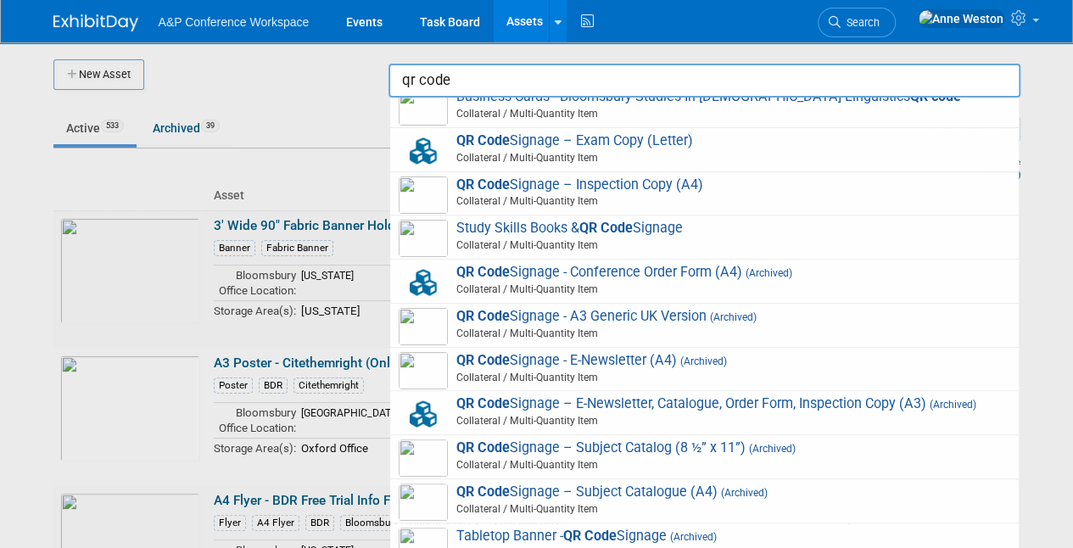
type input "qr code"
click at [537, 470] on div at bounding box center [537, 274] width 0 height 548
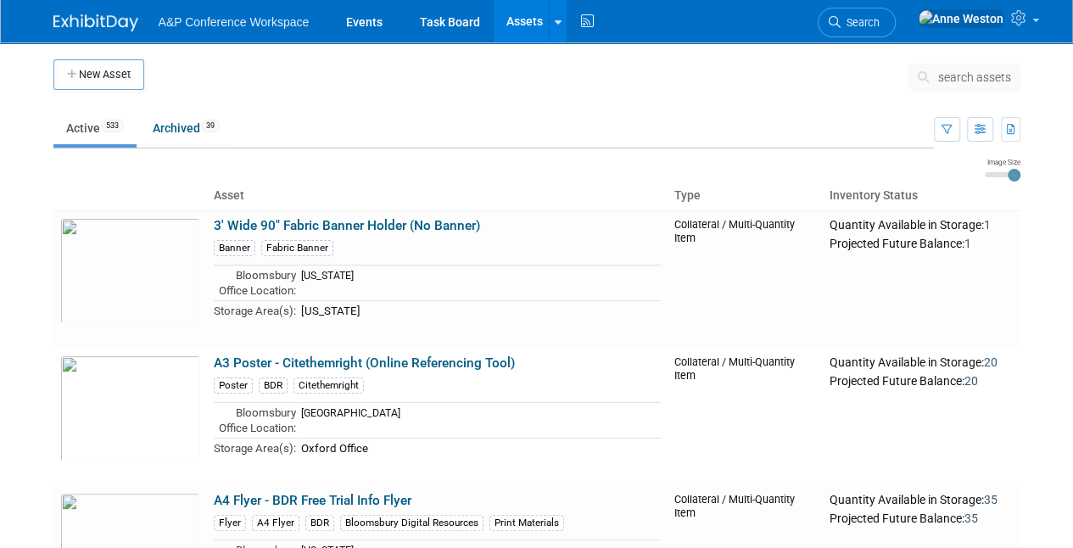
click at [947, 75] on span "search assets" at bounding box center [974, 77] width 73 height 14
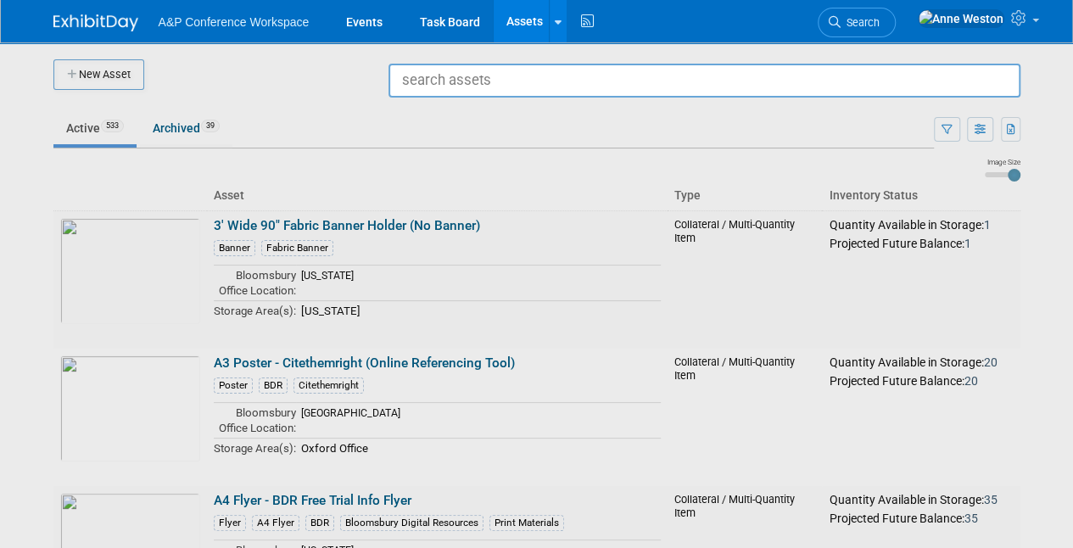
click at [537, 162] on div at bounding box center [537, 274] width 0 height 548
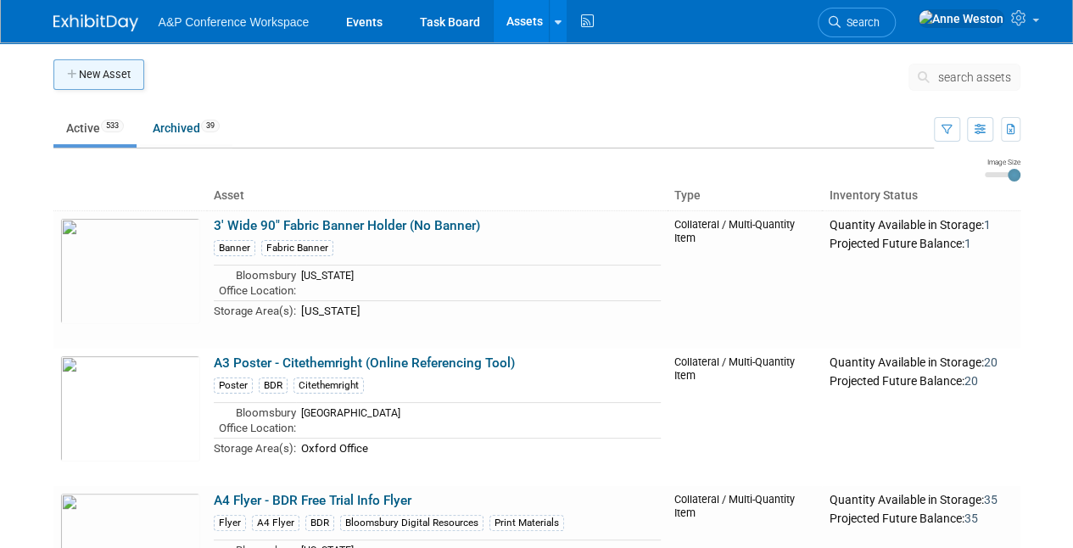
click at [121, 66] on button "New Asset" at bounding box center [98, 74] width 91 height 31
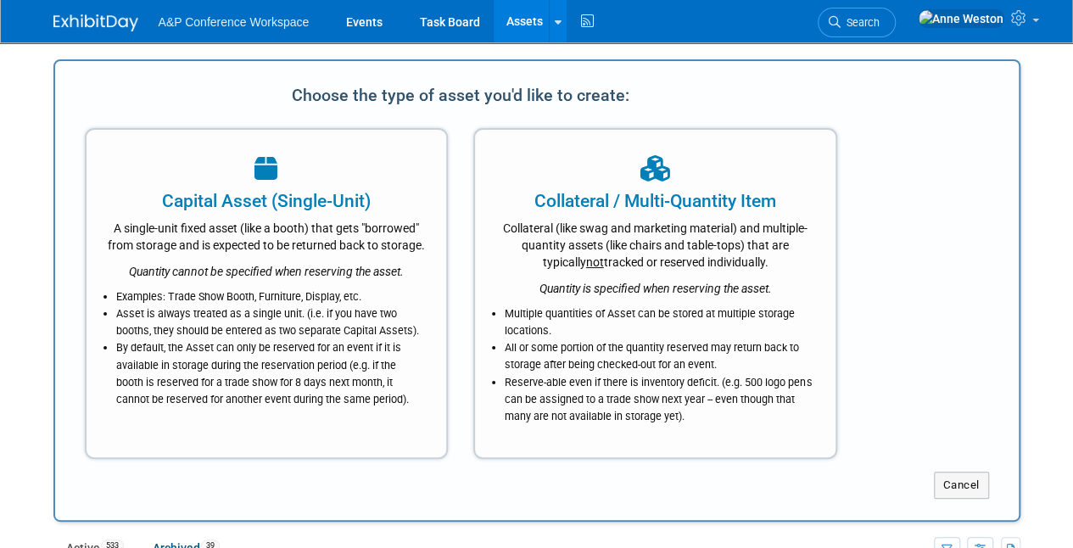
scroll to position [0, 0]
click at [581, 251] on div "Collateral (like swag and marketing material) and multiple-quantity assets (lik…" at bounding box center [655, 242] width 318 height 57
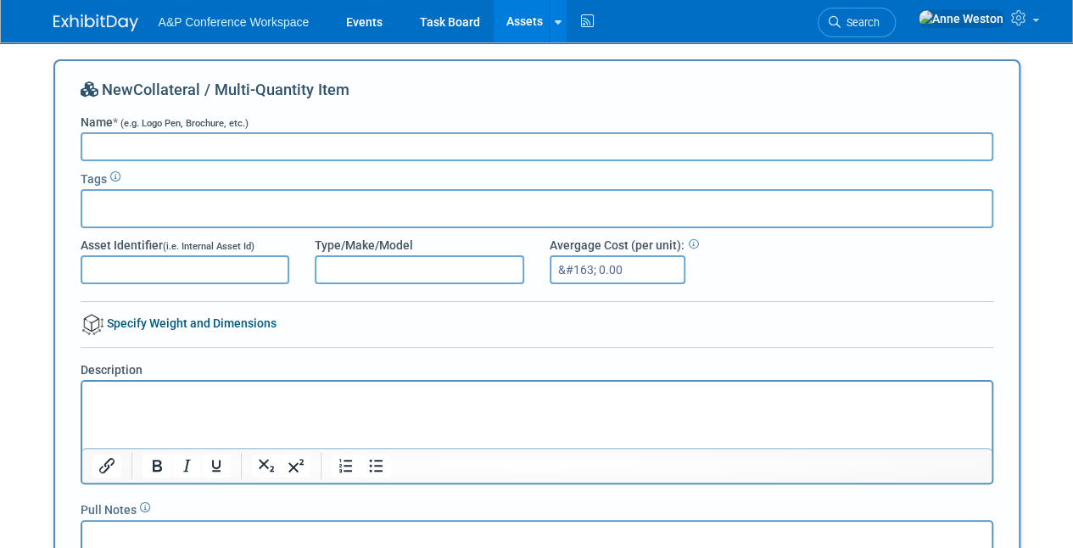
type input "&#163;"
click at [140, 141] on input "Name * (e.g. Logo Pen, Brochure, etc.)" at bounding box center [537, 146] width 913 height 29
paste input "Generic Tabletop Signage & Conferences Hub"
click at [97, 141] on input "Generic Tabletop Signage & Conferences Hub" at bounding box center [537, 146] width 913 height 29
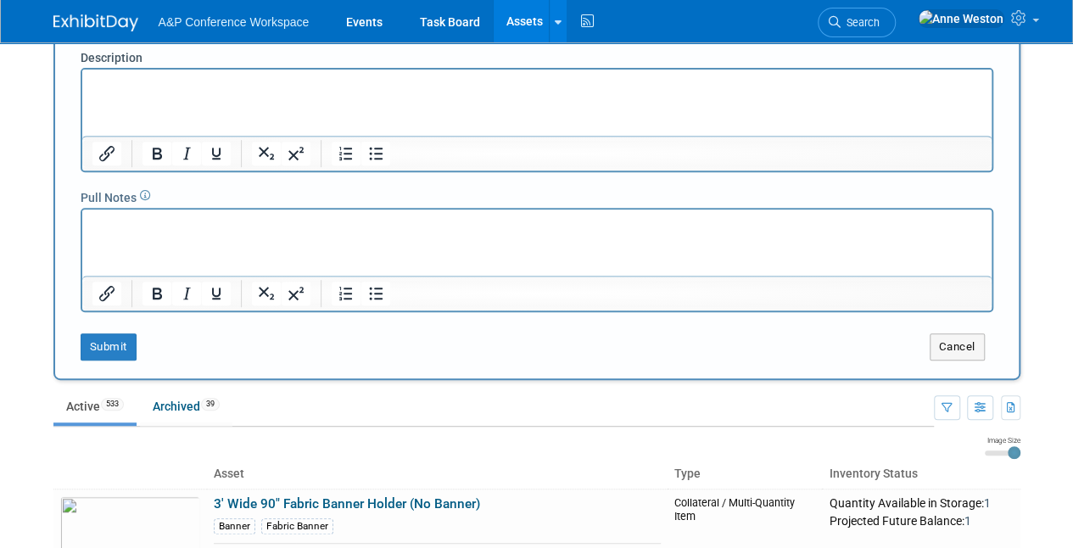
scroll to position [339, 0]
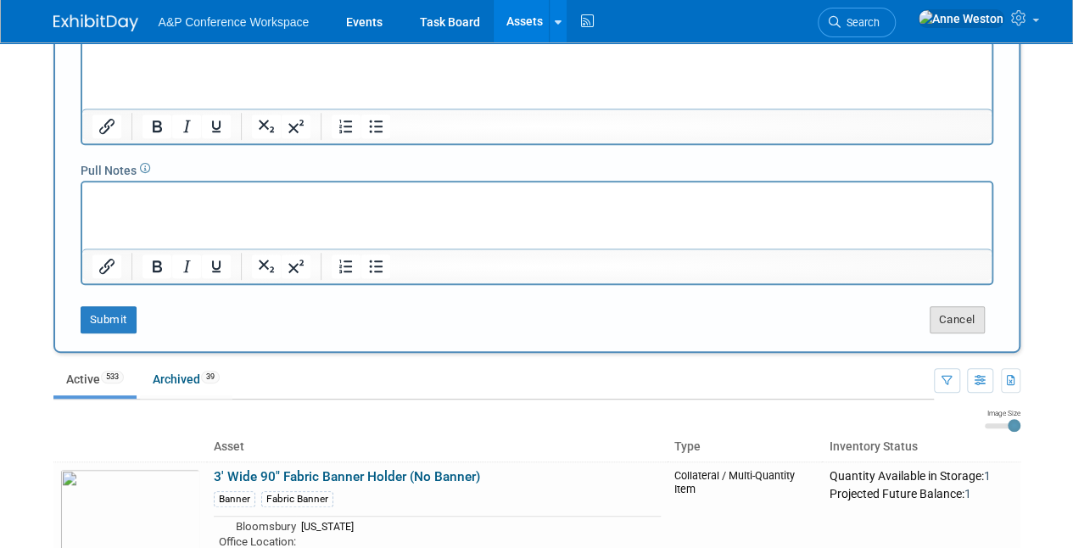
type input "Generic Tabletop Signage & Conferences Hub"
click at [955, 319] on button "Cancel" at bounding box center [957, 319] width 55 height 27
type input "&#163; 0.00"
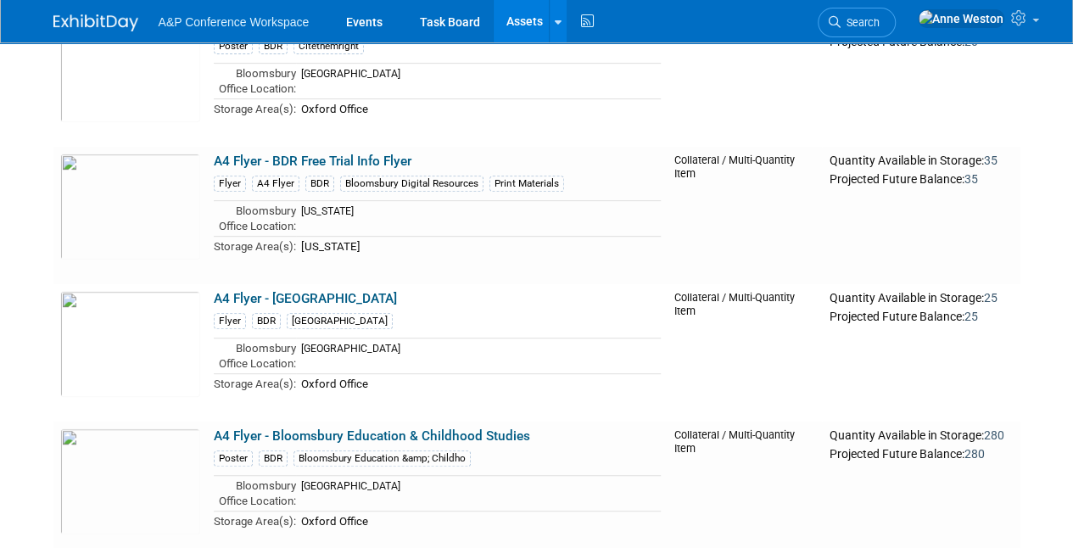
scroll to position [0, 0]
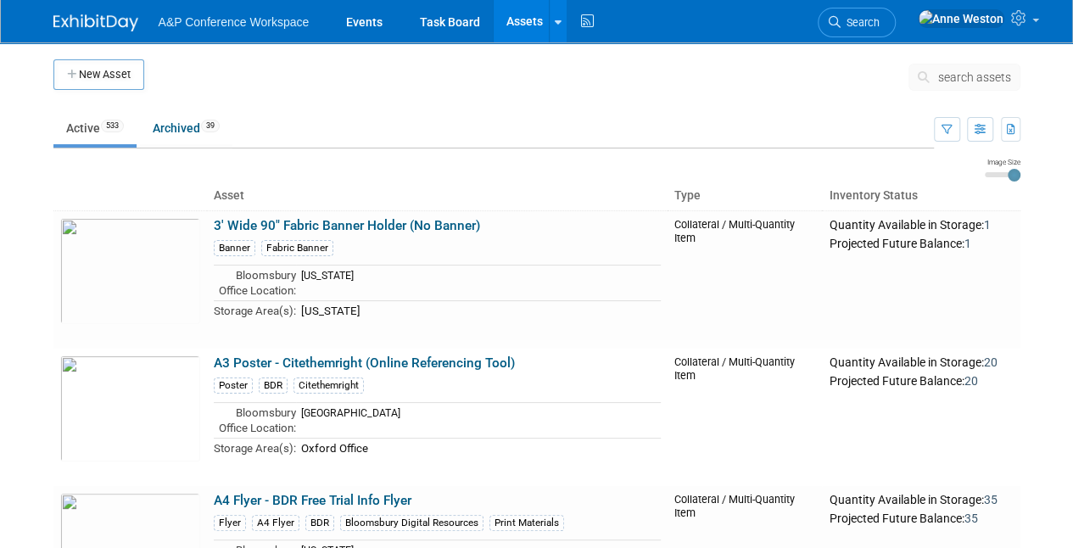
click at [964, 76] on span "search assets" at bounding box center [974, 77] width 73 height 14
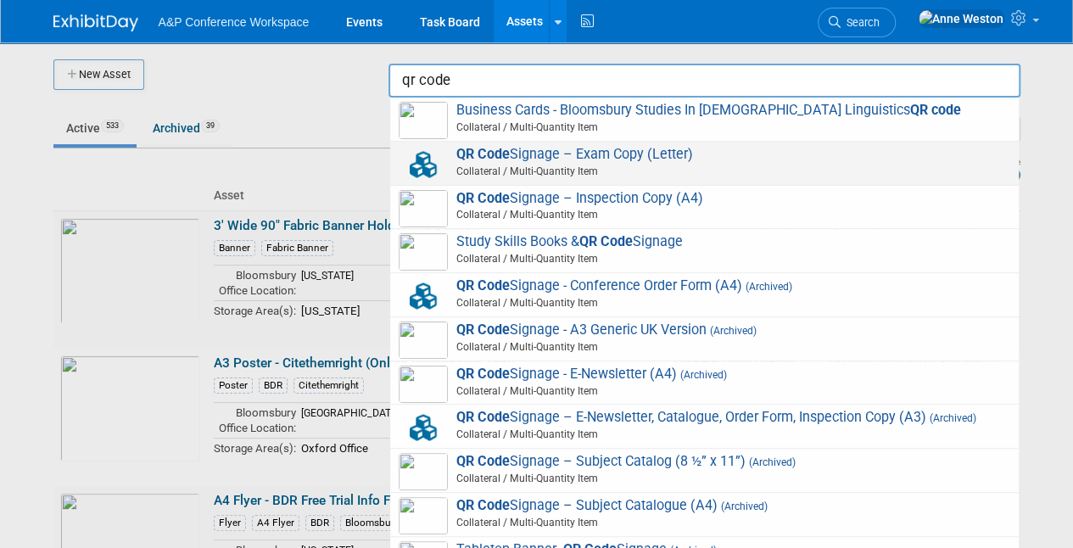
click at [519, 165] on span "Collateral / Multi-Quantity Item" at bounding box center [707, 171] width 607 height 15
type input "QR Code Signage – Exam Copy (Letter)"
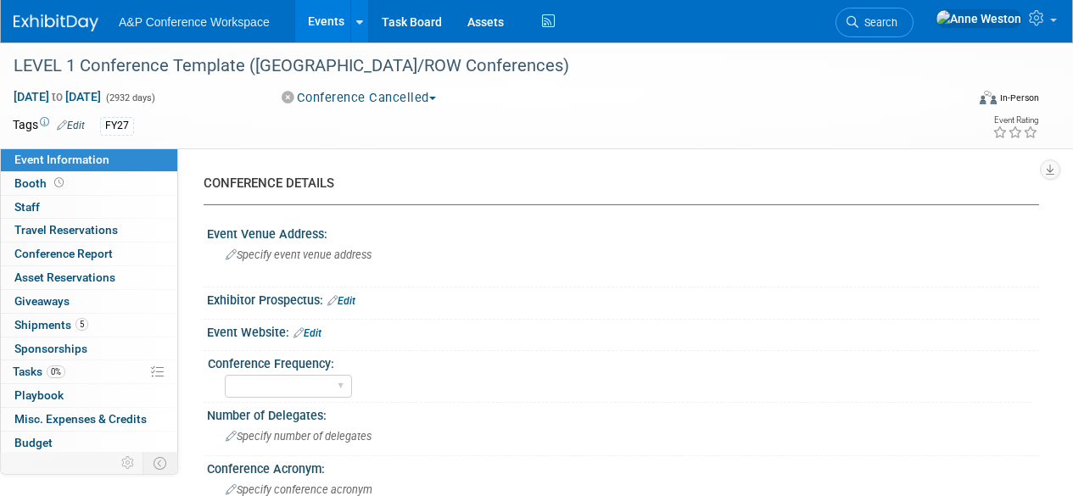
select select "Level 1"
select select "In-Person Booth"
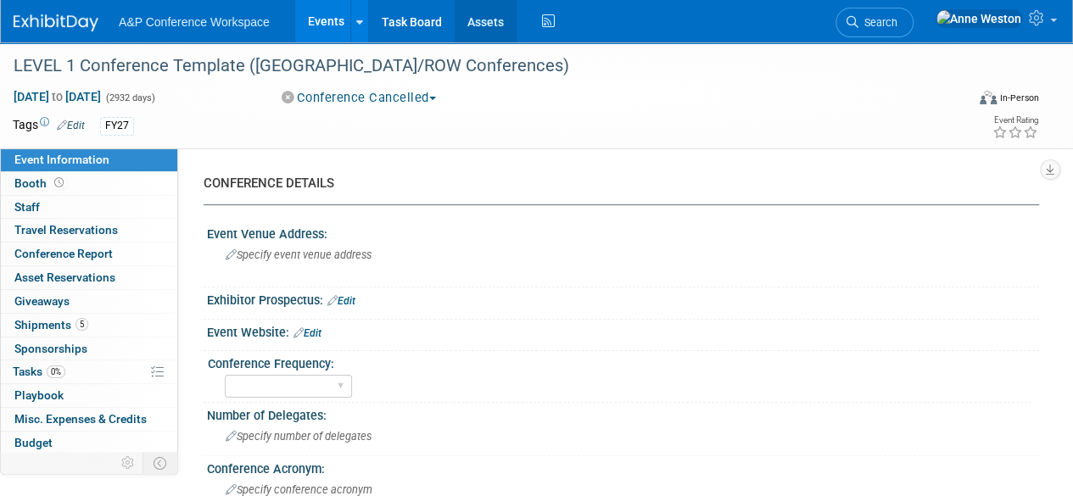
click at [475, 16] on link "Assets" at bounding box center [486, 21] width 62 height 42
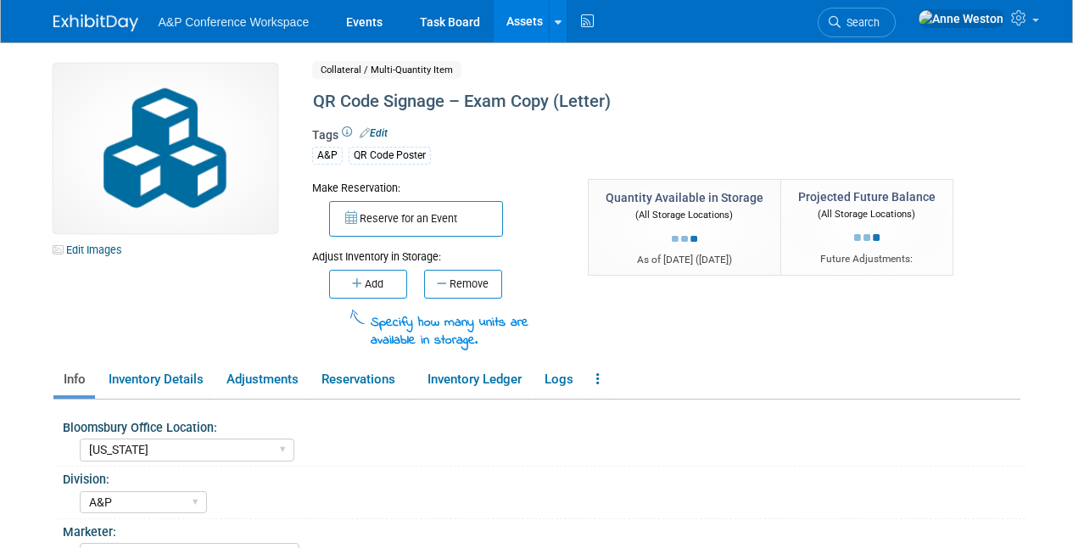
select select "[US_STATE]"
select select "A&P"
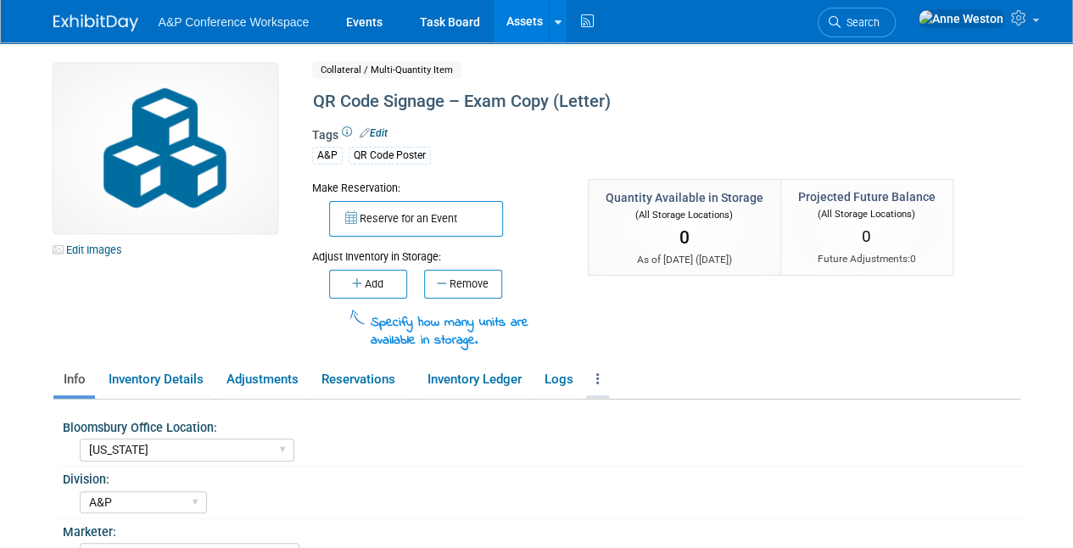
click at [601, 367] on link at bounding box center [597, 380] width 23 height 30
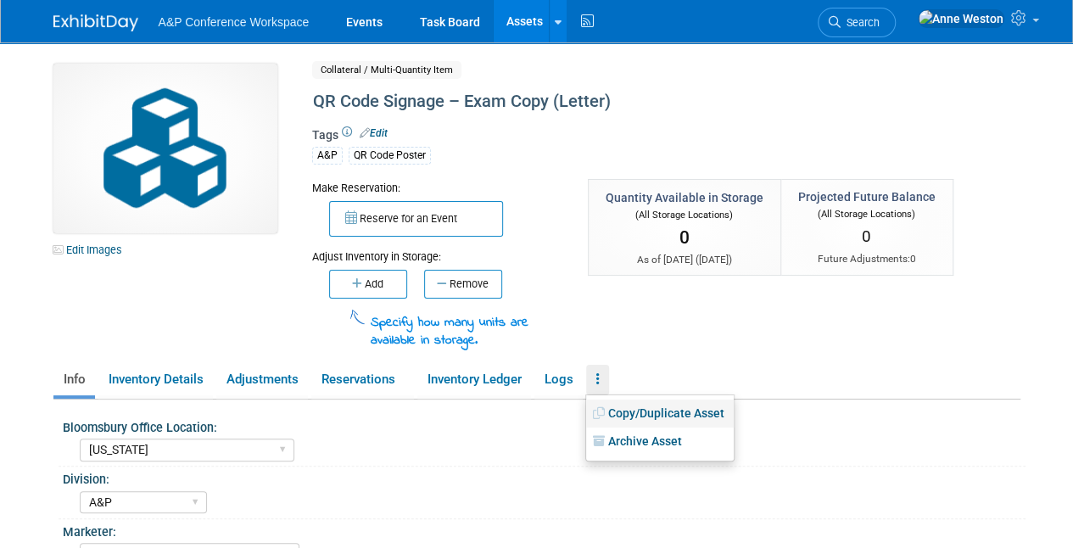
click at [631, 412] on link "Copy/Duplicate Asset" at bounding box center [660, 414] width 148 height 29
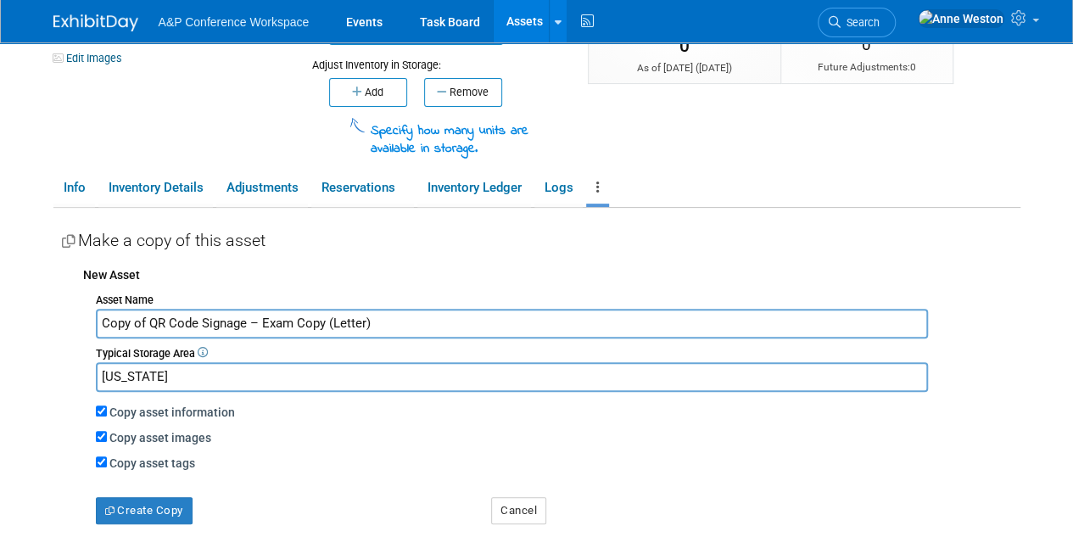
scroll to position [254, 0]
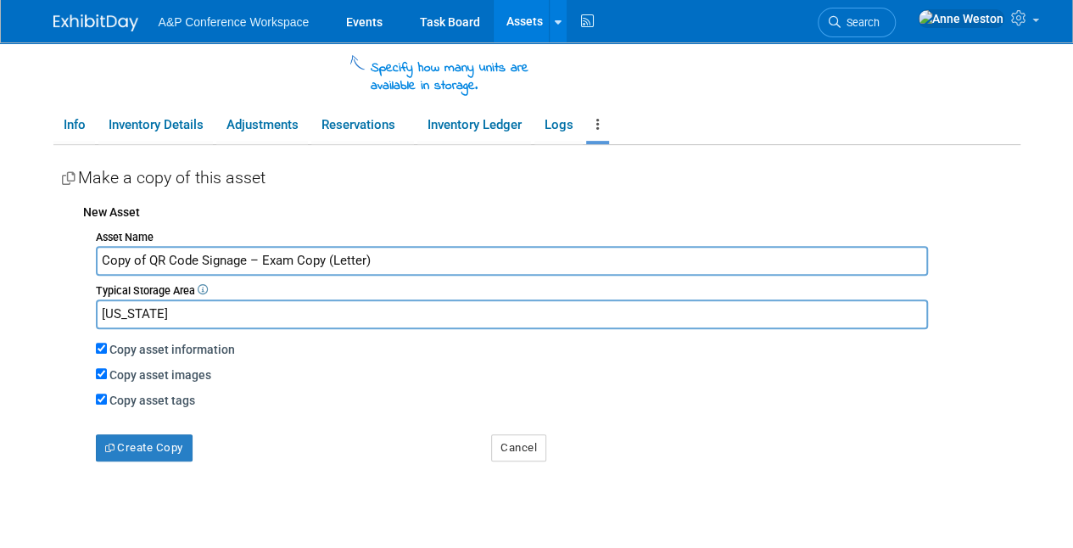
drag, startPoint x: 150, startPoint y: 254, endPoint x: 90, endPoint y: 253, distance: 60.3
click at [90, 253] on div "Asset Name Copy of QR Code Signage – Exam Copy (Letter) Typical Storage Area [U…" at bounding box center [551, 344] width 937 height 238
click at [228, 258] on input "QR Code Signage – Exam Copy (Letter)" at bounding box center [512, 261] width 832 height 30
click at [601, 262] on input "QR Code Signage – Conferences Hub (Letter)" at bounding box center [512, 261] width 832 height 30
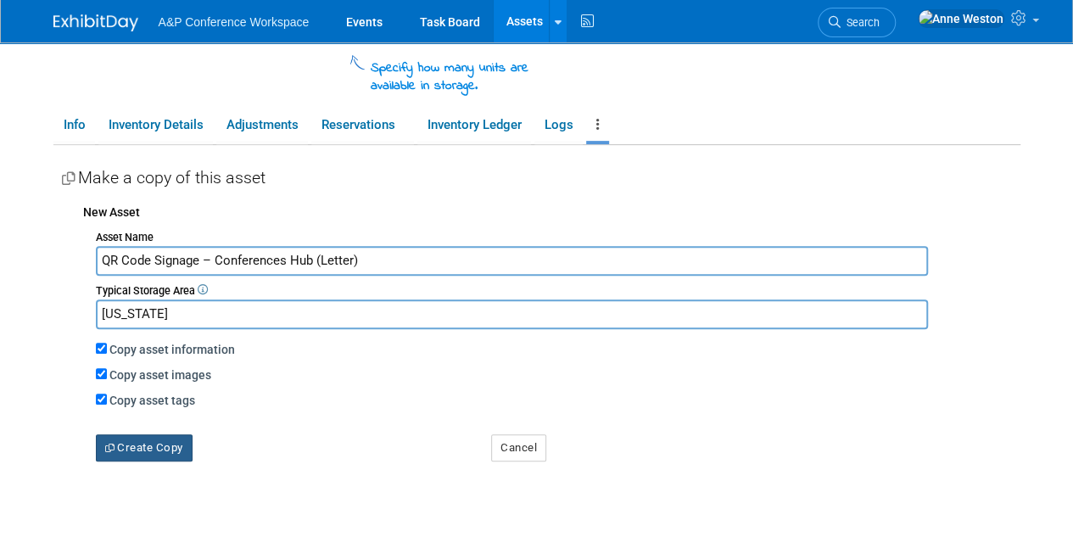
type input "QR Code Signage – Conferences Hub (Letter)"
click at [140, 449] on button "Create Copy" at bounding box center [144, 447] width 97 height 27
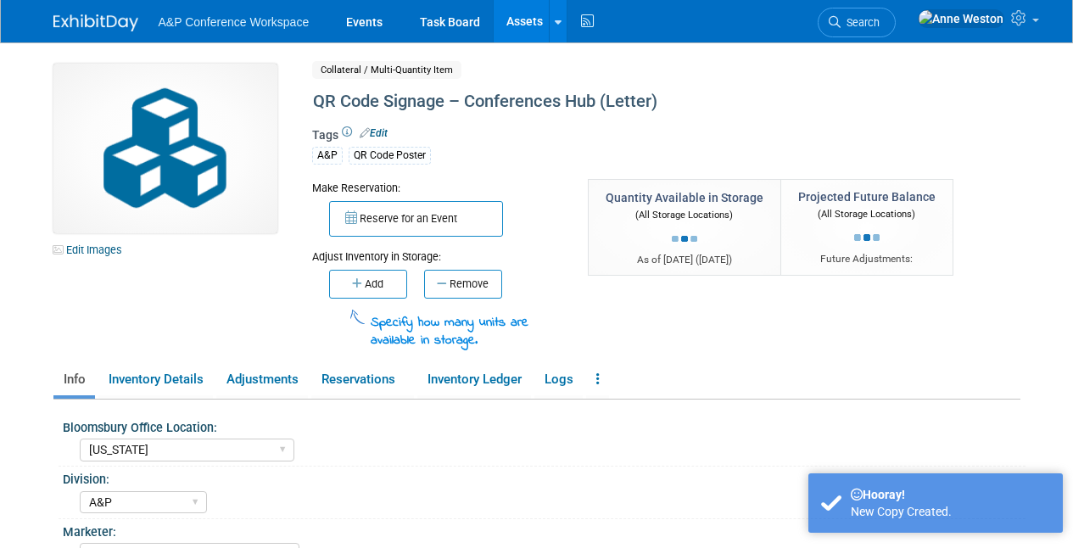
select select "[US_STATE]"
select select "A&P"
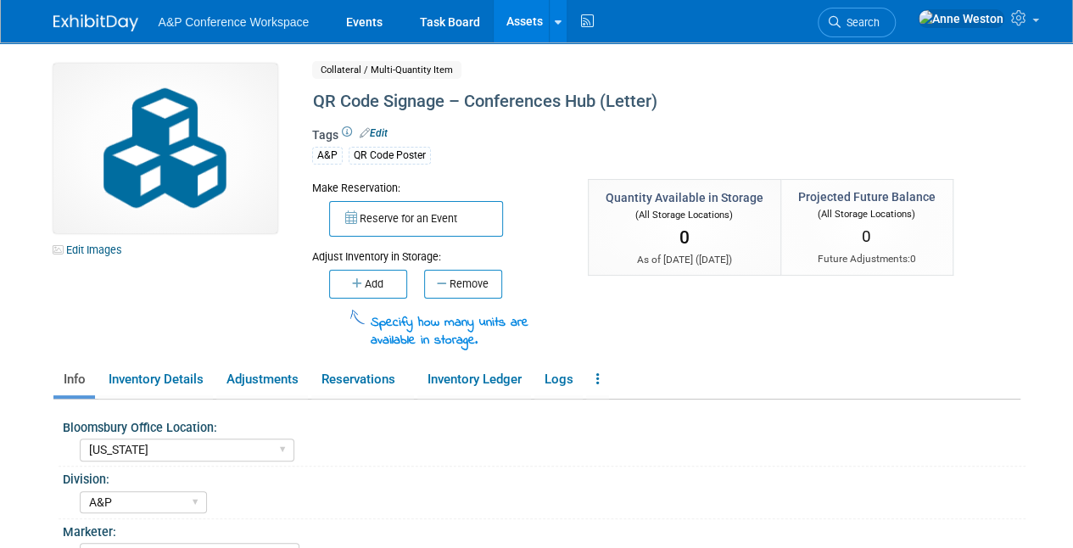
click at [517, 20] on link "Assets" at bounding box center [525, 21] width 62 height 42
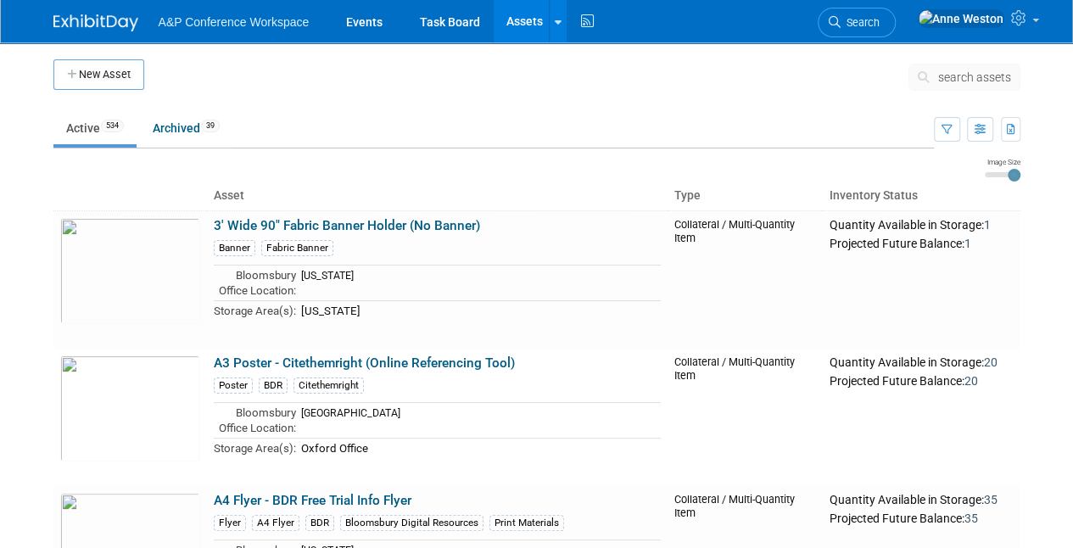
click at [970, 72] on span "search assets" at bounding box center [974, 77] width 73 height 14
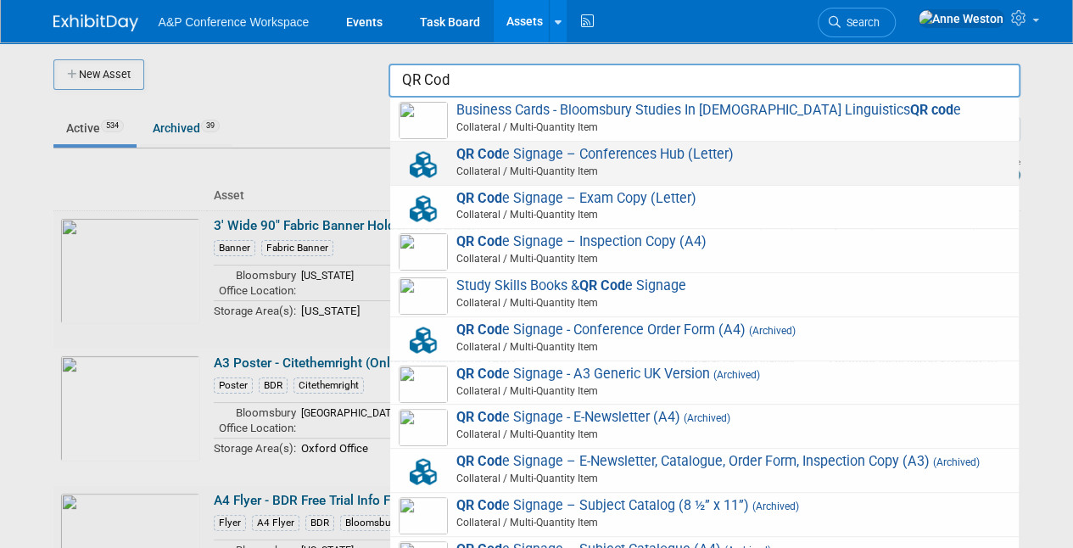
click at [496, 152] on strong "QR Cod" at bounding box center [479, 154] width 46 height 16
type input "QR Code Signage – Conferences Hub (Letter)"
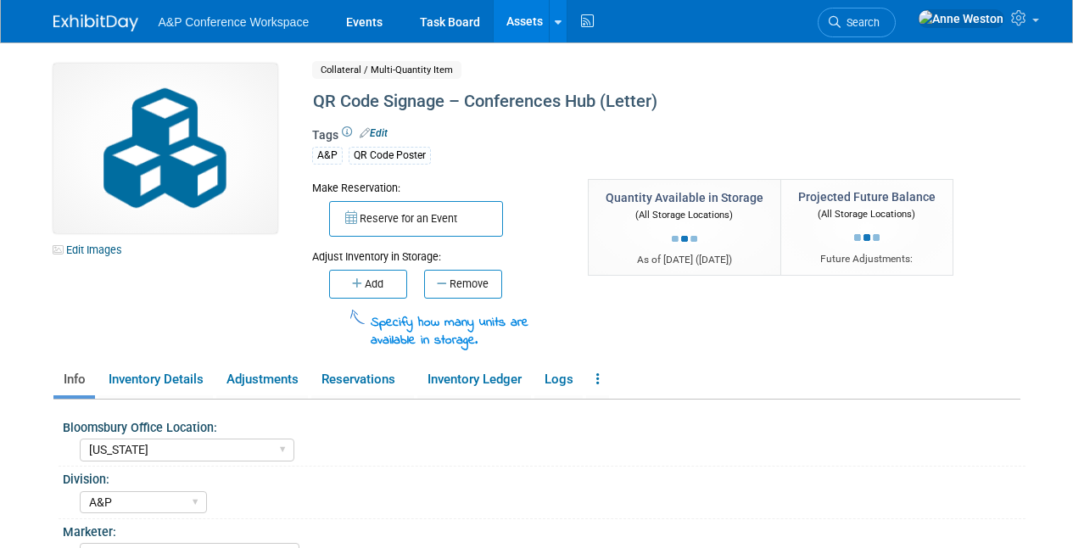
select select "[US_STATE]"
select select "A&P"
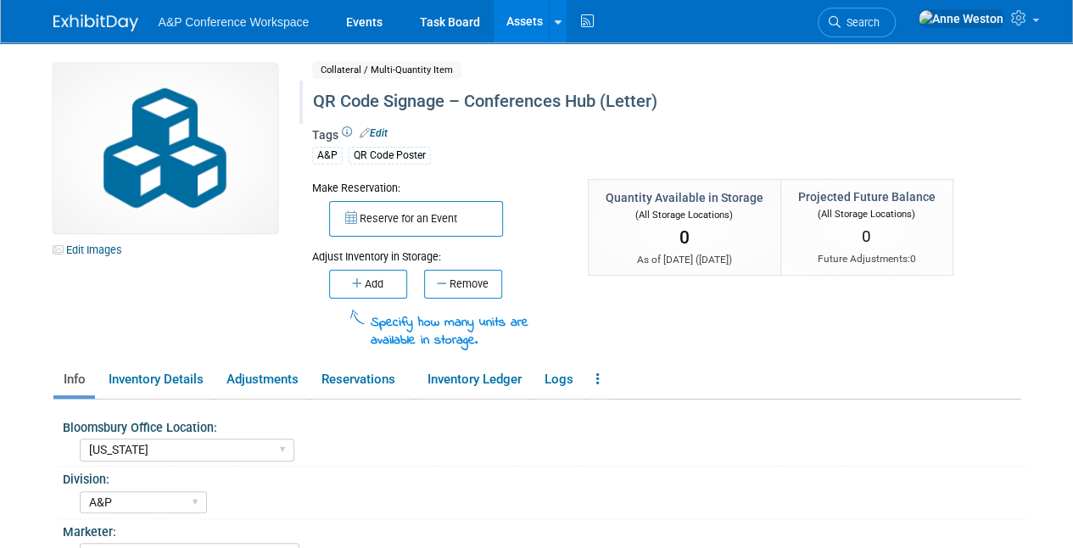
click at [467, 98] on div "QR Code Signage – Conferences Hub (Letter)" at bounding box center [627, 102] width 641 height 31
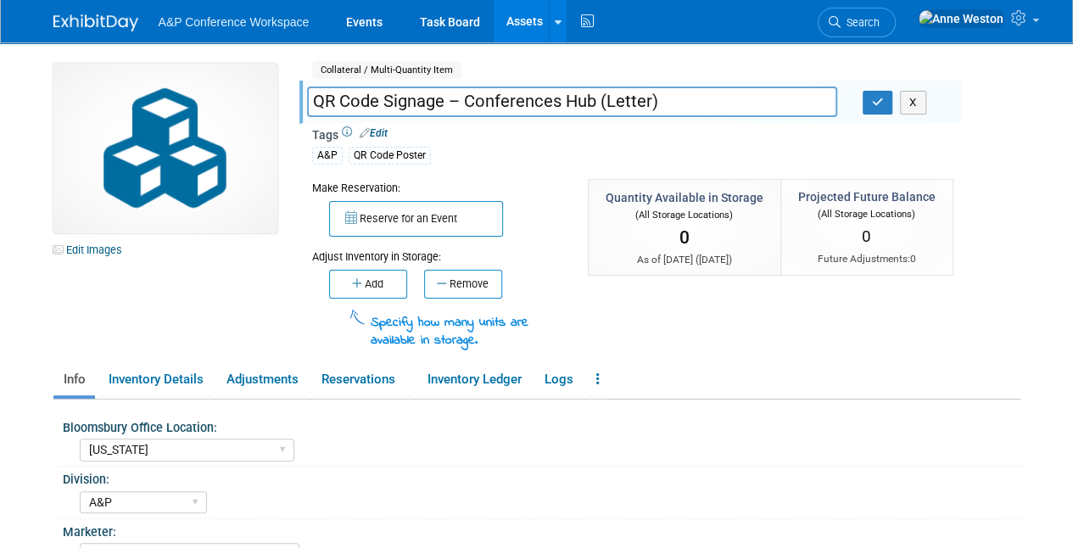
click at [465, 105] on input "QR Code Signage – Conferences Hub (Letter)" at bounding box center [572, 102] width 530 height 30
type input "QR Code Signage – Generic Conferences Hub (Letter)"
click at [881, 101] on icon "button" at bounding box center [878, 102] width 12 height 11
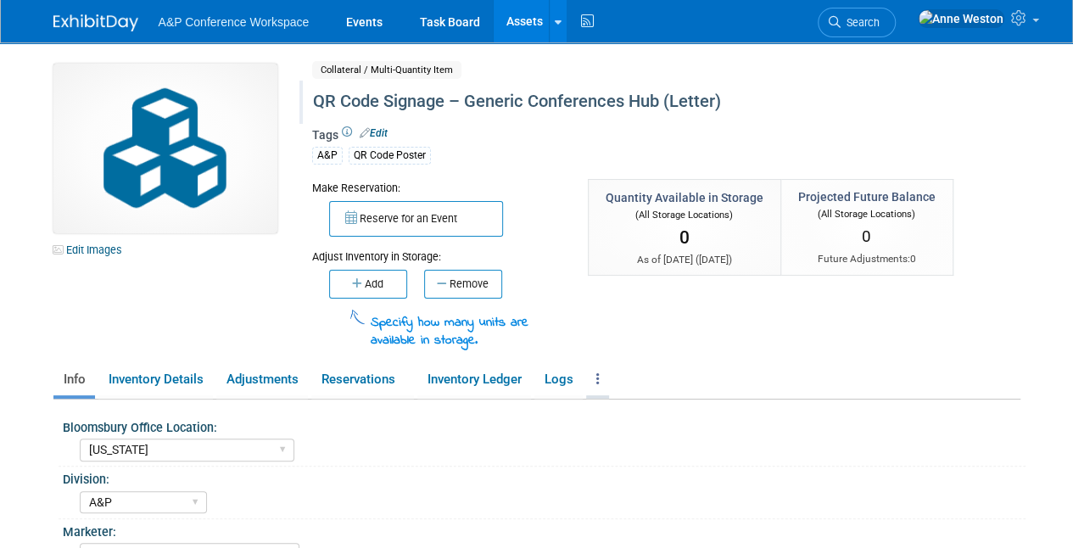
click at [599, 379] on icon at bounding box center [597, 378] width 3 height 13
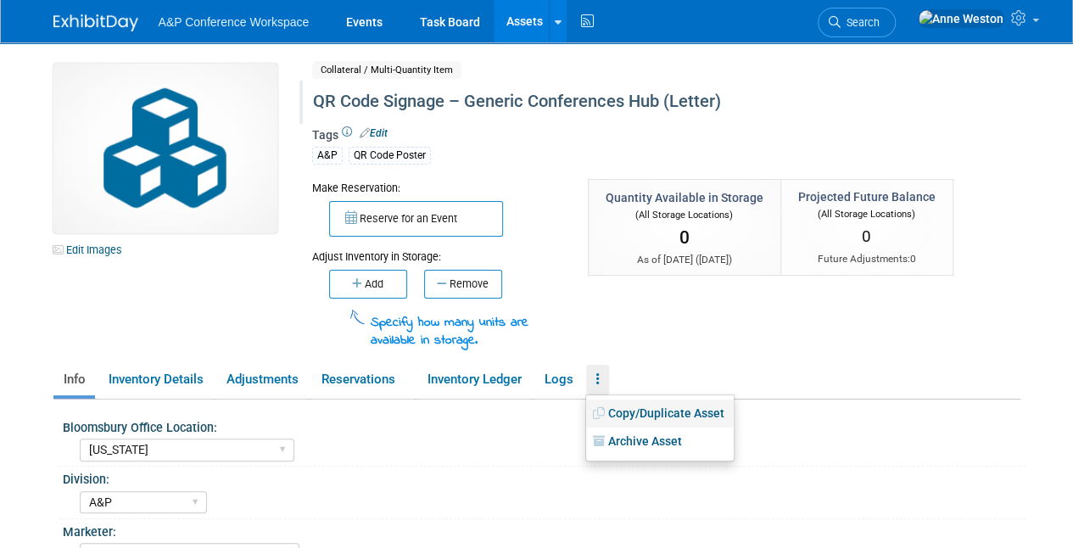
click at [618, 412] on link "Copy/Duplicate Asset" at bounding box center [660, 414] width 148 height 29
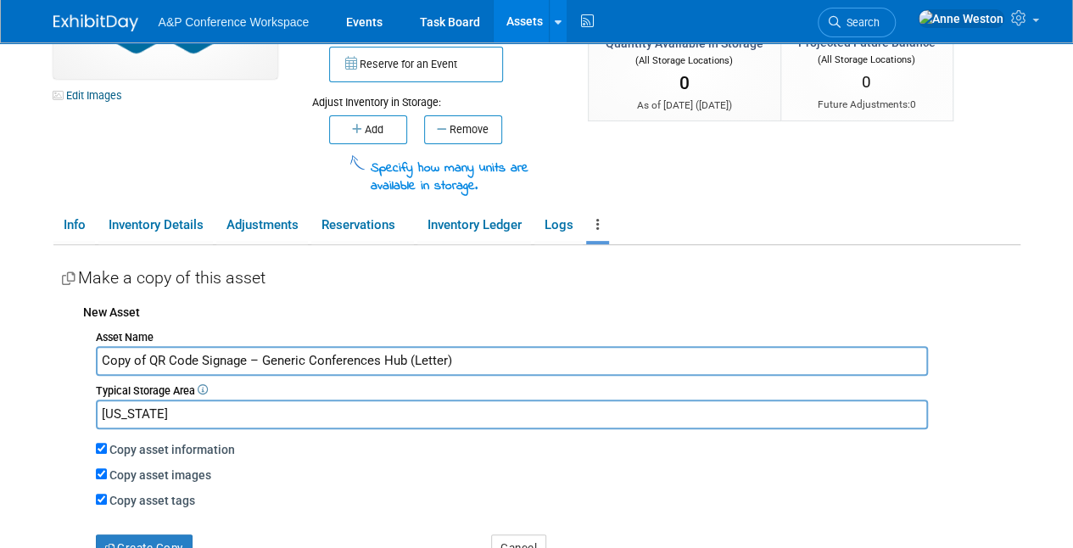
scroll to position [170, 0]
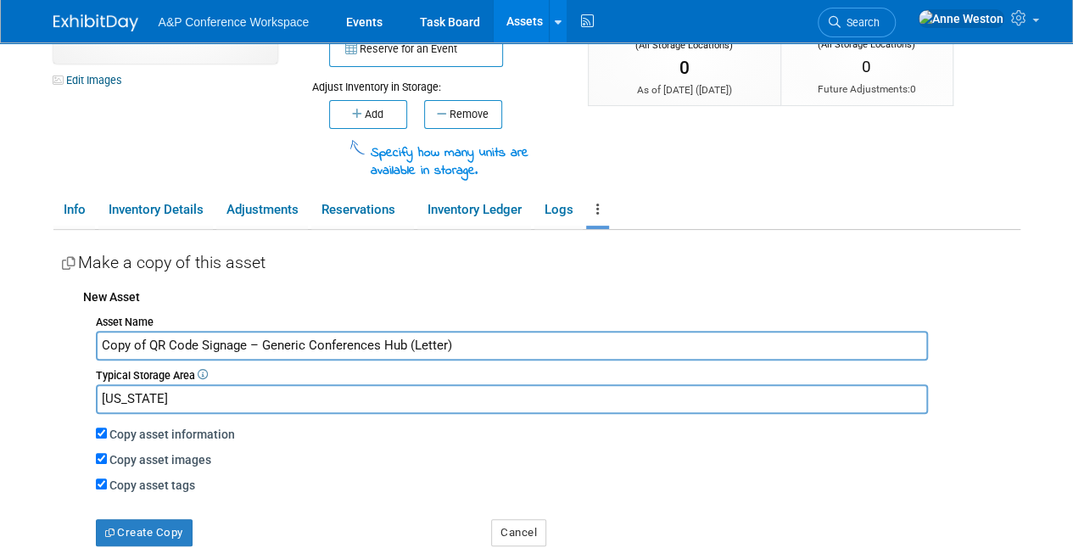
drag, startPoint x: 148, startPoint y: 344, endPoint x: 49, endPoint y: 341, distance: 98.5
click at [49, 341] on div "Edit Images Collateral / Multi-Quantity Item Shared QR Code Signage – Generic C…" at bounding box center [537, 280] width 993 height 815
click at [383, 342] on input "QR Code Signage – Generic Conferences Hub (Letter)" at bounding box center [512, 346] width 832 height 30
type input "QR Code Signage – Generic Conferences Hub (A4)"
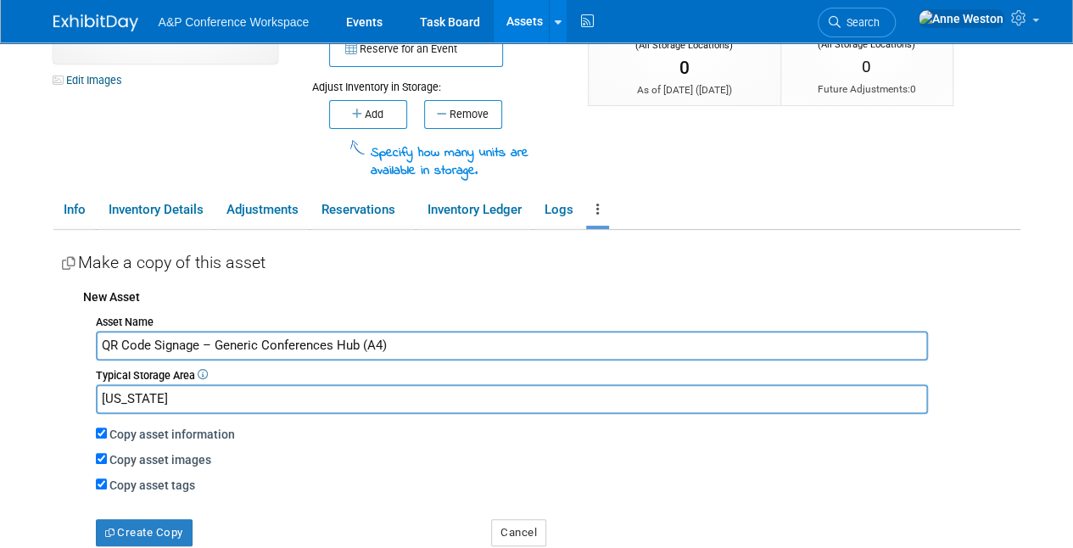
click at [240, 397] on input "[US_STATE]" at bounding box center [512, 399] width 832 height 30
drag, startPoint x: 240, startPoint y: 397, endPoint x: 54, endPoint y: 407, distance: 186.1
click at [54, 407] on div "Bloomsbury Office Location: Oxford New York Oxford, New York Blue Ridge Summit …" at bounding box center [536, 442] width 967 height 424
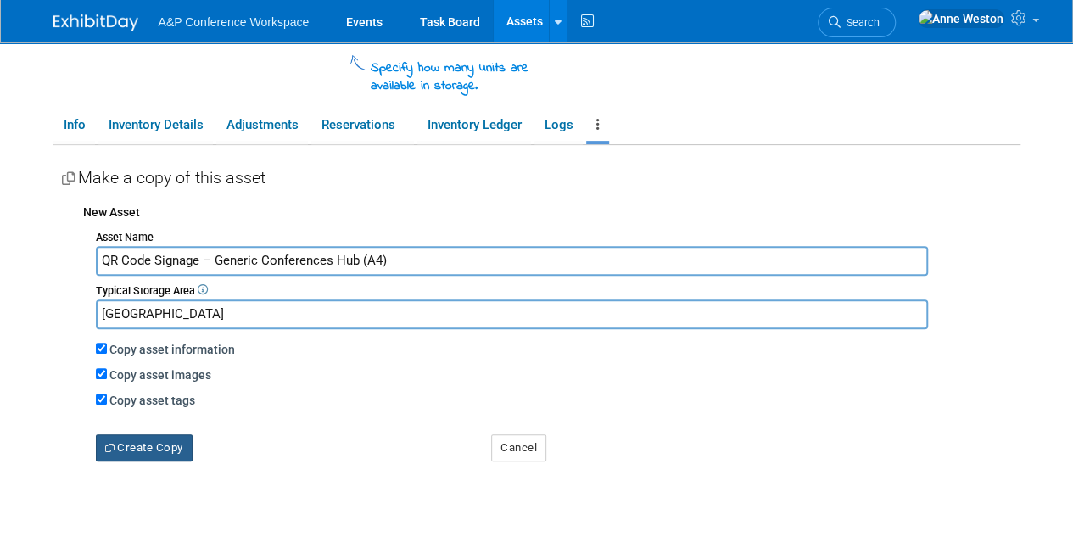
type input "[GEOGRAPHIC_DATA]"
click at [131, 444] on button "Create Copy" at bounding box center [144, 447] width 97 height 27
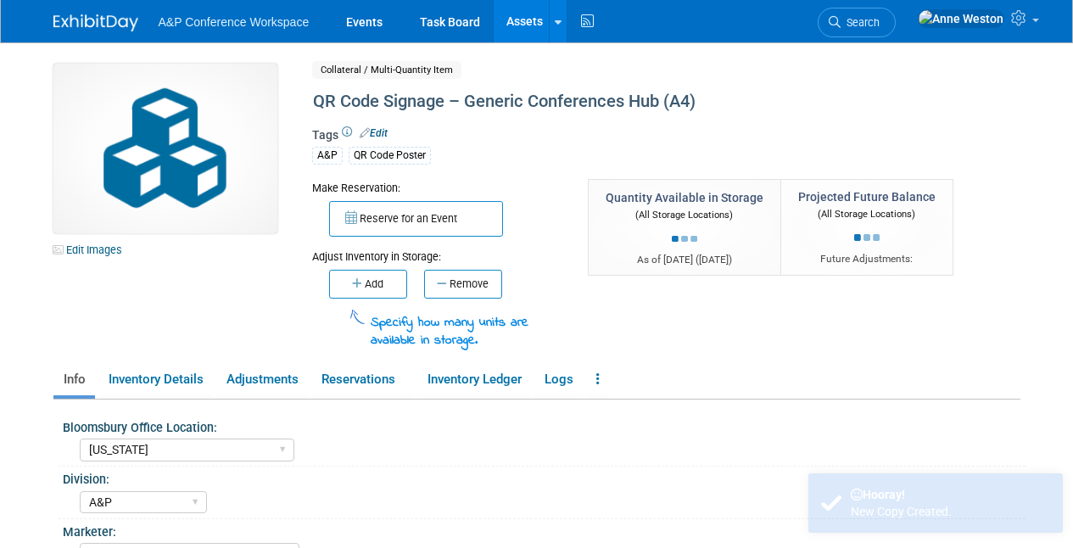
select select "[US_STATE]"
select select "A&P"
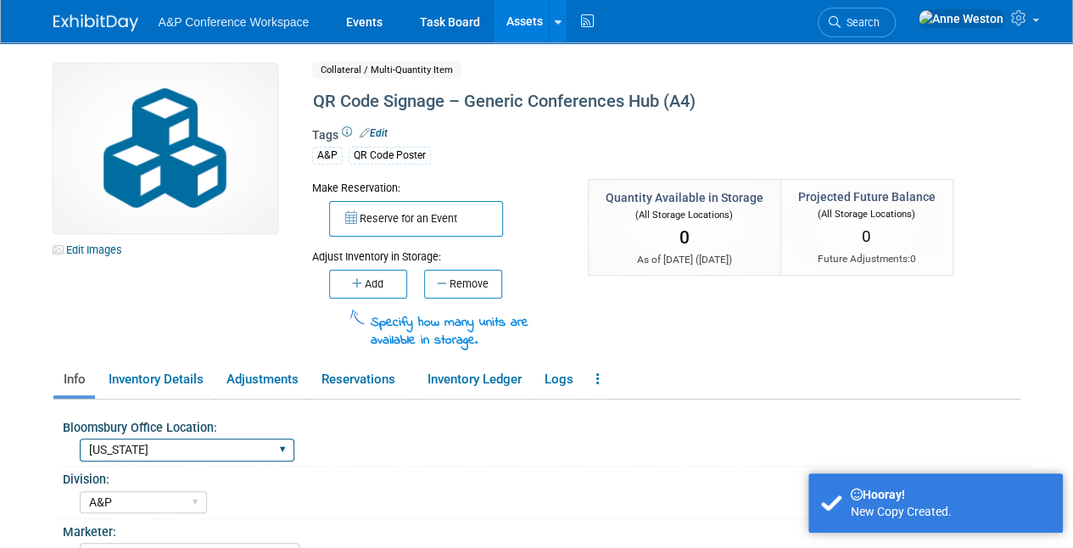
click at [127, 445] on select "[GEOGRAPHIC_DATA] [US_STATE][GEOGRAPHIC_DATA], [US_STATE] Blue Ridge Summit" at bounding box center [187, 450] width 215 height 23
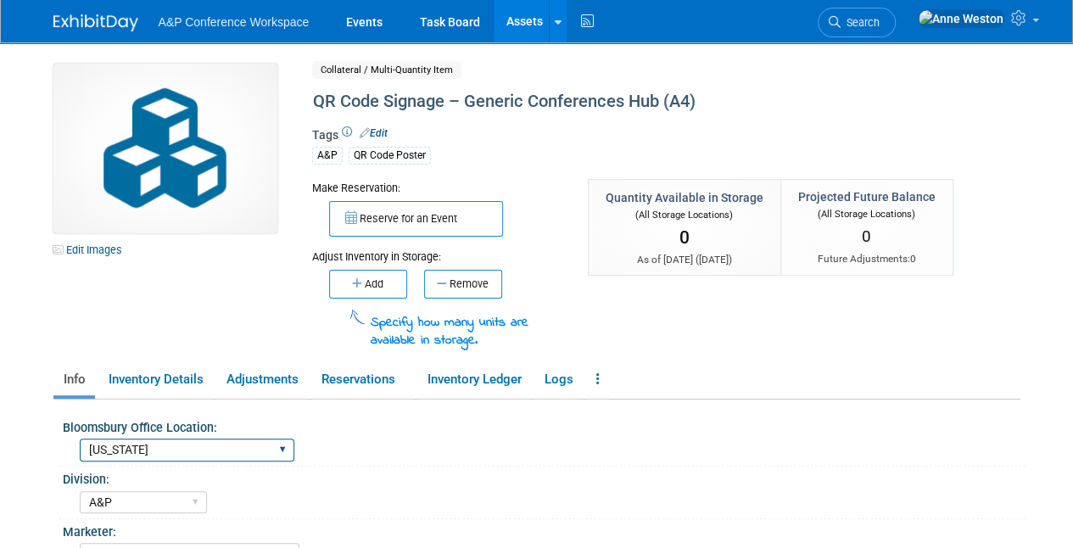
select select "[GEOGRAPHIC_DATA]"
click at [80, 439] on select "[GEOGRAPHIC_DATA] [US_STATE][GEOGRAPHIC_DATA], [US_STATE] Blue Ridge Summit" at bounding box center [187, 450] width 215 height 23
click at [880, 16] on span "Search" at bounding box center [860, 22] width 39 height 13
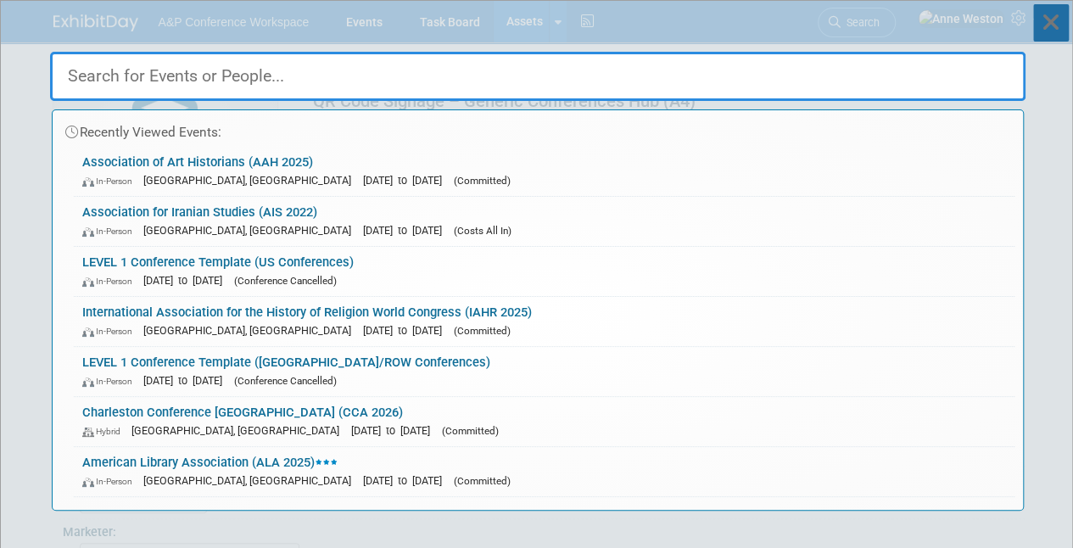
click at [1043, 16] on icon at bounding box center [1051, 22] width 36 height 37
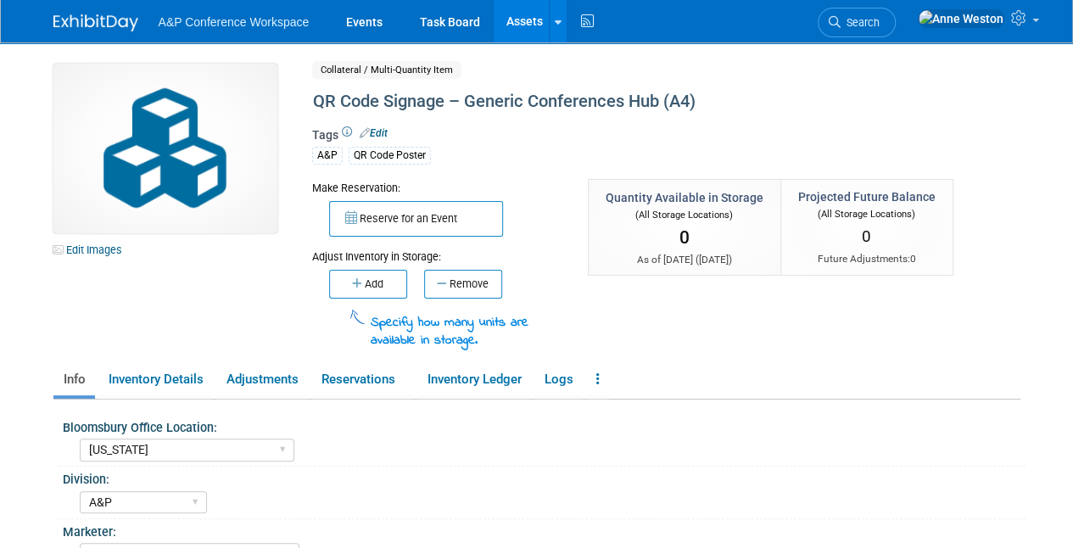
click at [517, 14] on link "Assets" at bounding box center [525, 21] width 62 height 42
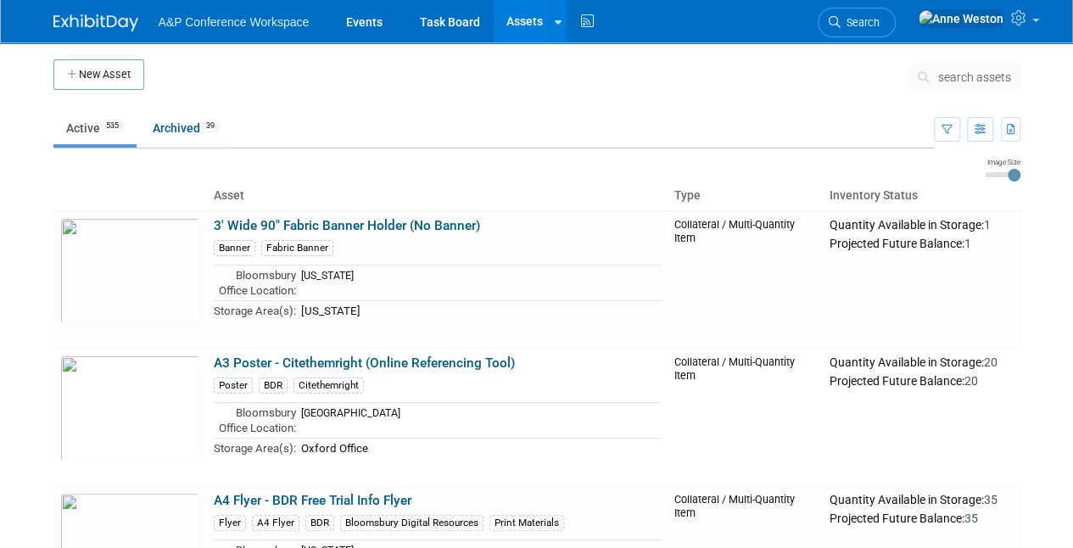
click at [964, 69] on button "search assets" at bounding box center [965, 77] width 112 height 27
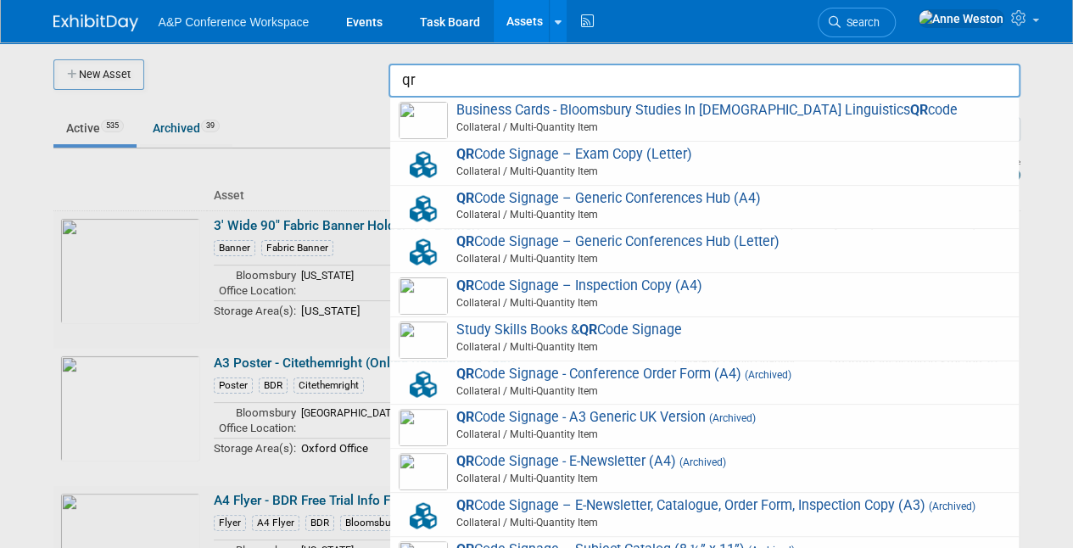
type input "q"
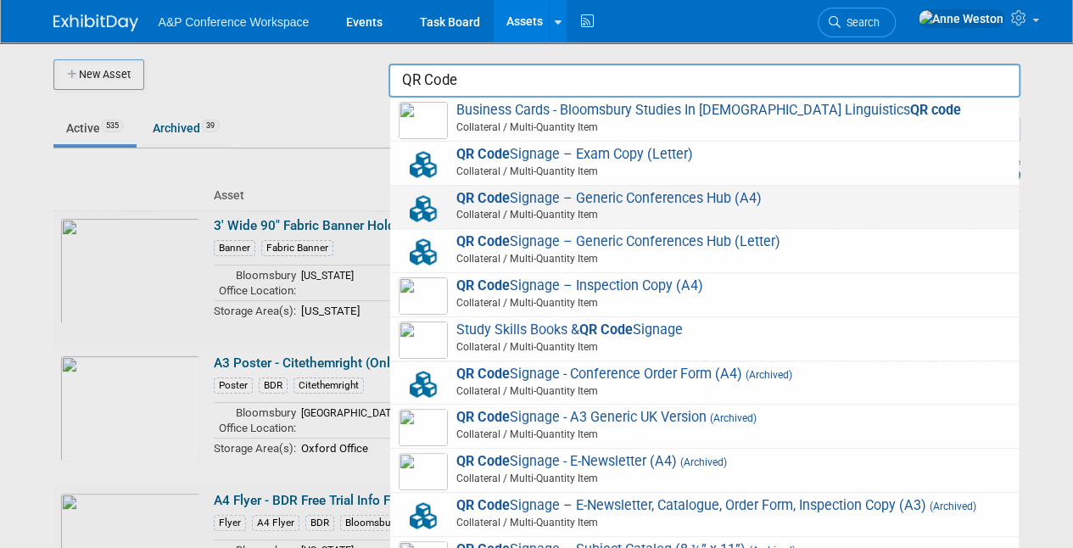
click at [611, 195] on span "QR Code Signage – Generic Conferences Hub (A4) Collateral / Multi-Quantity Item" at bounding box center [705, 207] width 612 height 35
type input "QR Code Signage – Generic Conferences Hub (A4)"
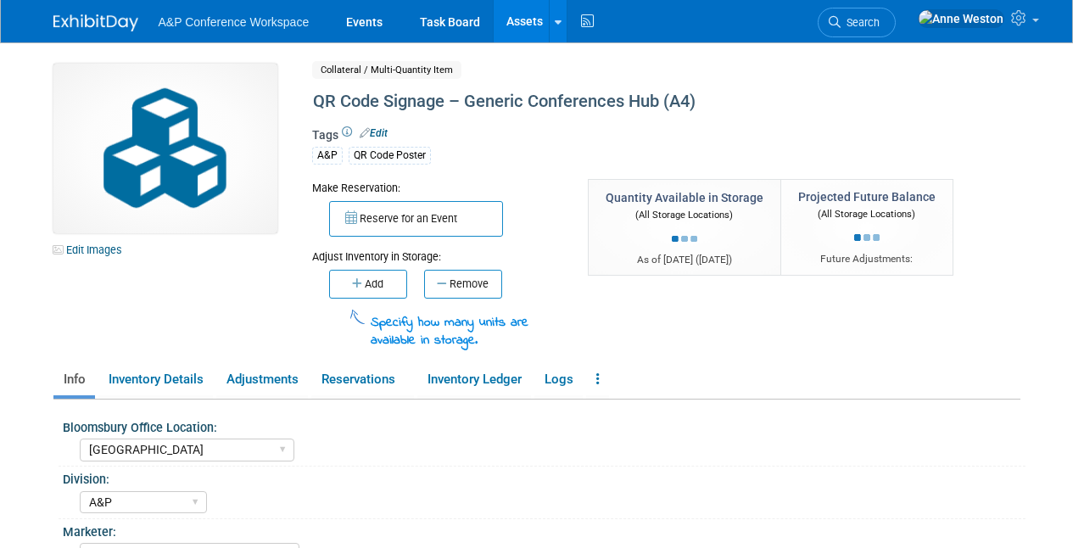
select select "[GEOGRAPHIC_DATA]"
select select "A&P"
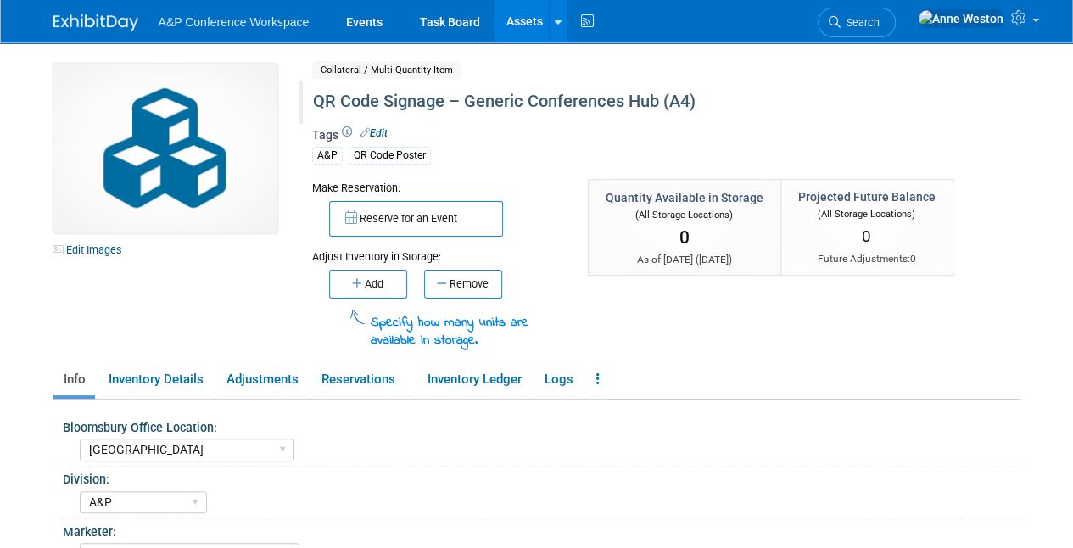
click at [411, 98] on div "QR Code Signage – Generic Conferences Hub (A4)" at bounding box center [627, 102] width 641 height 31
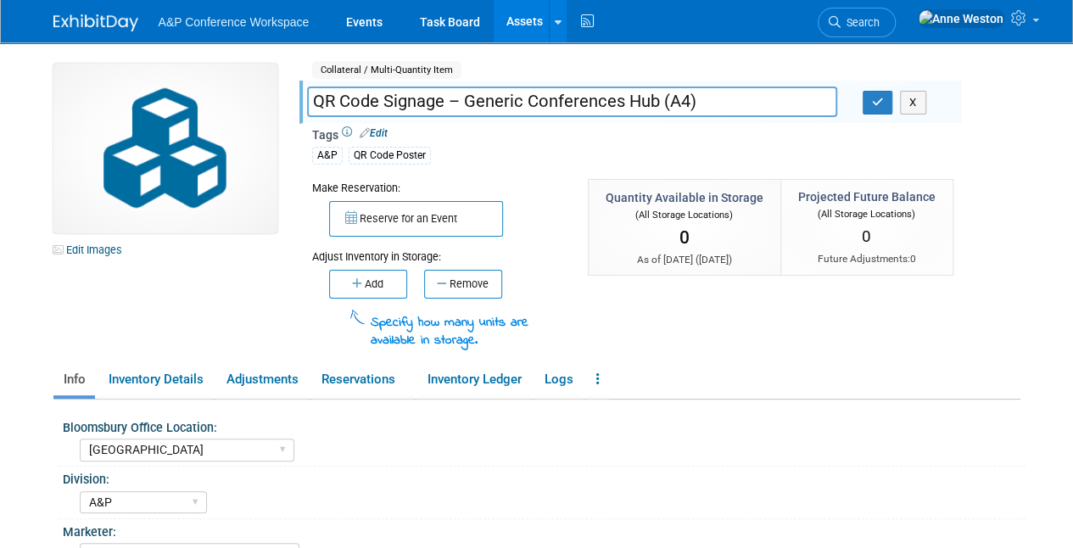
click at [411, 98] on input "QR Code Signage – Generic Conferences Hub (A4)" at bounding box center [572, 102] width 530 height 30
click at [707, 97] on input "QR Code Bookmark – Generic Conferences Hub (A4)" at bounding box center [572, 102] width 530 height 30
type input "QR Code Bookmark – Generic Conferences Hub (UK Version)"
click at [378, 127] on link "Edit" at bounding box center [374, 133] width 28 height 12
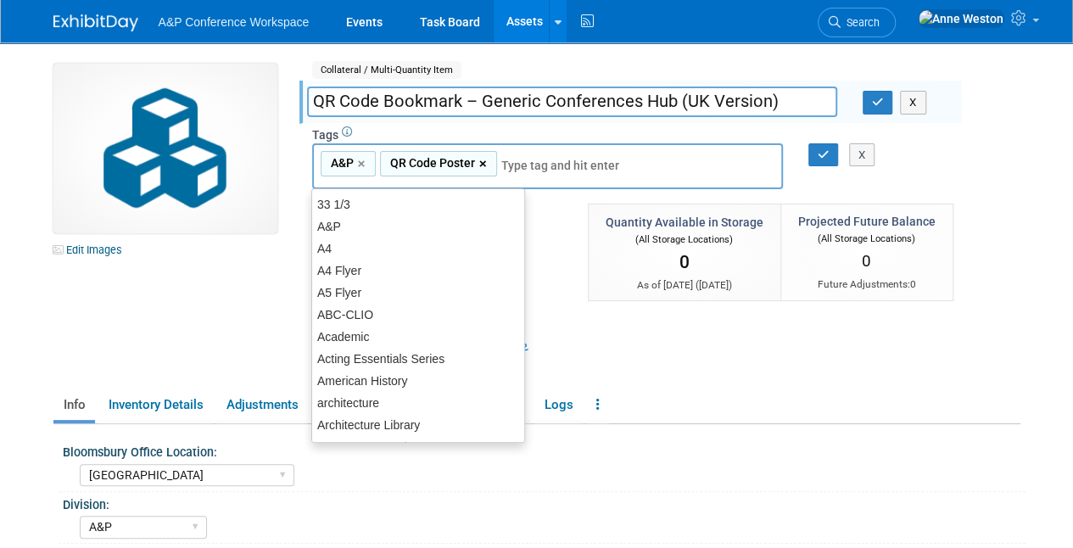
click at [482, 163] on link "×" at bounding box center [484, 164] width 11 height 20
type input "A&P"
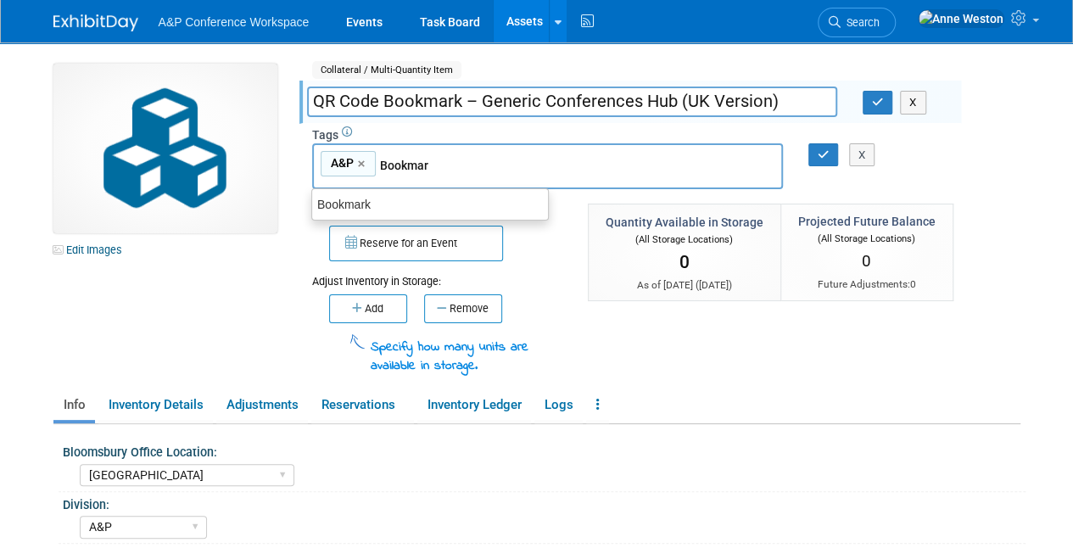
type input "Bookmark"
type input "A&P, Bookmark"
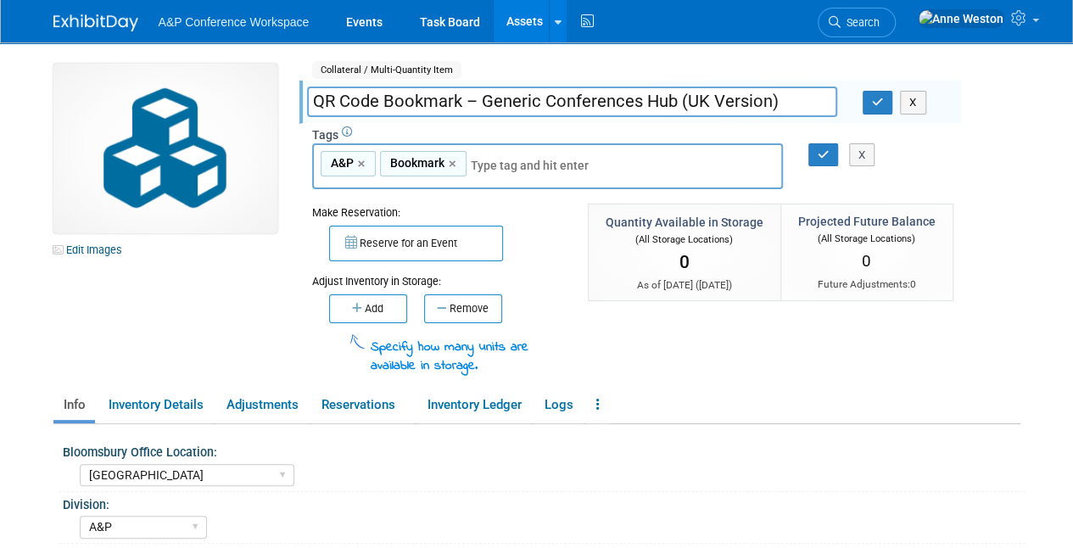
click at [879, 101] on icon "button" at bounding box center [878, 102] width 12 height 11
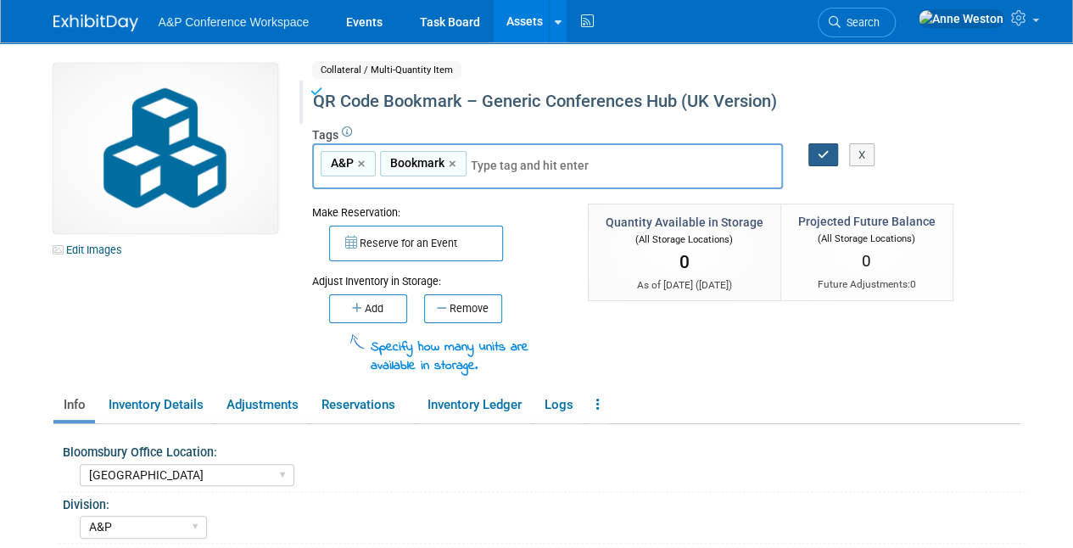
click at [825, 156] on icon "button" at bounding box center [824, 154] width 12 height 11
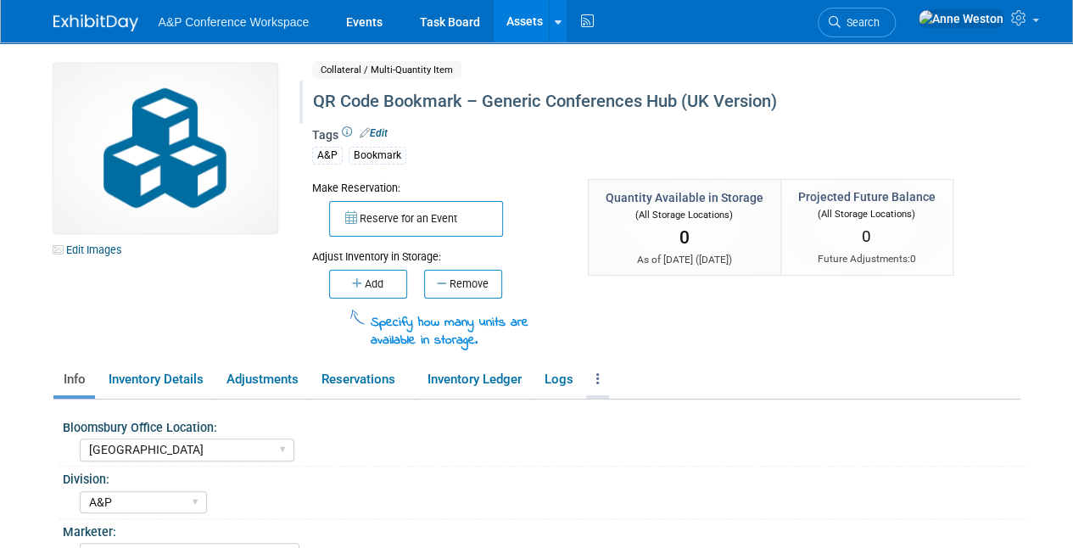
click at [600, 372] on icon at bounding box center [597, 378] width 3 height 13
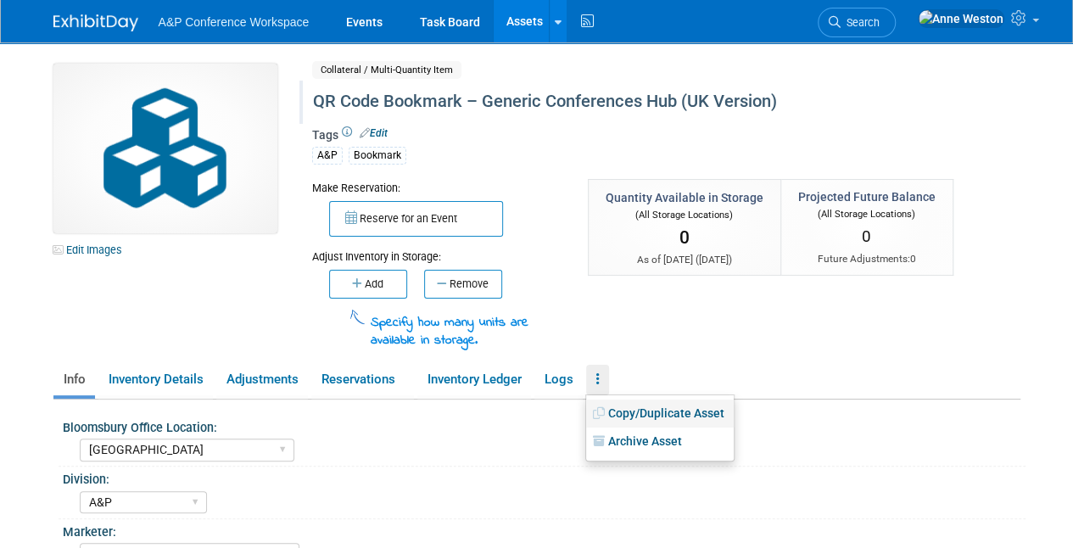
click at [637, 407] on link "Copy/Duplicate Asset" at bounding box center [660, 414] width 148 height 29
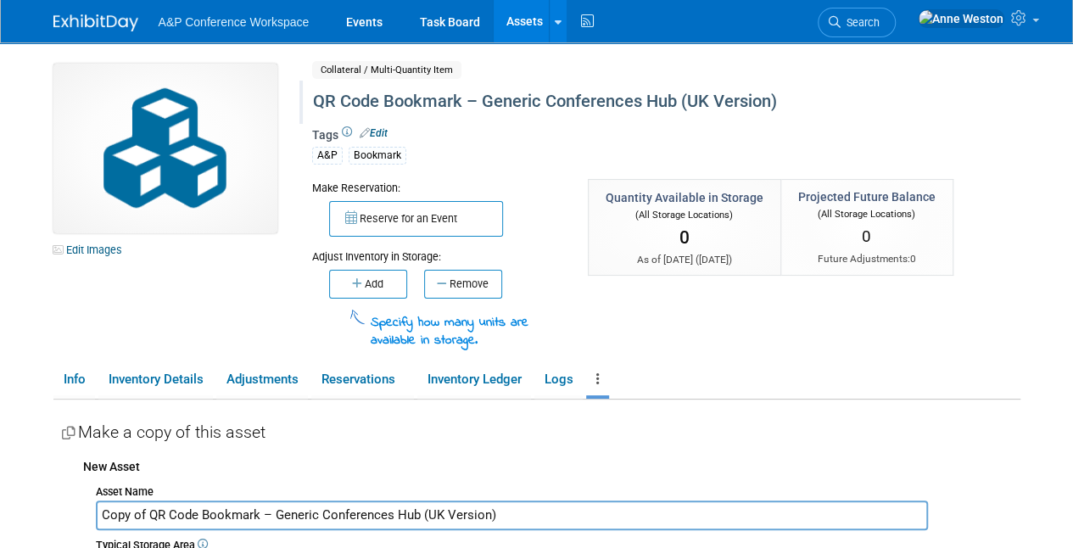
drag, startPoint x: 150, startPoint y: 514, endPoint x: 63, endPoint y: 511, distance: 87.4
click at [394, 509] on input "QR Code Bookmark – Generic Conferences Hub (UK Version)" at bounding box center [512, 516] width 832 height 30
type input "QR Code Bookmark – Generic Conferences Hub (US Version)"
click at [452, 475] on div "New Asset" at bounding box center [551, 465] width 937 height 30
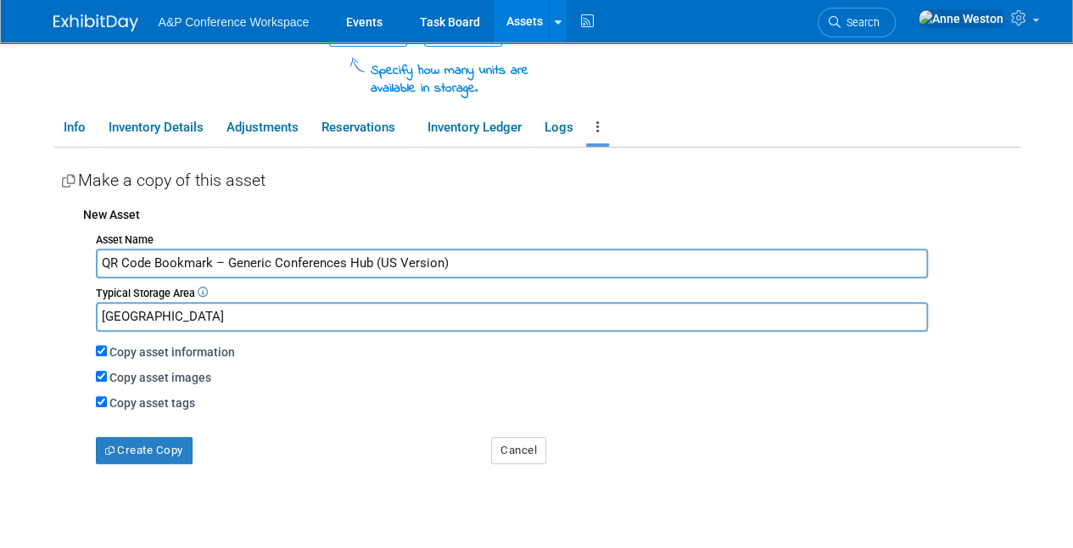
scroll to position [254, 0]
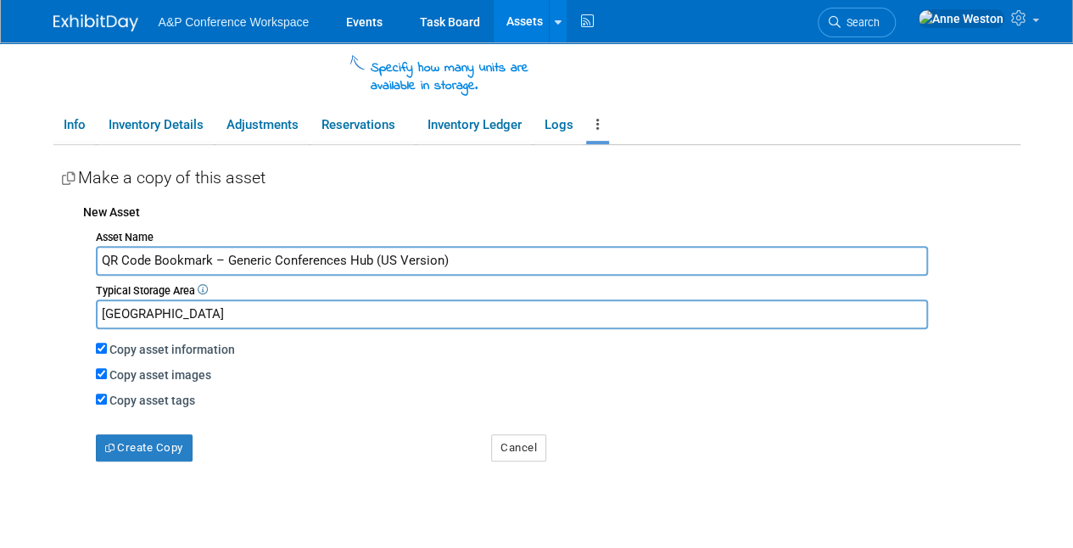
drag, startPoint x: 146, startPoint y: 309, endPoint x: 87, endPoint y: 309, distance: 59.4
click at [87, 309] on div "Asset Name QR Code Bookmark – Generic Conferences Hub (US Version) Typical Stor…" at bounding box center [551, 344] width 937 height 238
type input "[US_STATE]"
click at [144, 452] on button "Create Copy" at bounding box center [144, 447] width 97 height 27
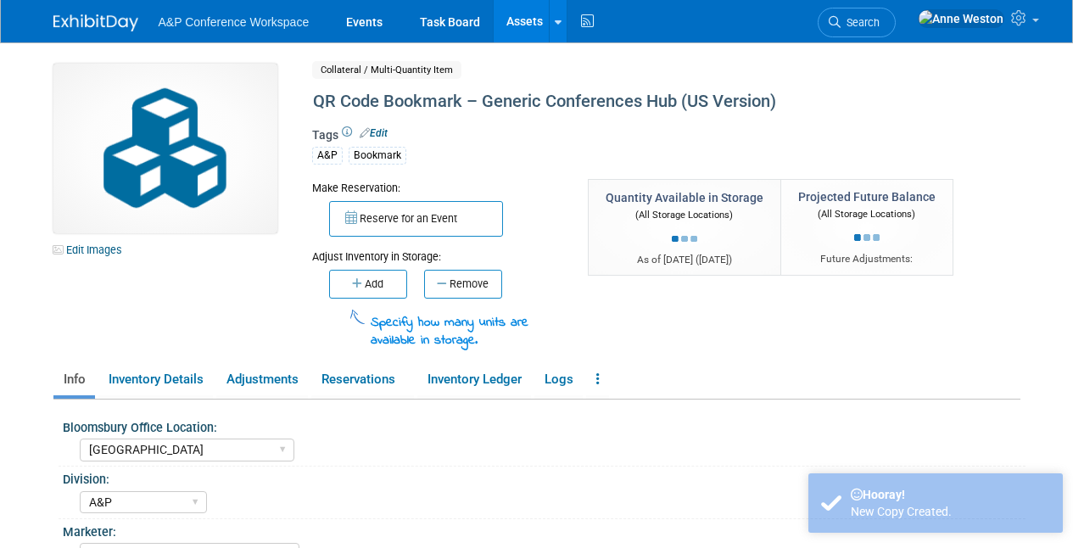
select select "[GEOGRAPHIC_DATA]"
select select "A&P"
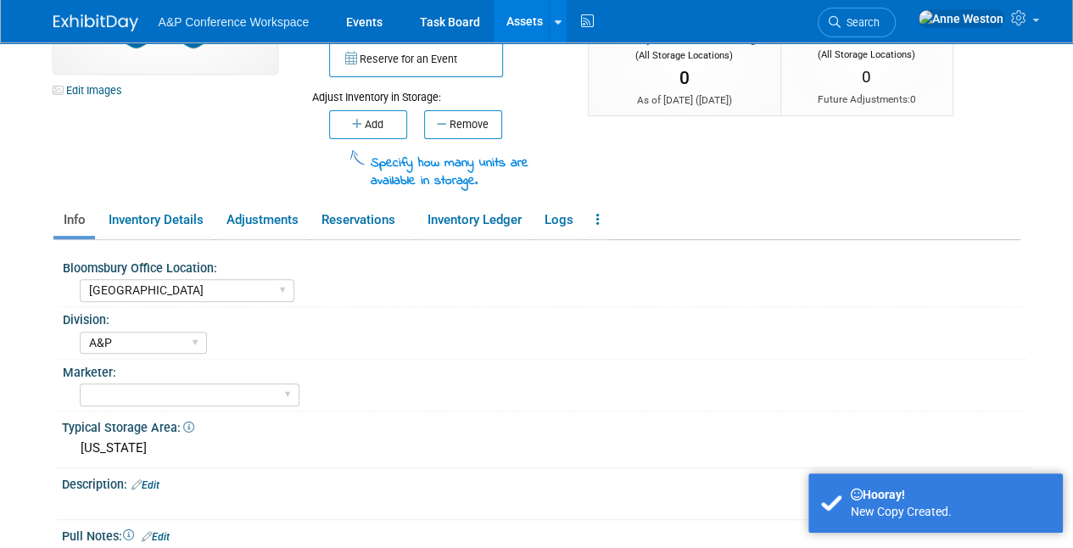
scroll to position [254, 0]
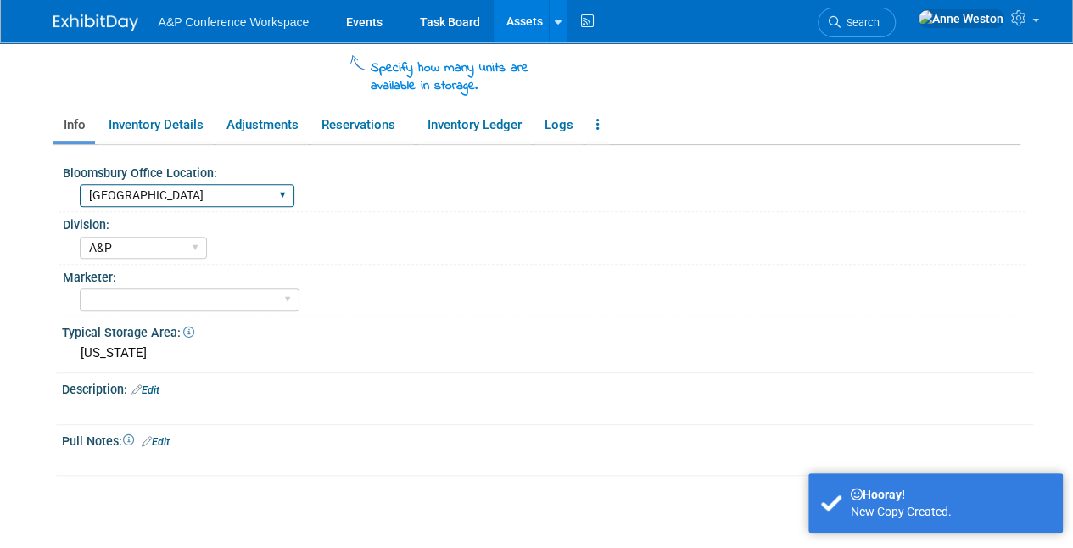
click at [129, 192] on select "[GEOGRAPHIC_DATA] [US_STATE][GEOGRAPHIC_DATA], [US_STATE] Blue Ridge Summit" at bounding box center [187, 195] width 215 height 23
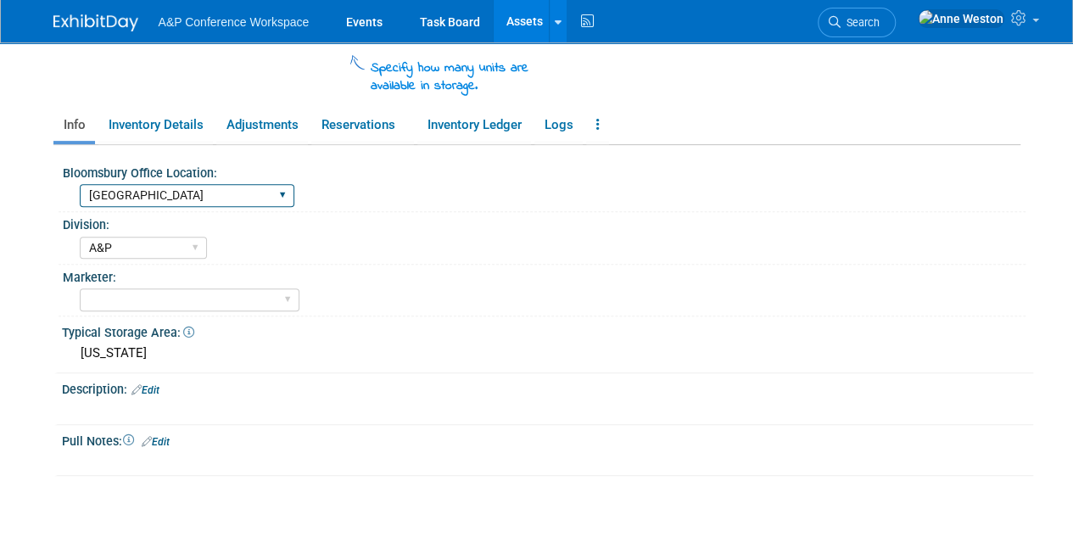
select select "[US_STATE]"
click at [80, 184] on select "[GEOGRAPHIC_DATA] [US_STATE][GEOGRAPHIC_DATA], [US_STATE] Blue Ridge Summit" at bounding box center [187, 195] width 215 height 23
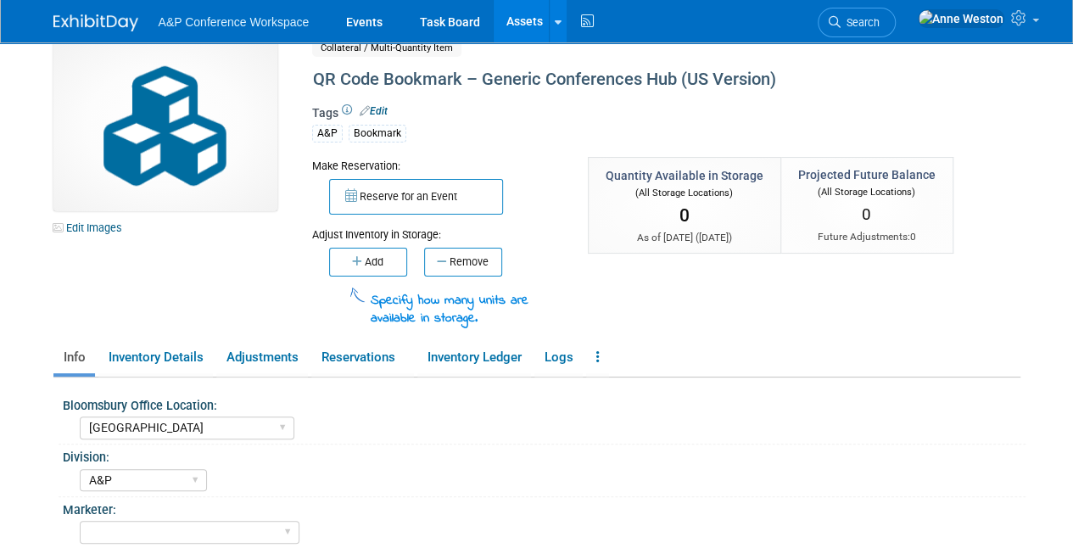
scroll to position [0, 0]
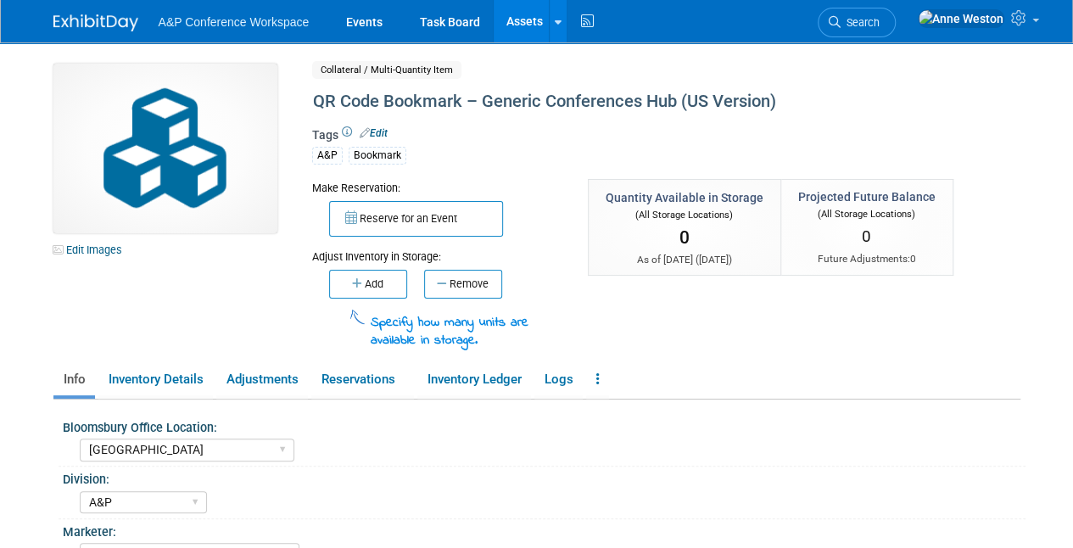
click at [507, 17] on link "Assets" at bounding box center [525, 21] width 62 height 42
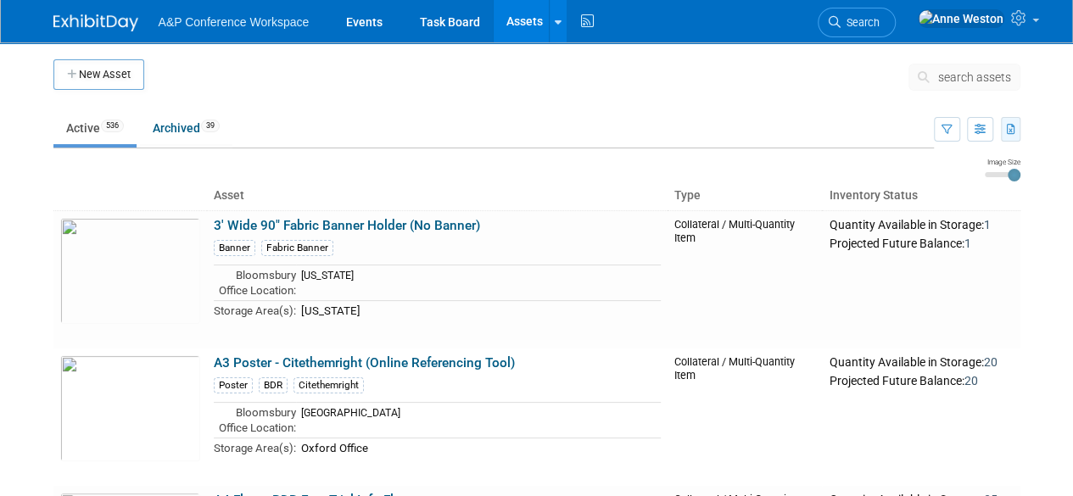
click at [1012, 120] on button "button" at bounding box center [1011, 129] width 20 height 25
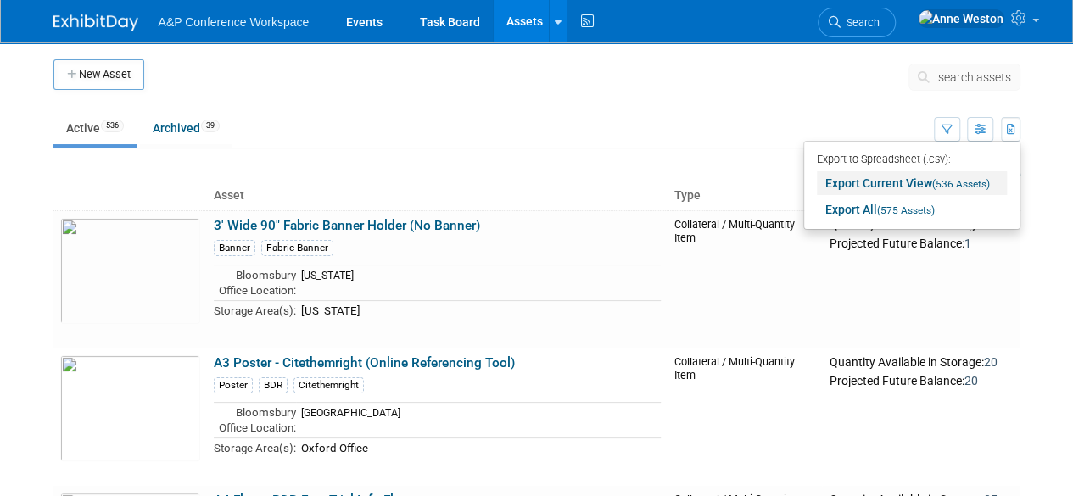
click at [886, 189] on link "Export Current View (536 Assets)" at bounding box center [912, 183] width 190 height 24
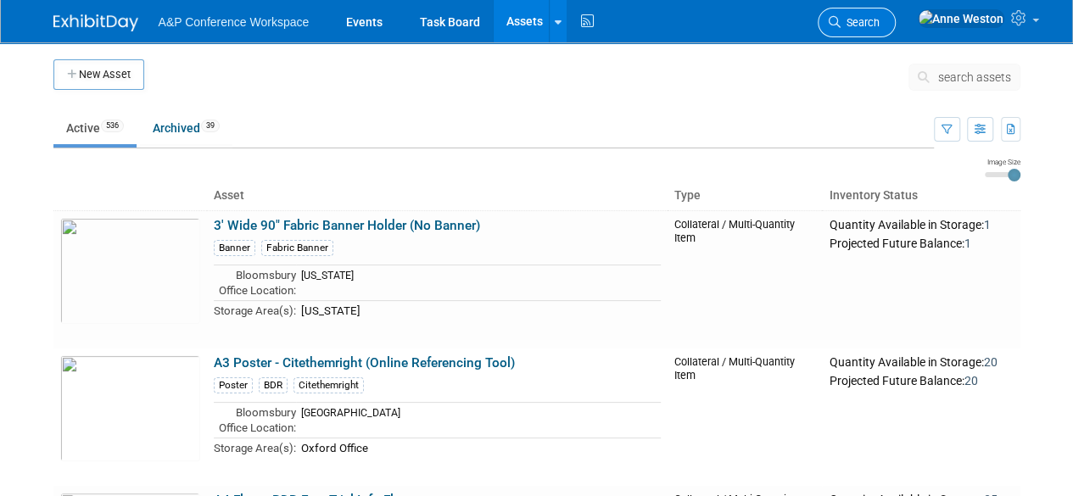
click at [880, 20] on span "Search" at bounding box center [860, 22] width 39 height 13
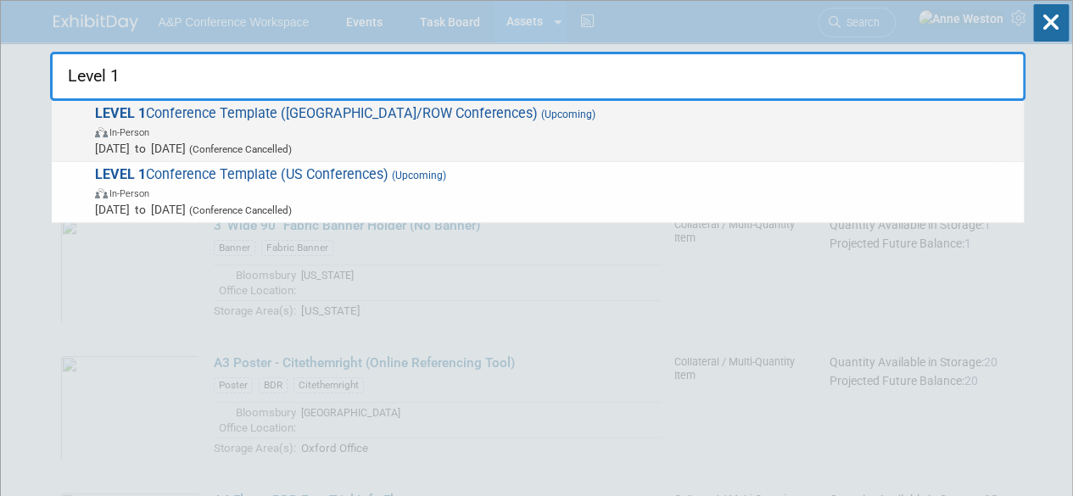
type input "Level 1"
click at [265, 109] on span "LEVEL 1 Conference Template (UK/ROW Conferences) (Upcoming) In-Person Oct 21, 2…" at bounding box center [553, 131] width 926 height 52
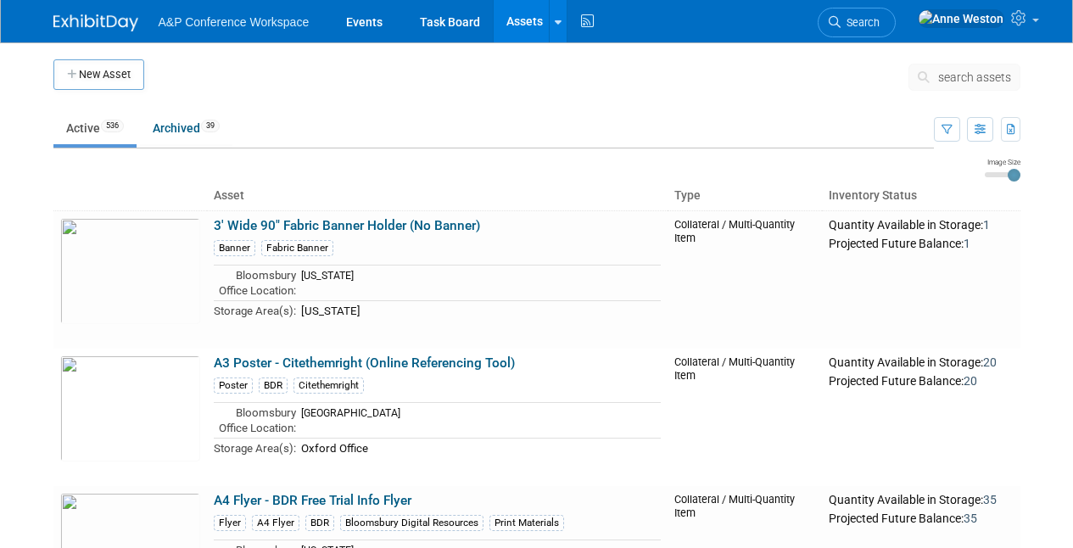
click at [970, 75] on span "search assets" at bounding box center [974, 77] width 73 height 14
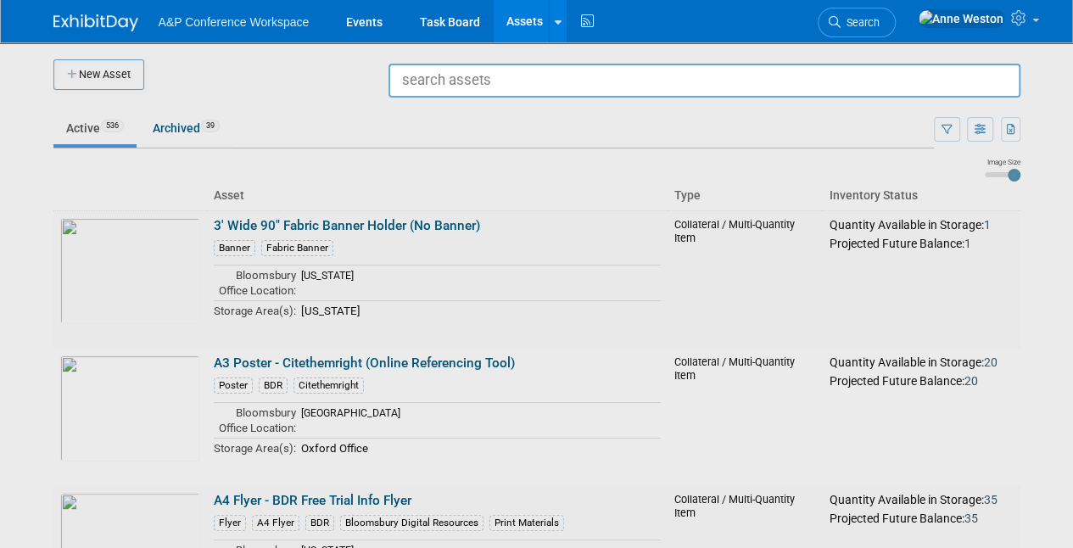
type input "f"
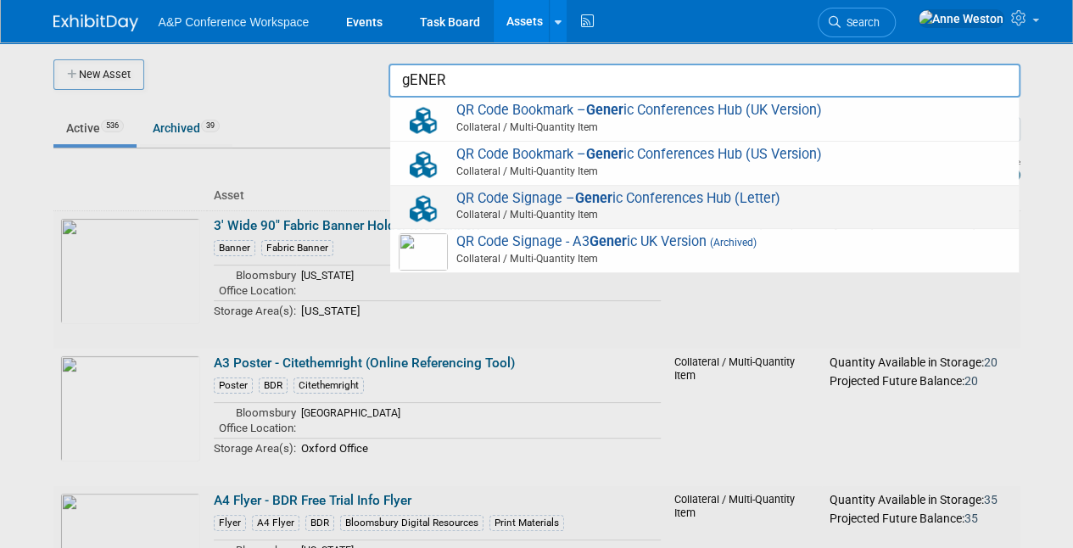
click at [562, 195] on span "QR Code Signage – Gener ic Conferences Hub (Letter) Collateral / Multi-Quantity…" at bounding box center [705, 207] width 612 height 35
type input "QR Code Signage – Generic Conferences Hub (Letter)"
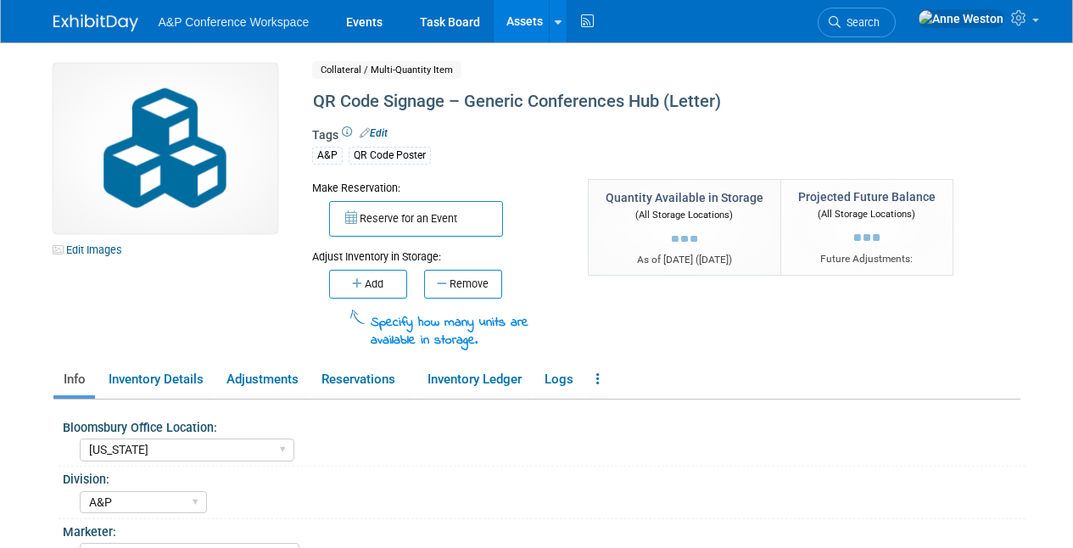
select select "[US_STATE]"
select select "A&P"
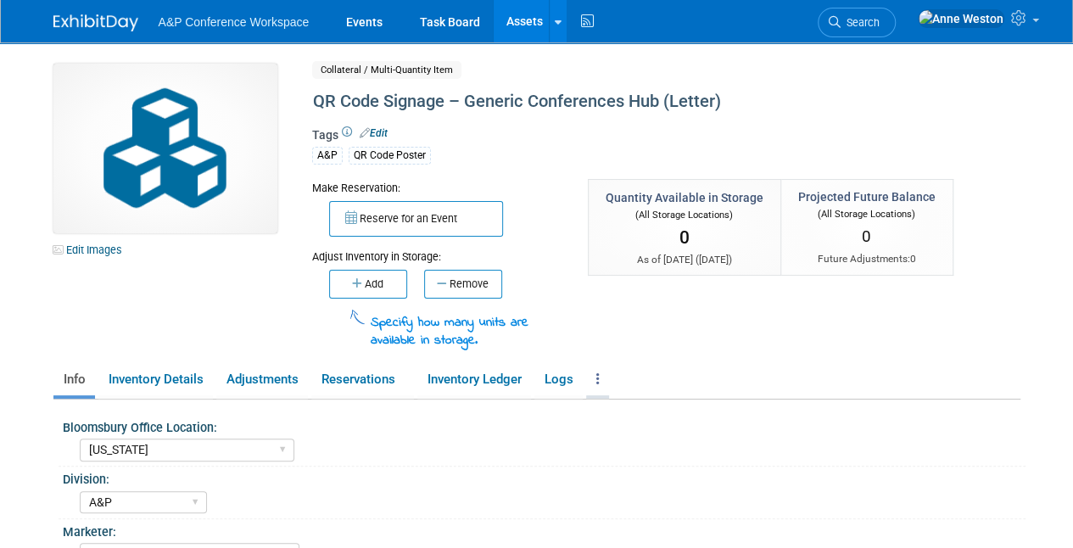
click at [596, 376] on link at bounding box center [597, 380] width 23 height 30
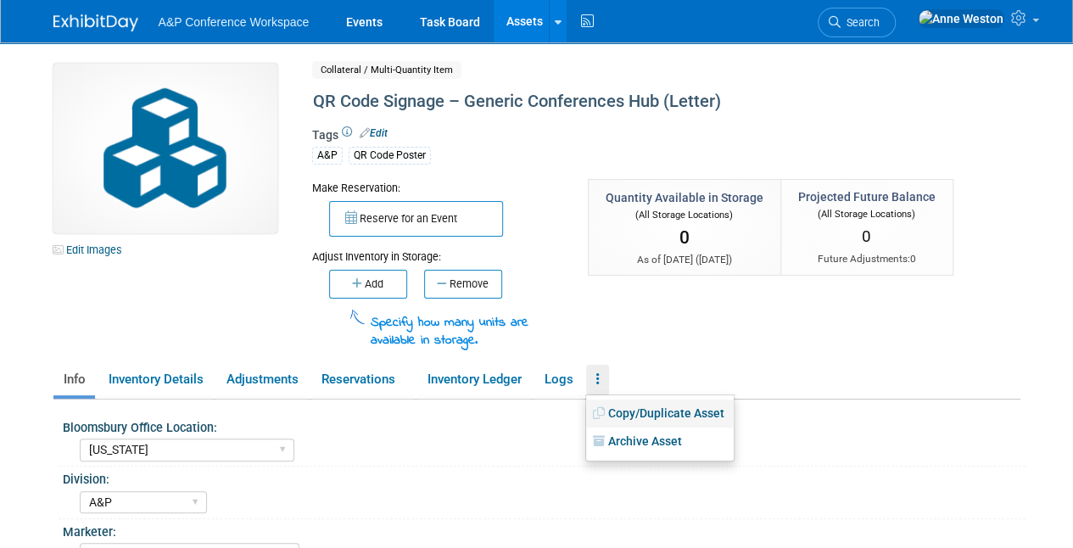
click at [624, 411] on link "Copy/Duplicate Asset" at bounding box center [660, 414] width 148 height 29
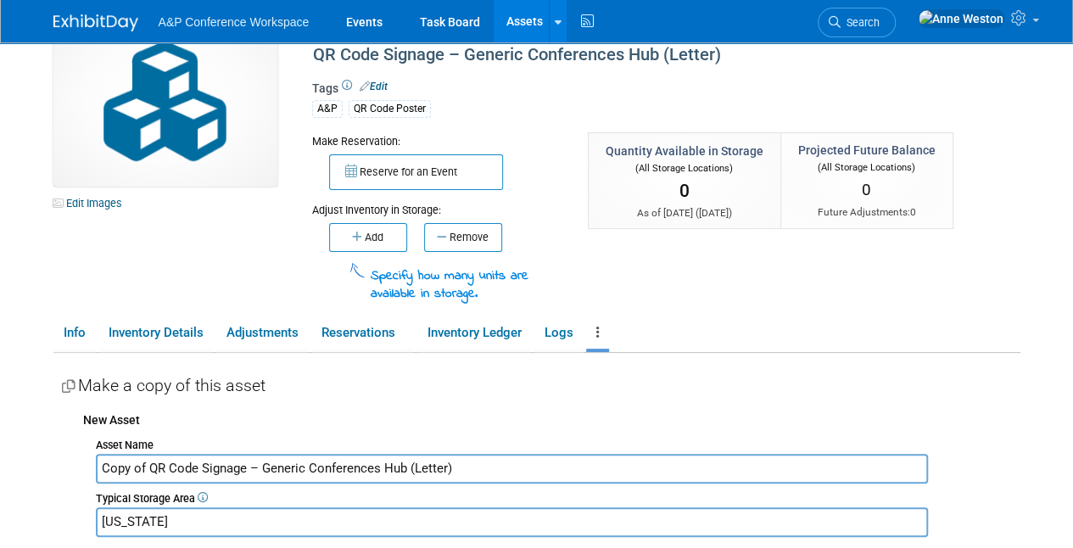
scroll to position [85, 0]
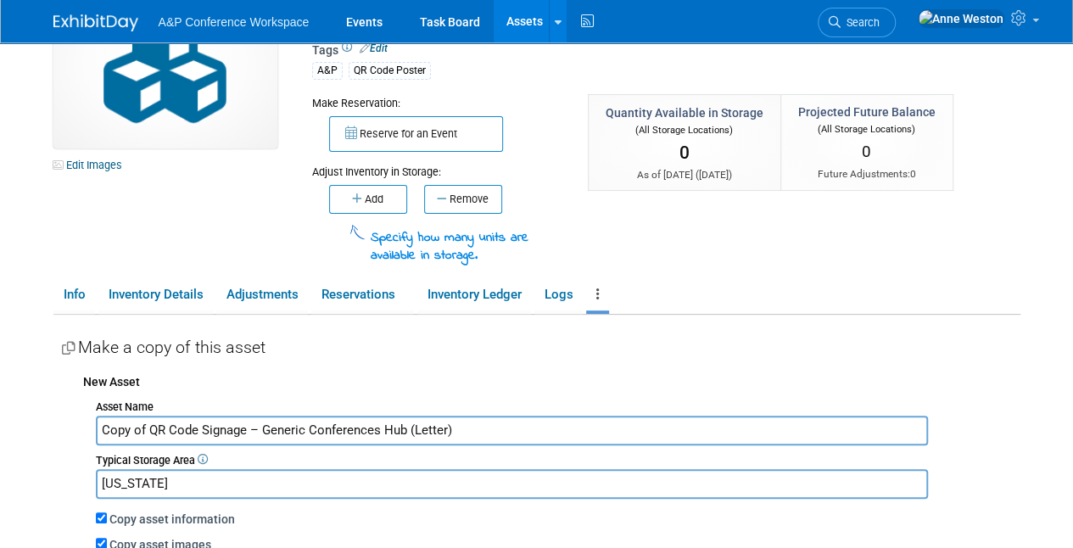
drag, startPoint x: 148, startPoint y: 429, endPoint x: 74, endPoint y: 433, distance: 74.8
click at [74, 433] on div "New Asset Asset Name Copy of QR Code Signage – Generic Conferences Hub (Letter)…" at bounding box center [541, 498] width 959 height 267
drag, startPoint x: 397, startPoint y: 429, endPoint x: 366, endPoint y: 434, distance: 31.0
click at [366, 434] on input "QR Code Signage – Generic Conferences Hub (Letter)" at bounding box center [512, 431] width 832 height 30
type input "QR Code Signage – Generic Conferences Hub (A4)"
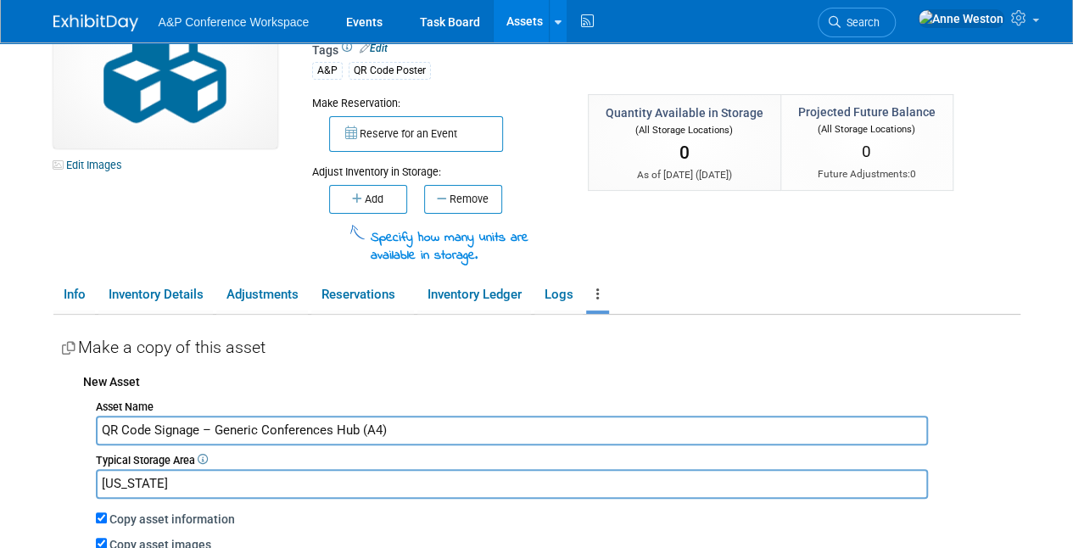
click at [280, 478] on input "[US_STATE]" at bounding box center [512, 484] width 832 height 30
type input "N"
type input "o"
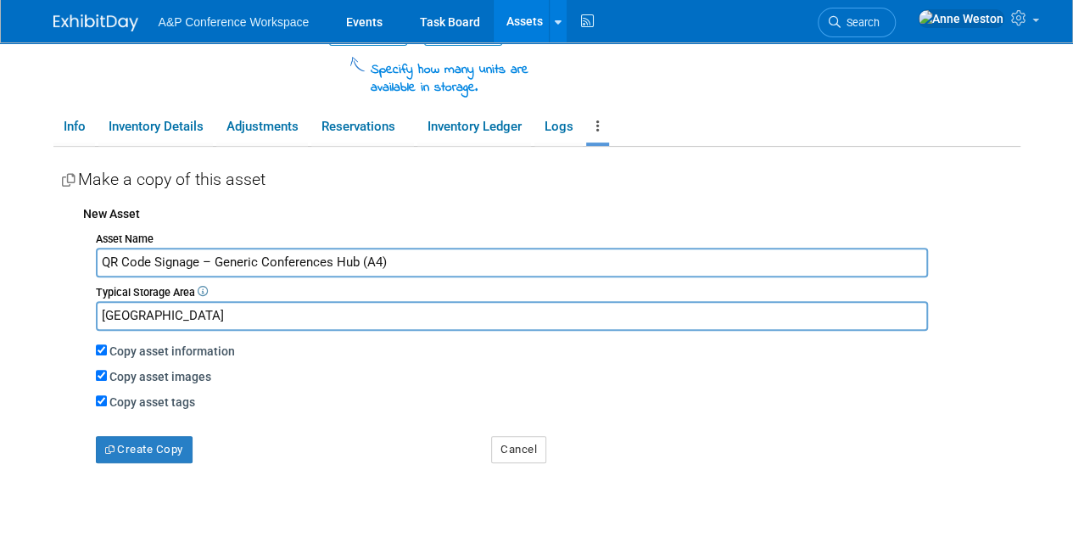
scroll to position [254, 0]
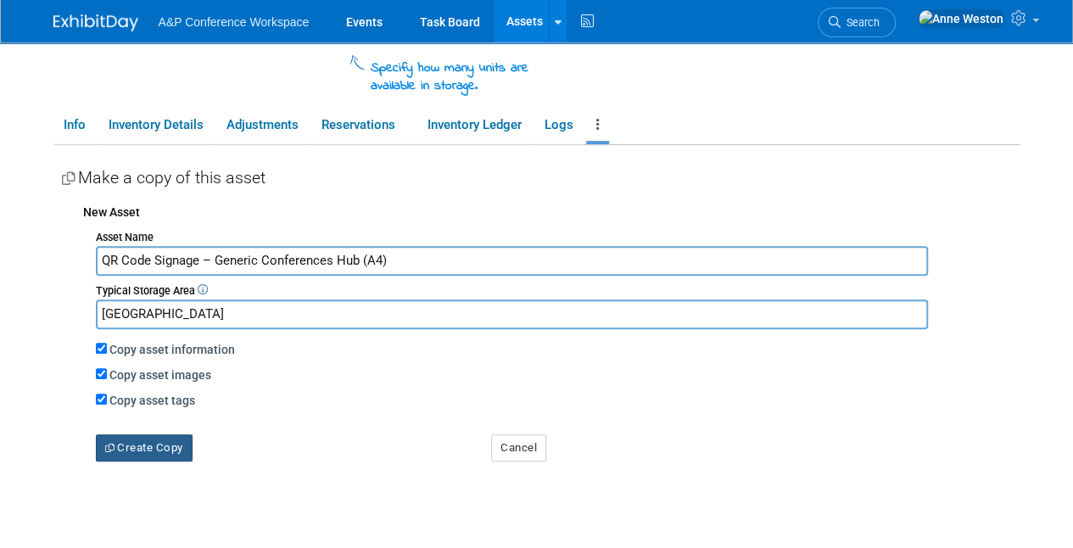
type input "[GEOGRAPHIC_DATA]"
click at [141, 440] on button "Create Copy" at bounding box center [144, 447] width 97 height 27
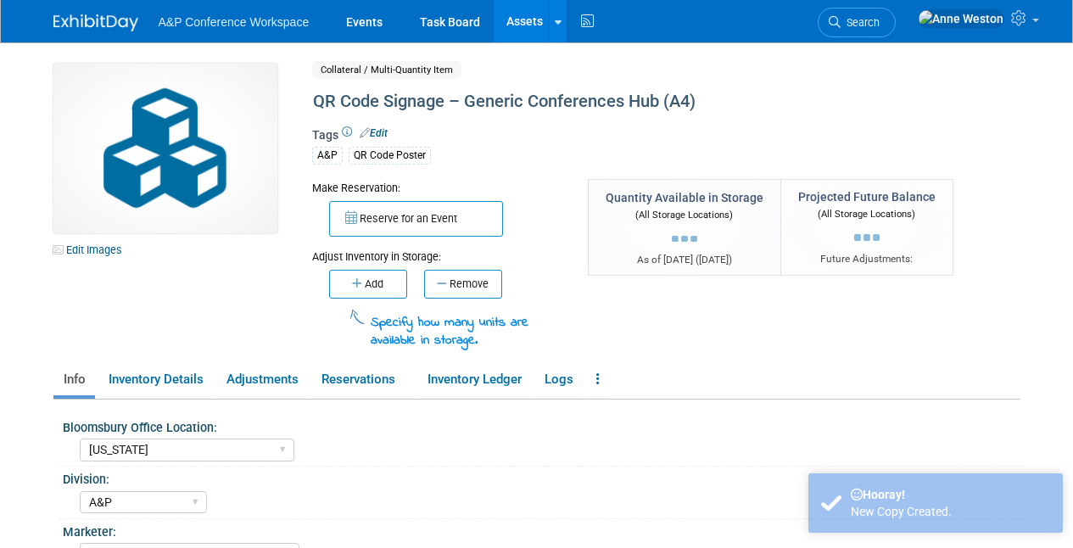
select select "[US_STATE]"
select select "A&P"
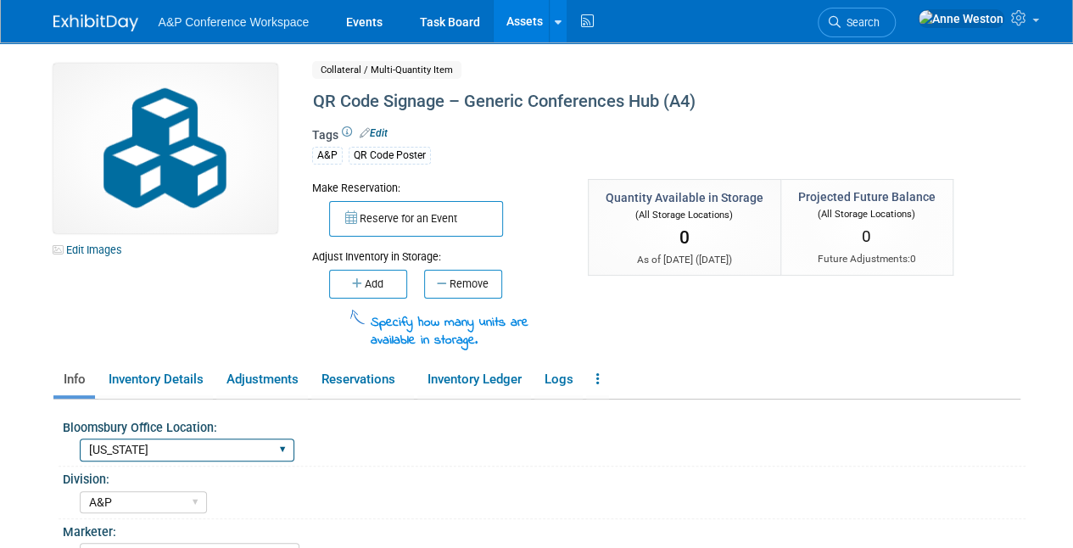
click at [154, 447] on select "Oxford New York Oxford, New York Blue Ridge Summit" at bounding box center [187, 450] width 215 height 23
select select "Oxford"
click at [80, 439] on select "Oxford New York Oxford, New York Blue Ridge Summit" at bounding box center [187, 450] width 215 height 23
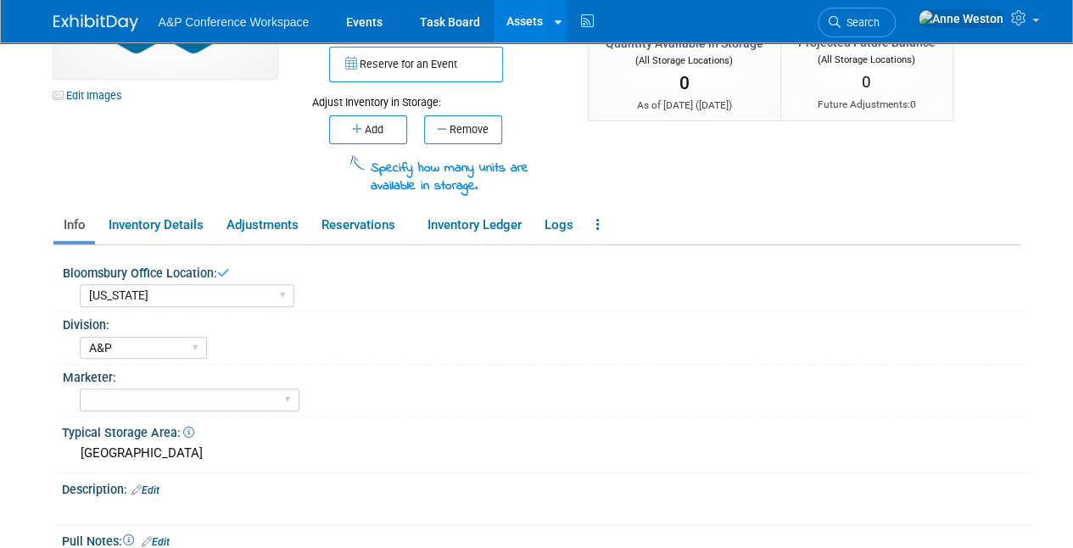
scroll to position [170, 0]
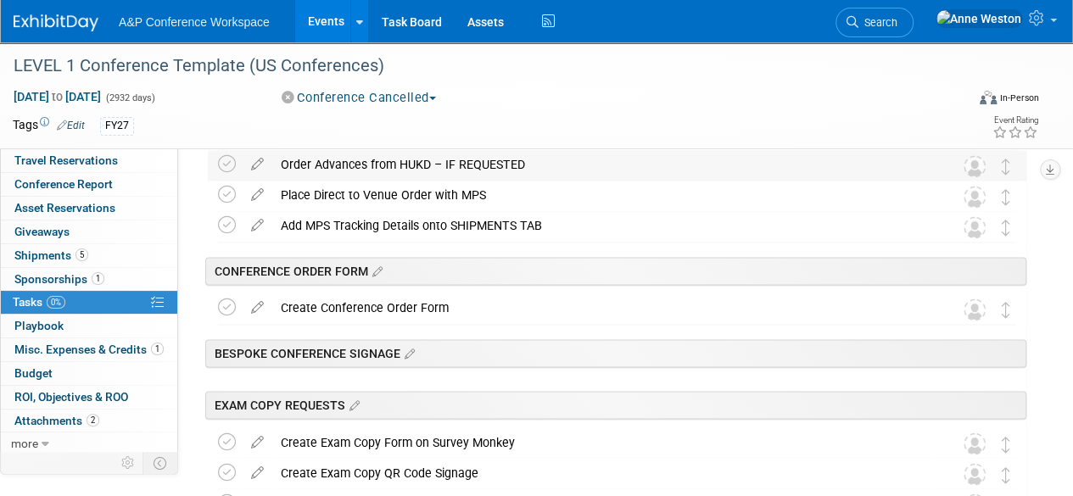
scroll to position [1272, 0]
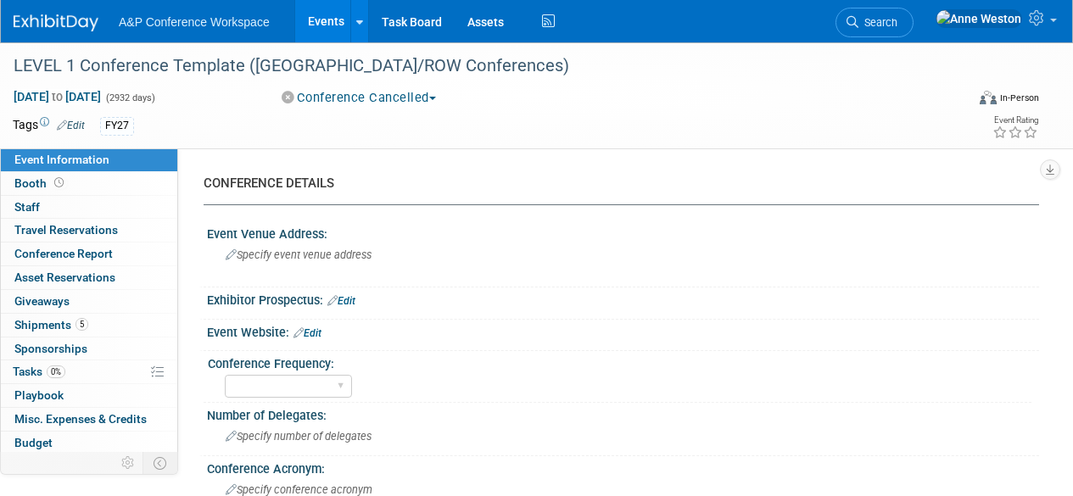
select select "Level 1"
select select "In-Person Booth"
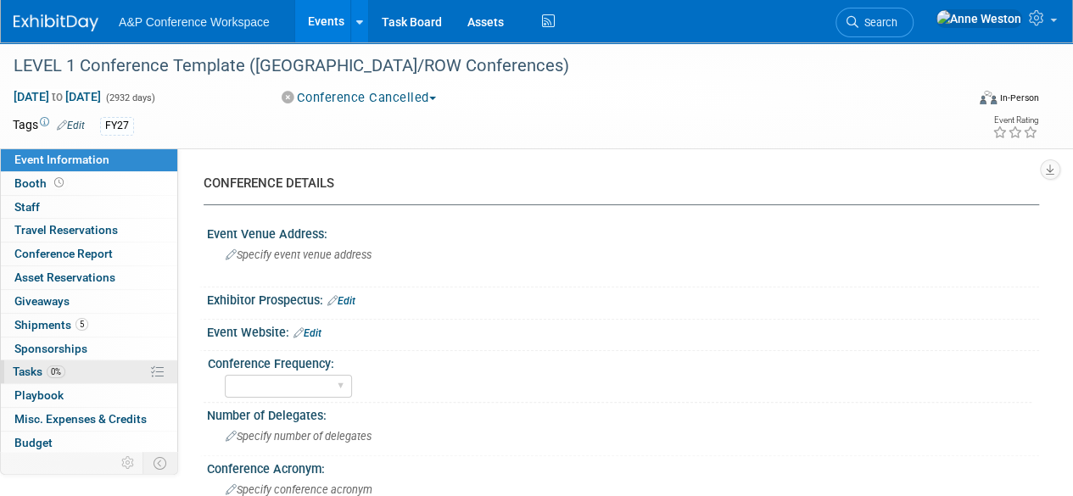
click at [60, 372] on span "0%" at bounding box center [56, 372] width 19 height 13
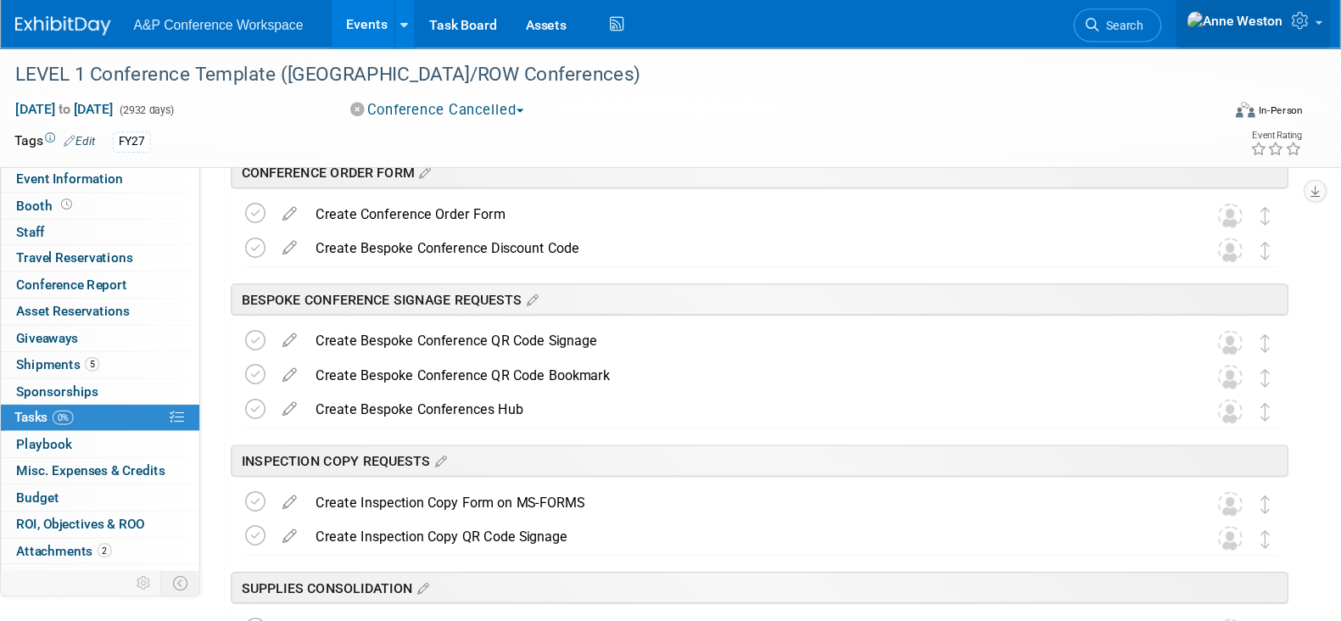
scroll to position [1188, 0]
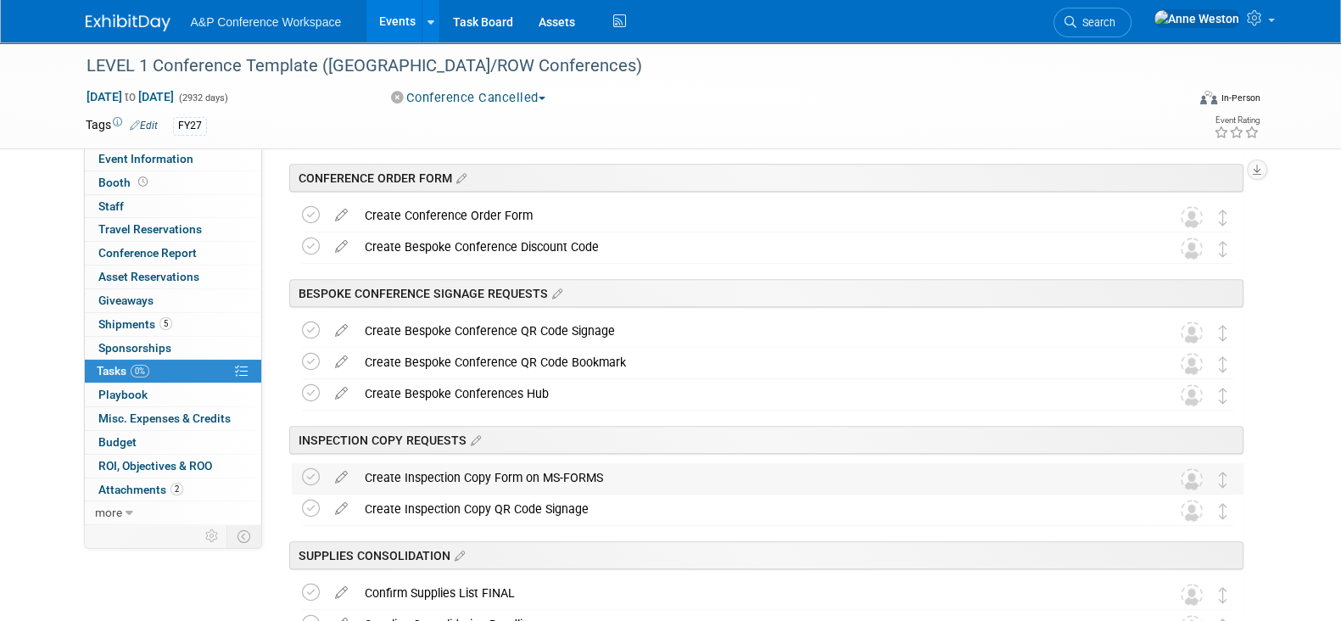
drag, startPoint x: 1163, startPoint y: 0, endPoint x: 911, endPoint y: 485, distance: 546.7
click at [911, 485] on div "Create Inspection Copy Form on MS-FORMS" at bounding box center [751, 477] width 791 height 29
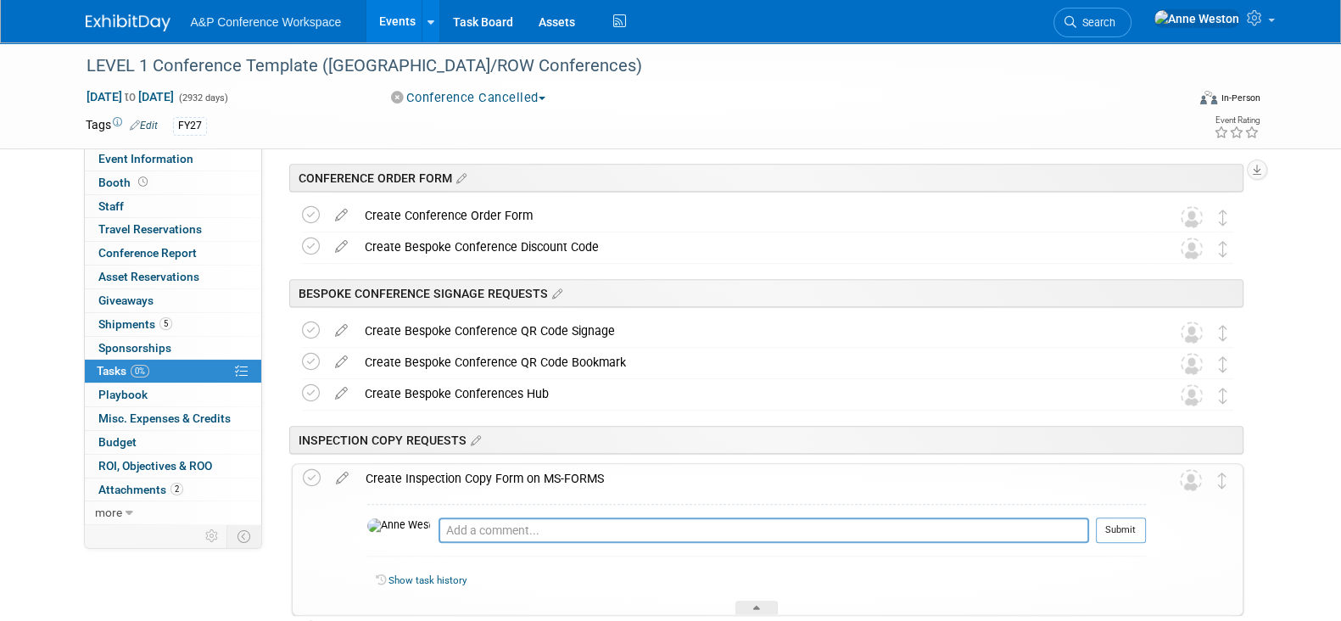
click at [1072, 494] on div "LEVEL 1 Conference Template ([GEOGRAPHIC_DATA]/ROW Conferences) [DATE] to [DATE…" at bounding box center [670, 259] width 1341 height 2808
click at [462, 468] on div "Create Inspection Copy Form on MS-FORMS" at bounding box center [751, 478] width 789 height 29
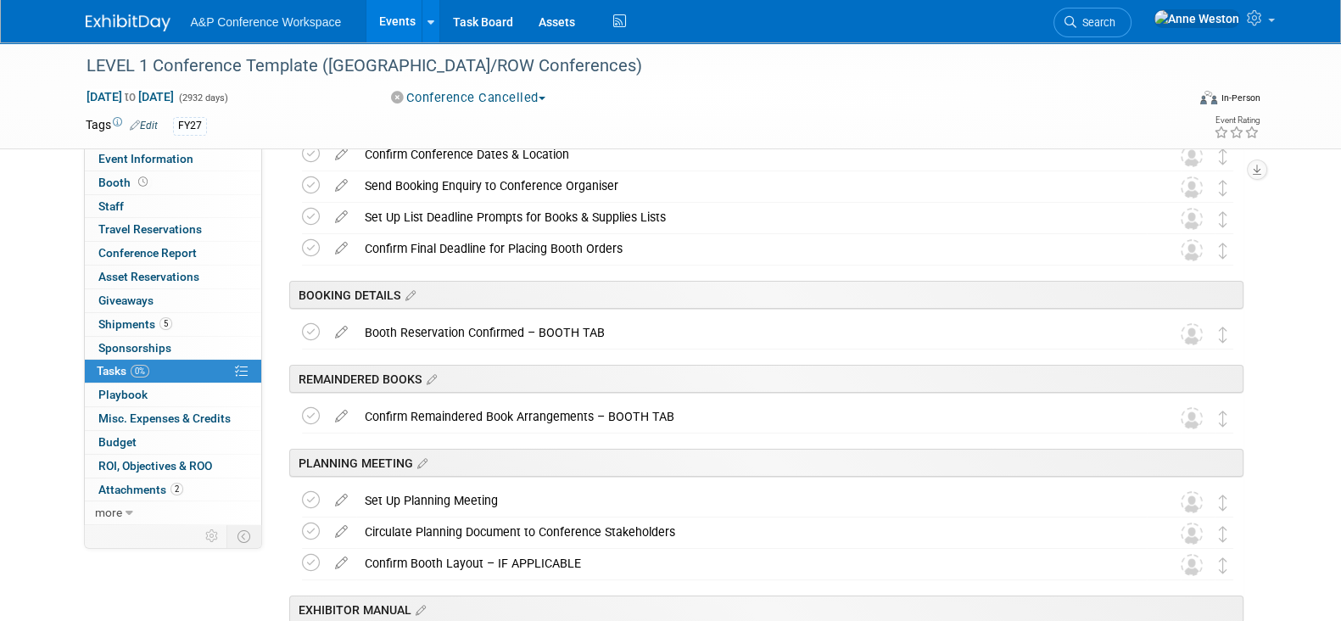
scroll to position [0, 0]
